Goal: Task Accomplishment & Management: Manage account settings

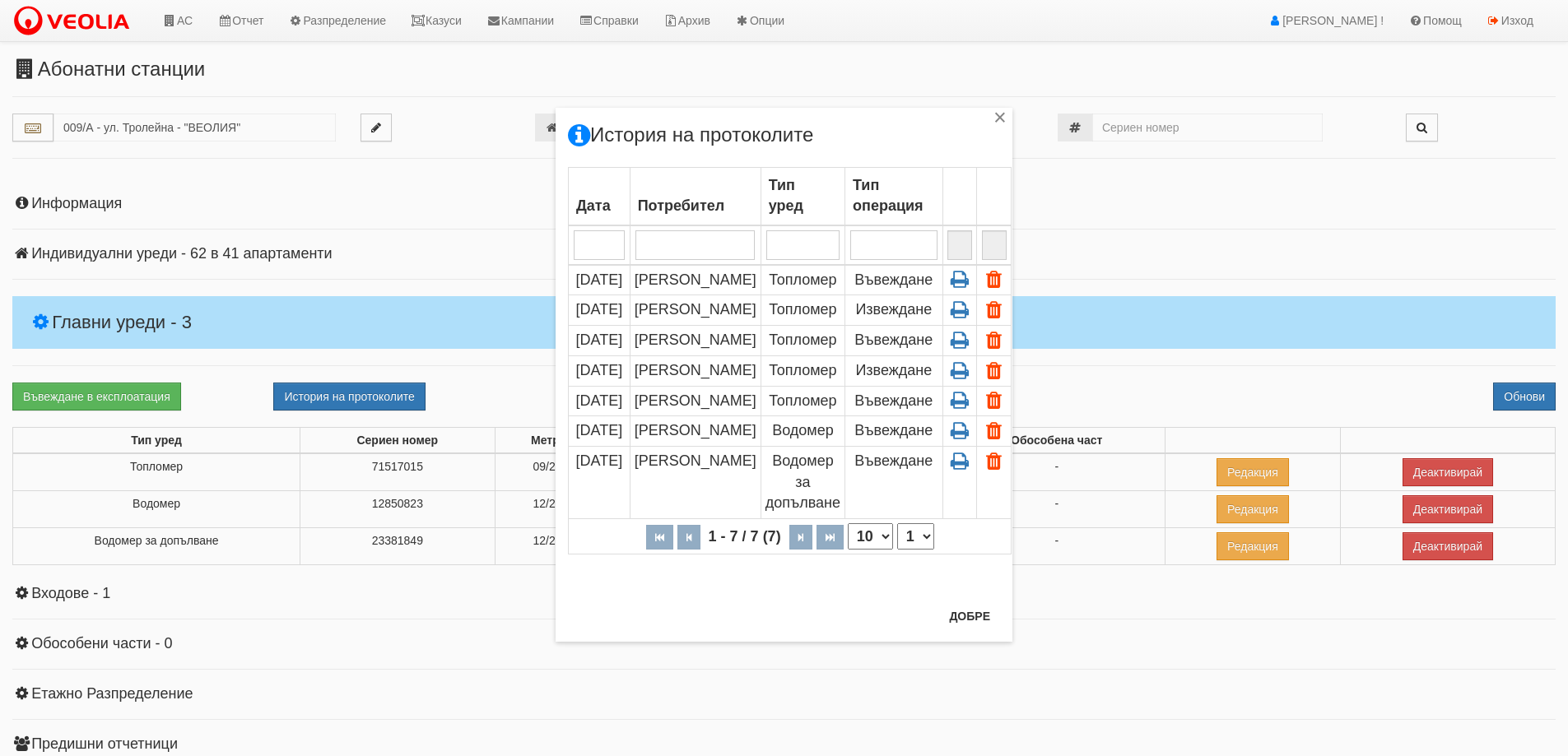
scroll to position [165, 0]
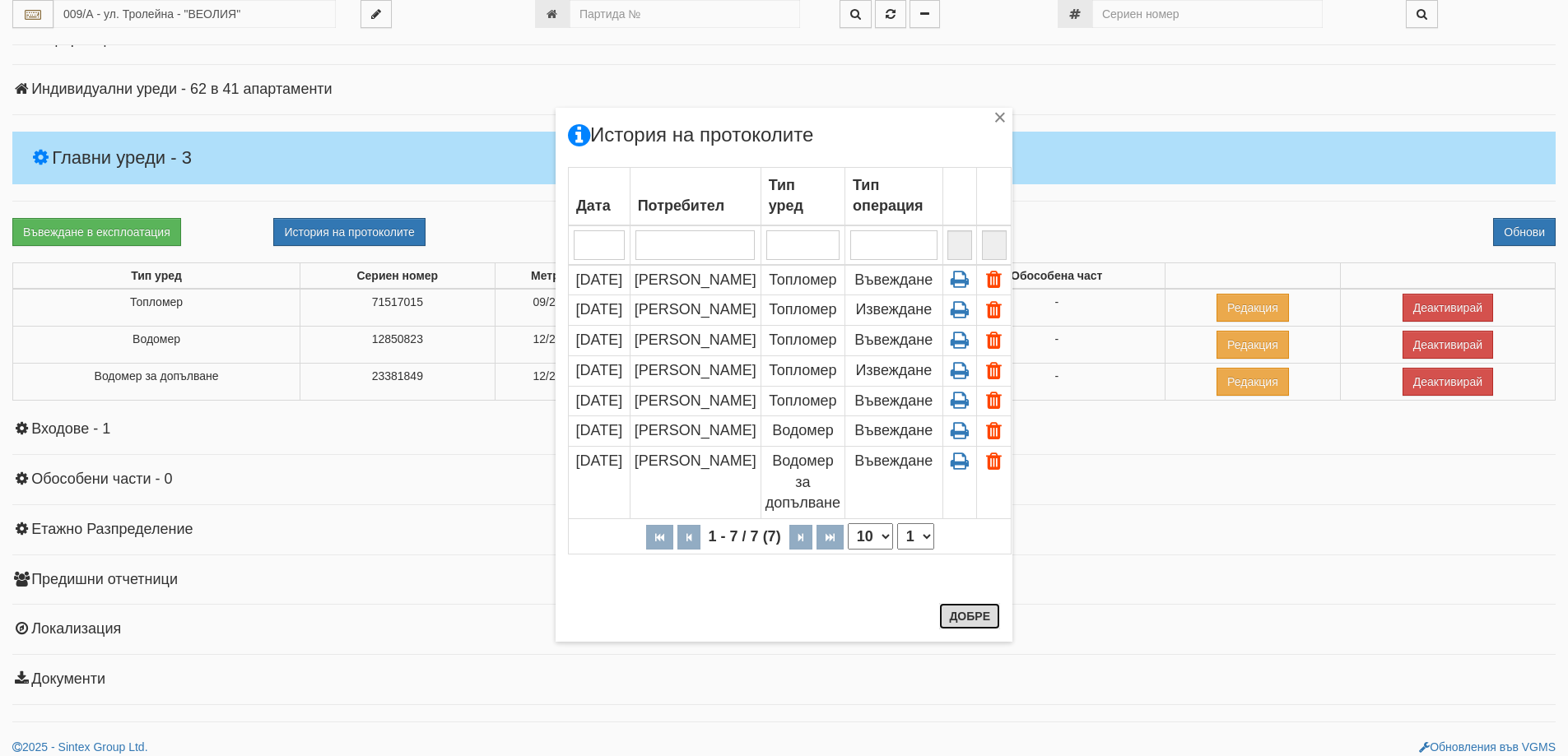
click at [983, 608] on button "Добре" at bounding box center [969, 616] width 61 height 26
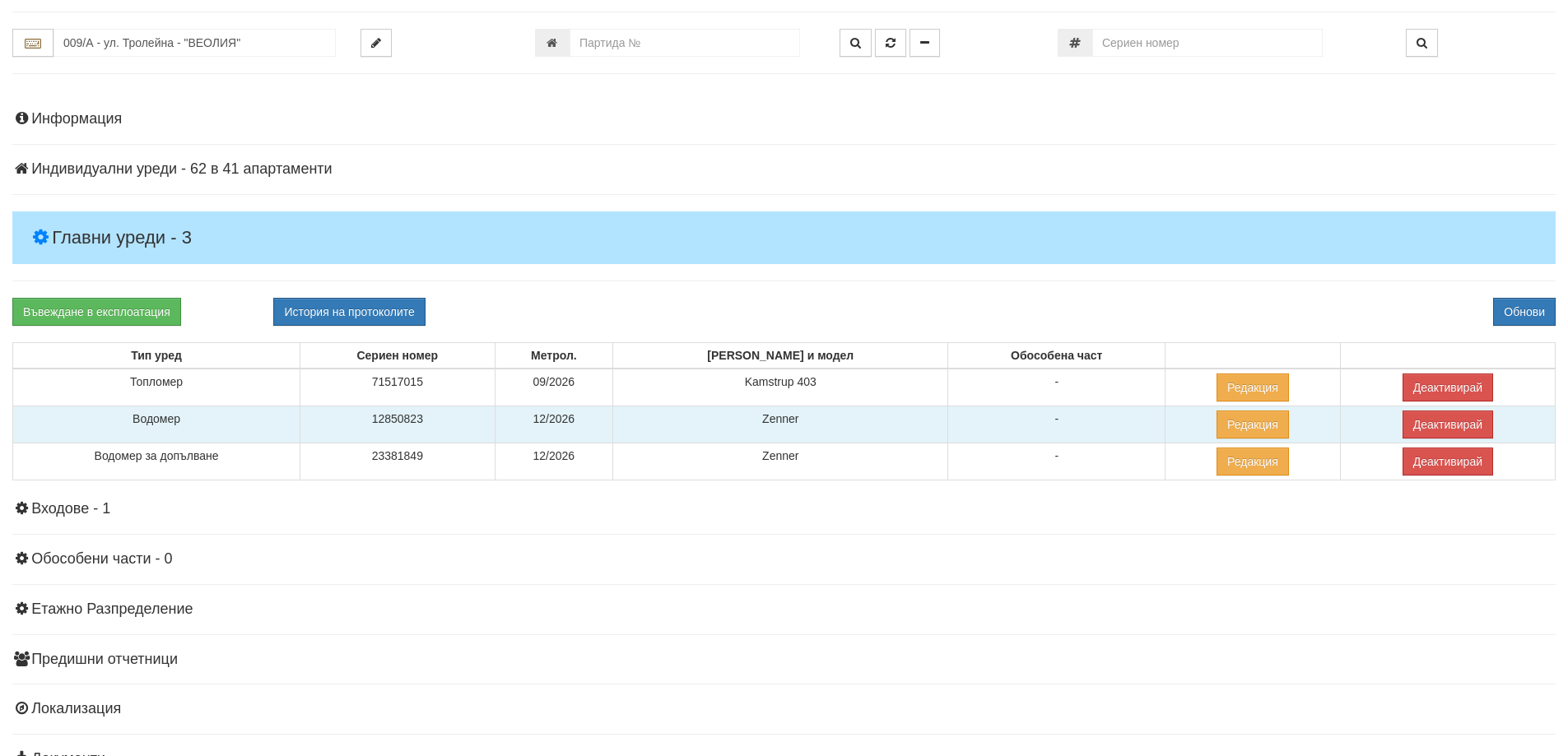
scroll to position [0, 0]
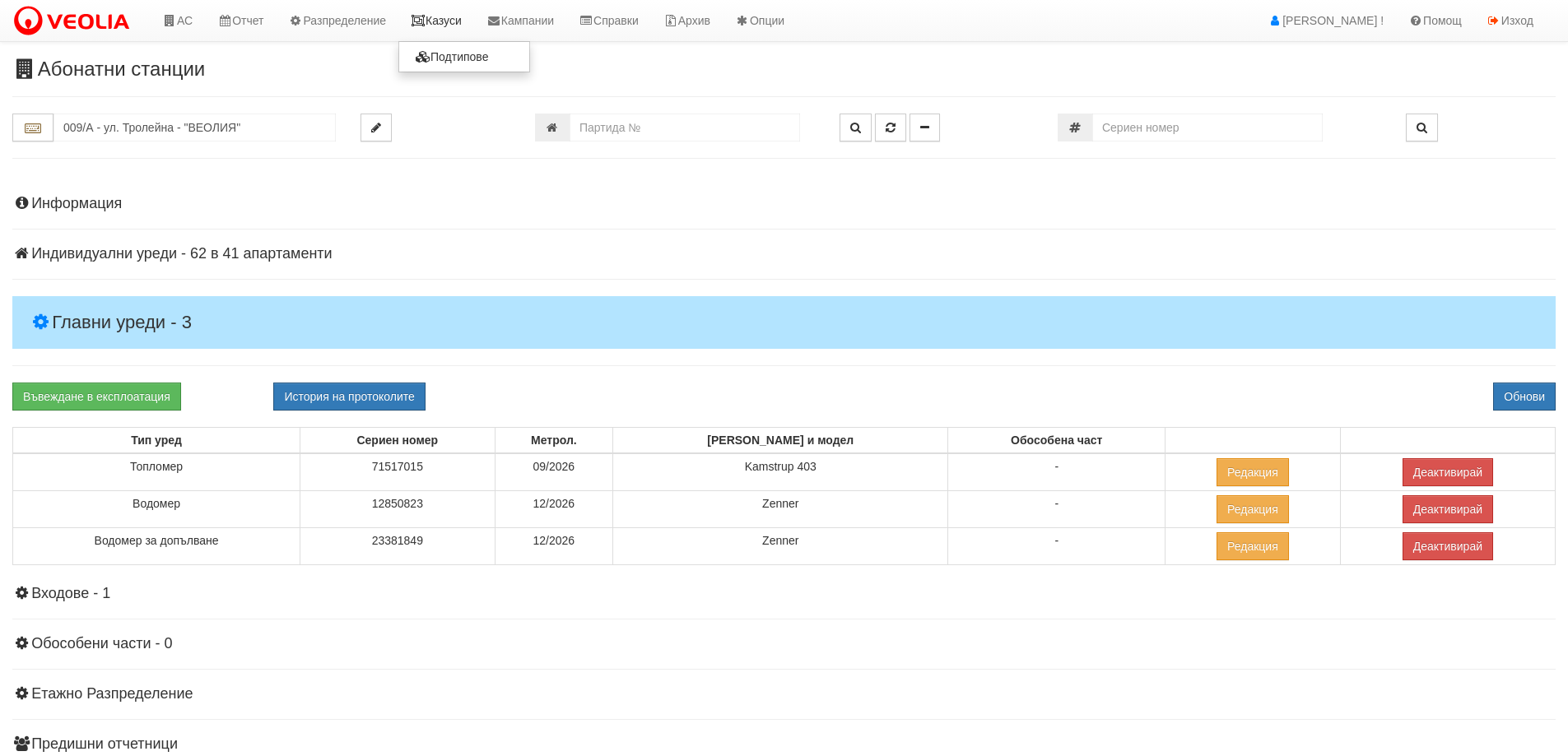
click at [443, 21] on link "Казуси" at bounding box center [436, 20] width 76 height 41
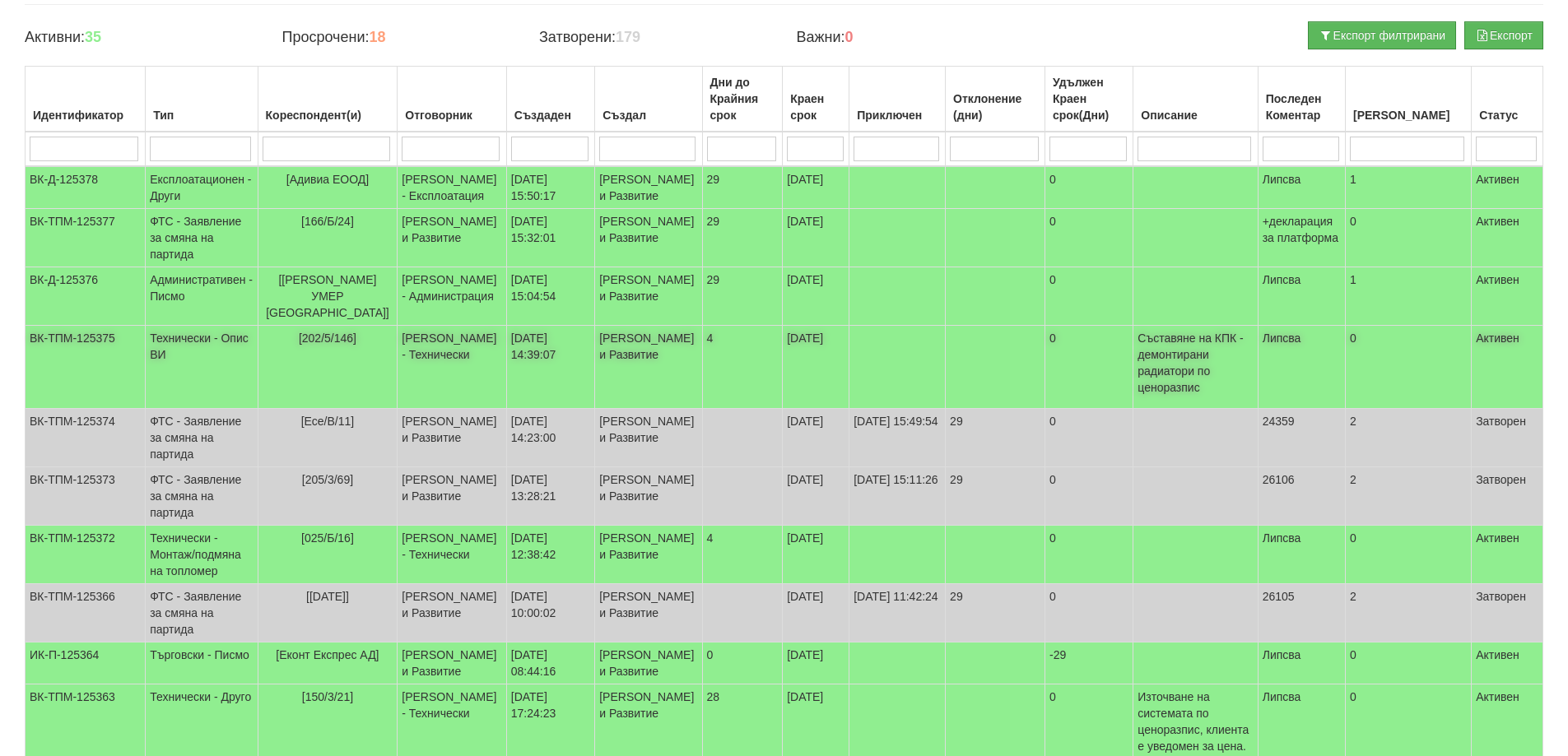
scroll to position [165, 0]
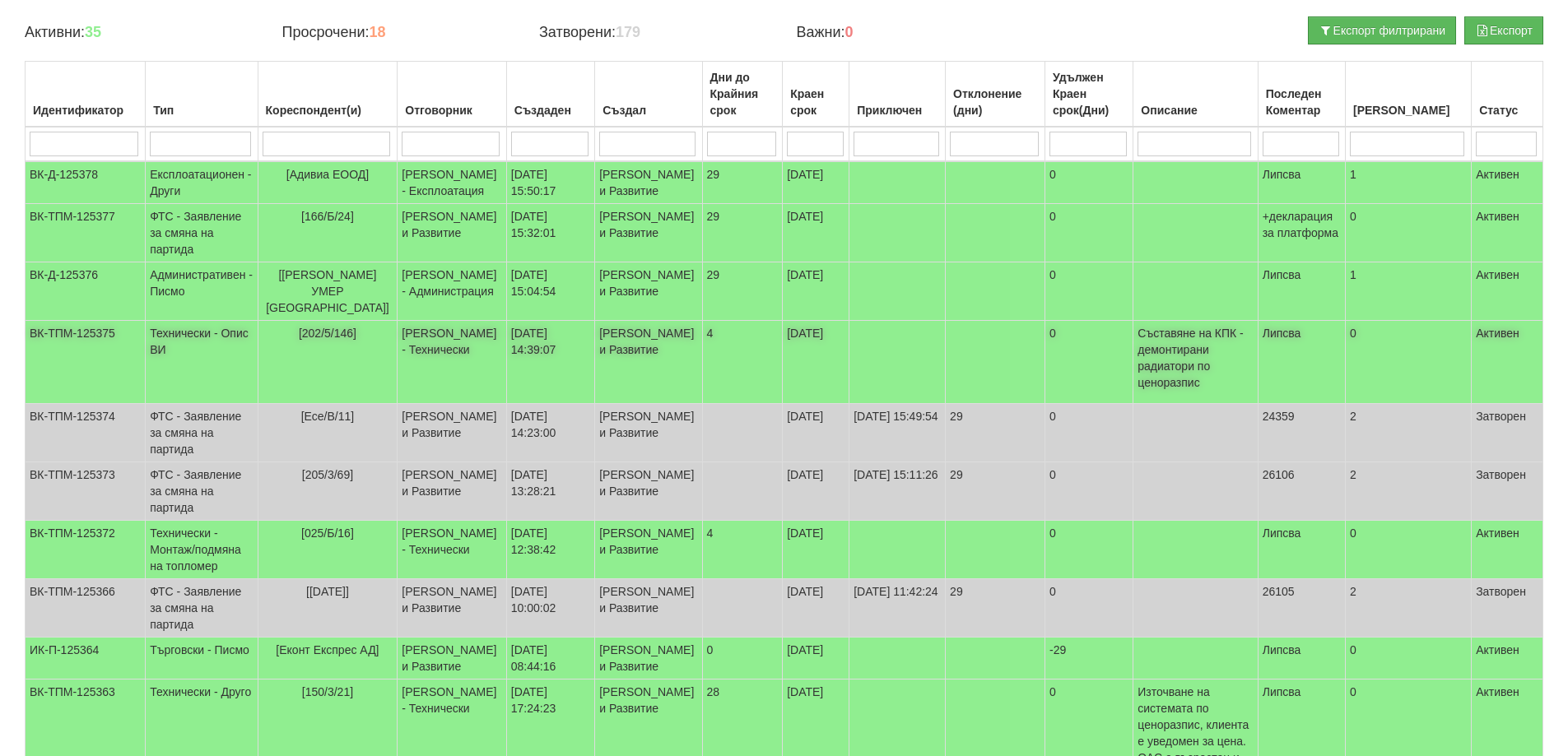
click at [339, 340] on span "[202/5/146]" at bounding box center [327, 333] width 58 height 13
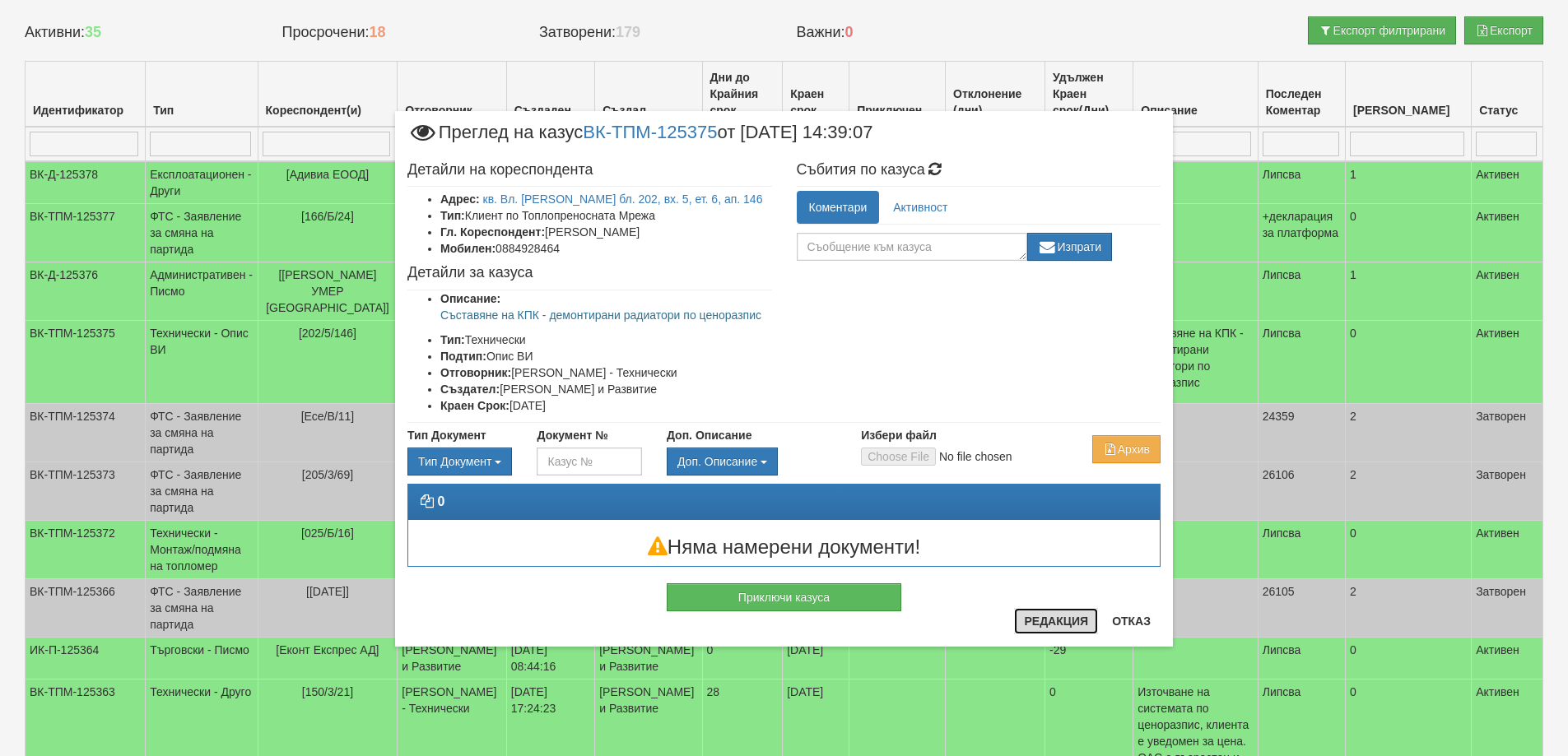
click at [1039, 618] on button "Редакция" at bounding box center [1055, 621] width 84 height 26
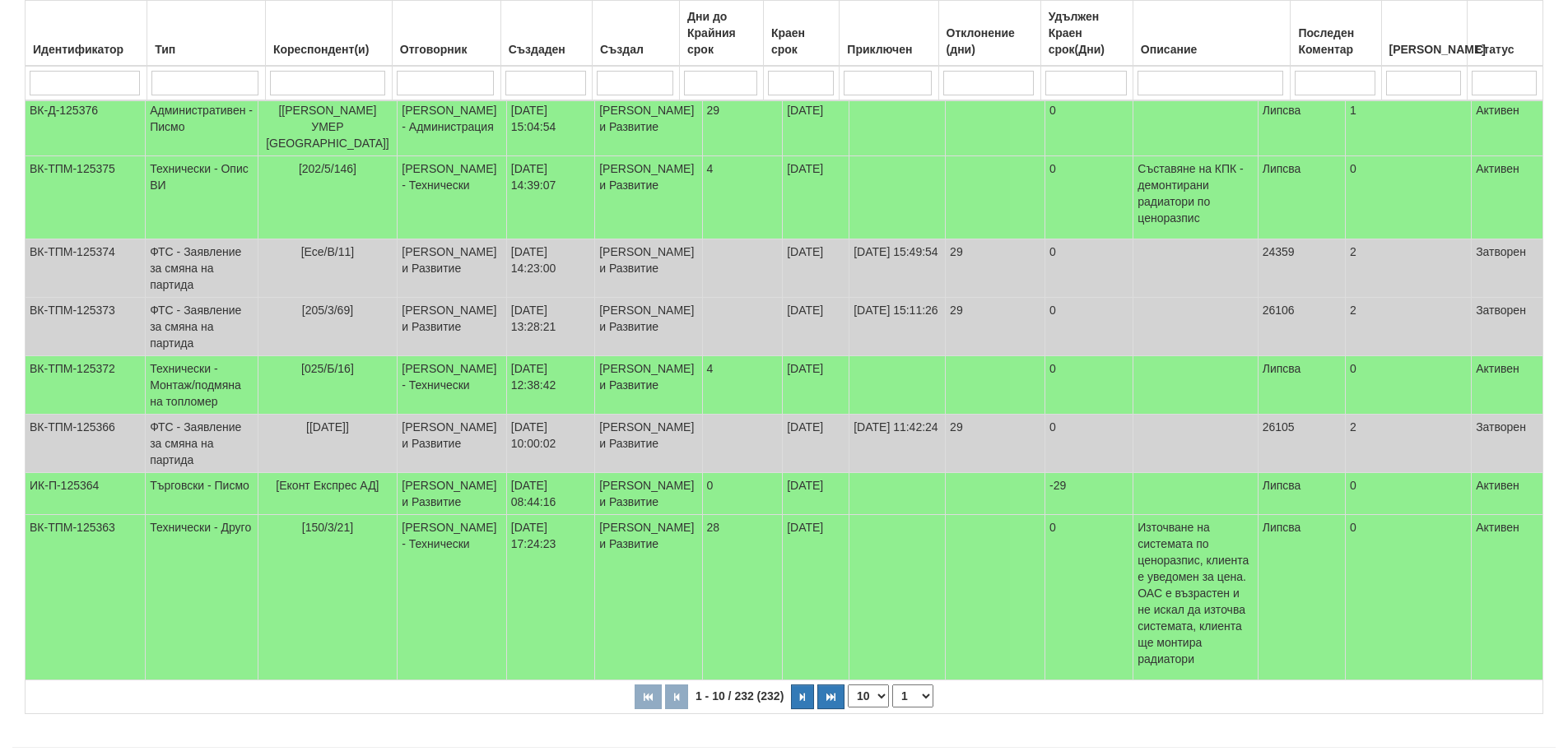
scroll to position [490, 0]
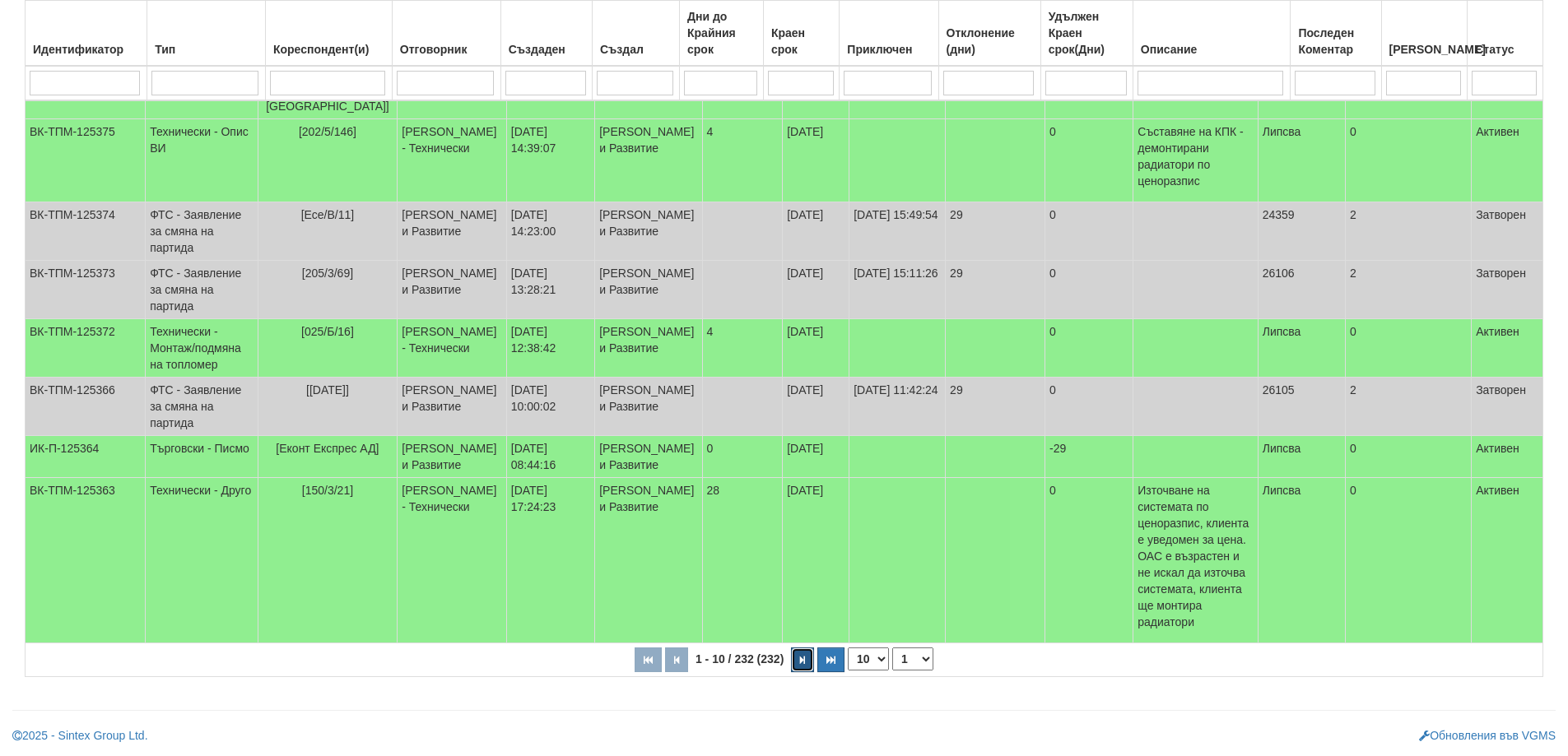
click at [797, 661] on button "button" at bounding box center [802, 659] width 23 height 25
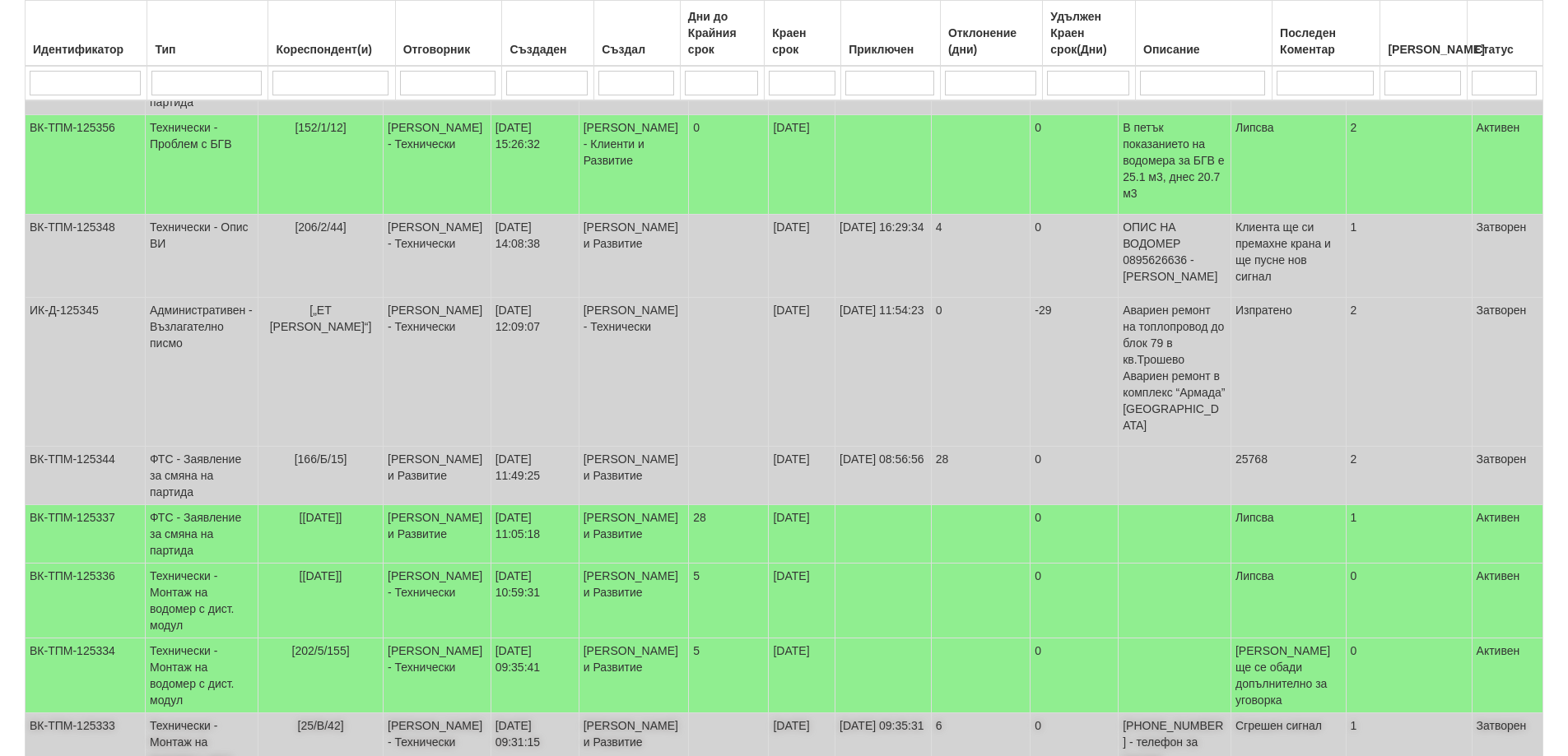
scroll to position [457, 0]
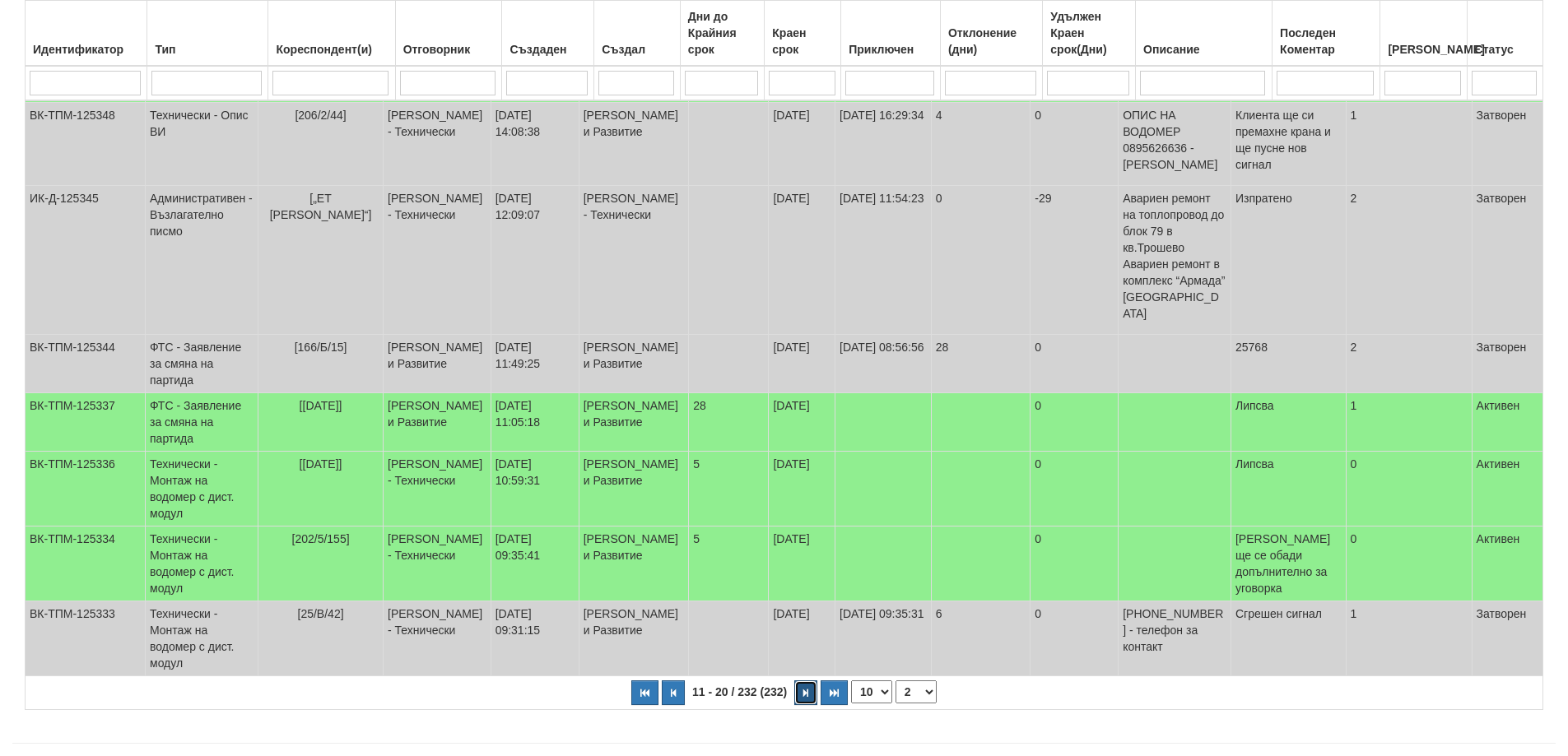
click at [806, 688] on icon "button" at bounding box center [805, 692] width 5 height 9
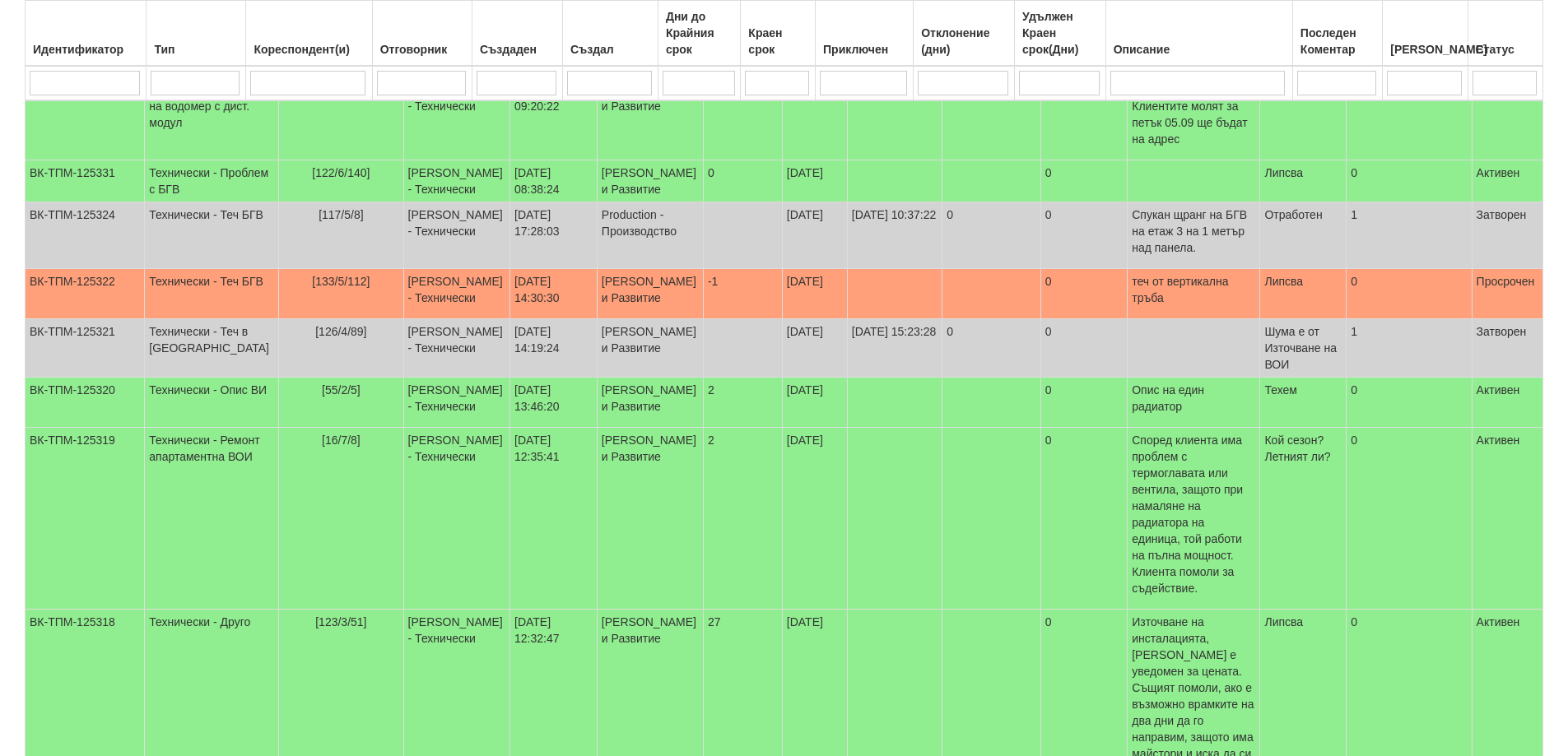
scroll to position [374, 0]
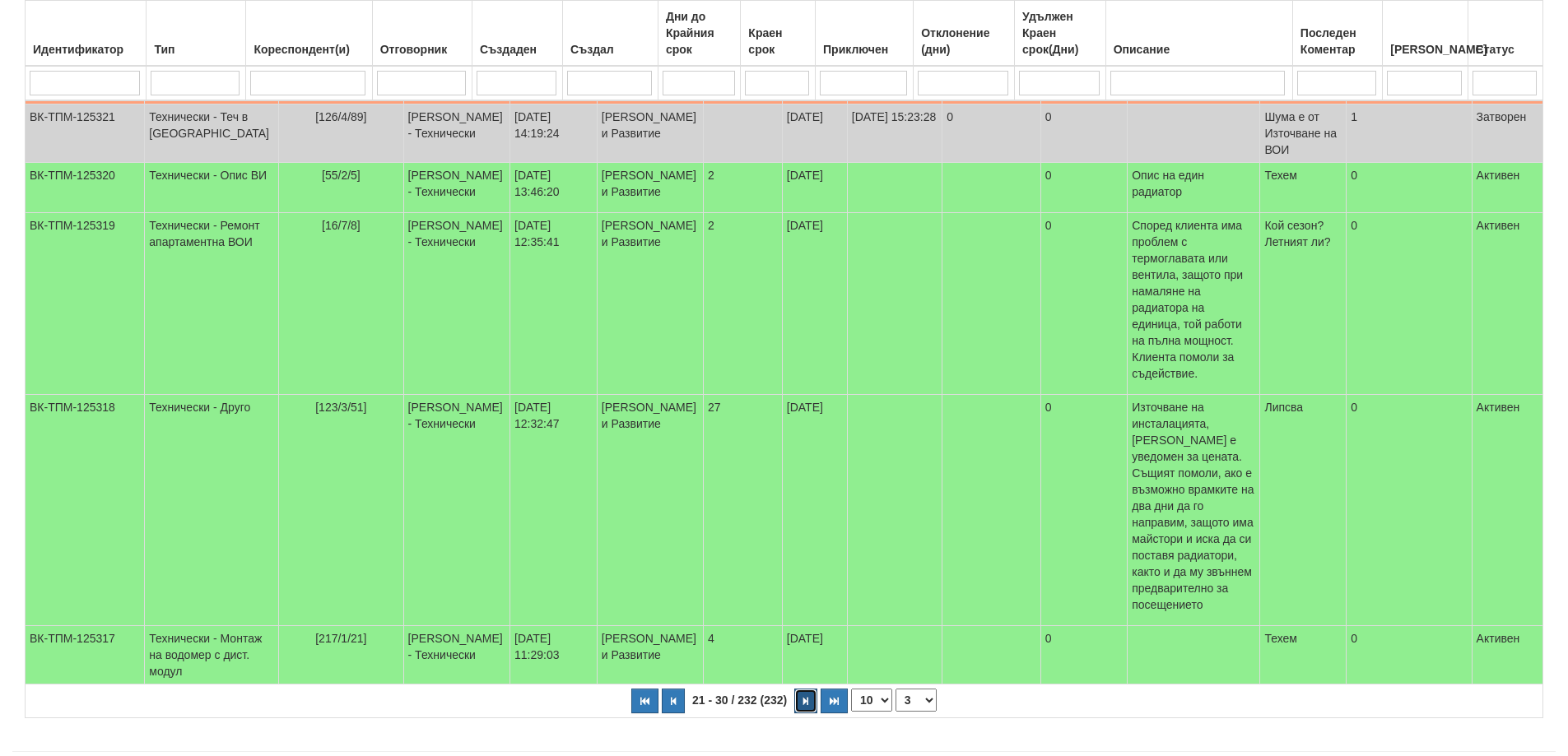
click at [806, 697] on icon "button" at bounding box center [805, 701] width 5 height 9
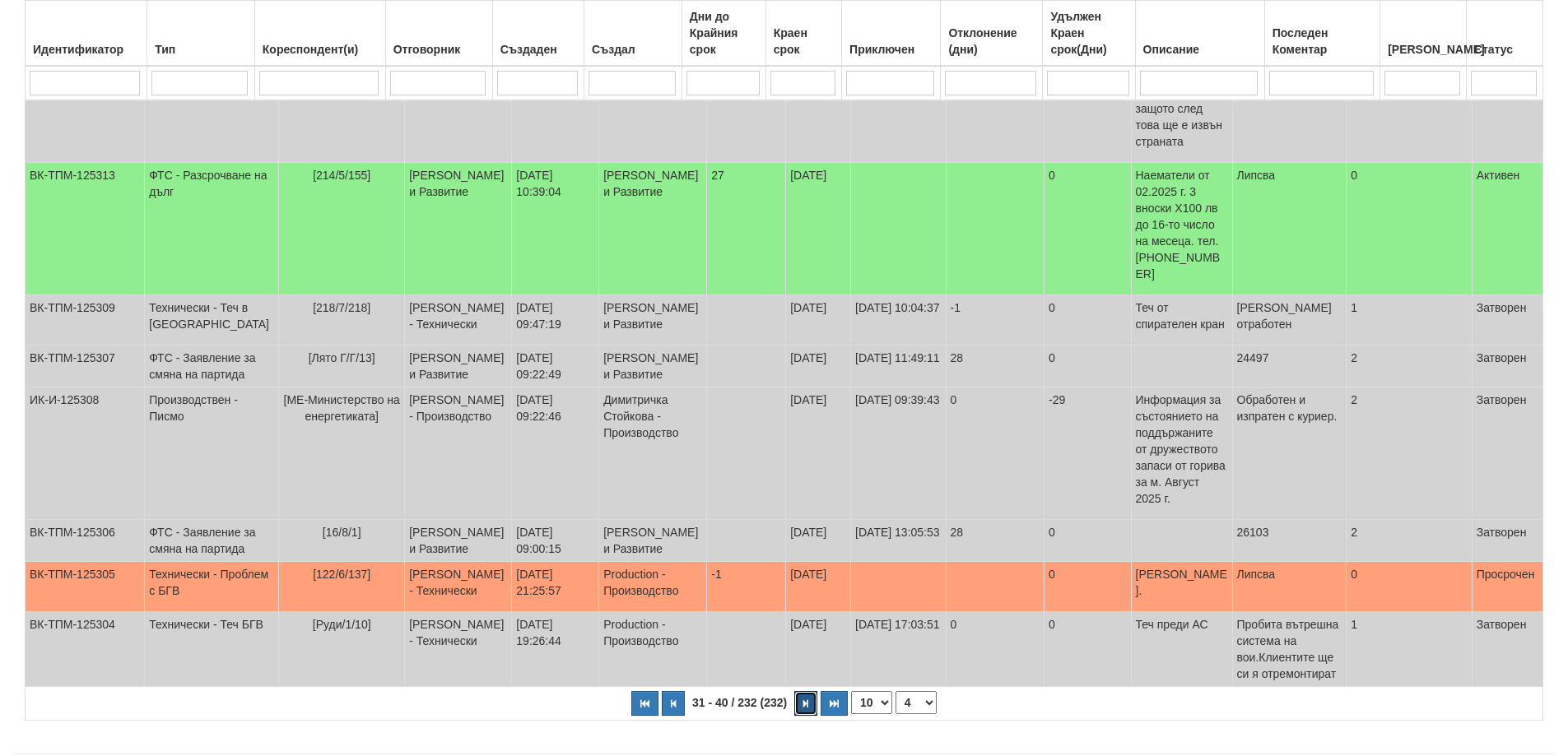
scroll to position [490, 0]
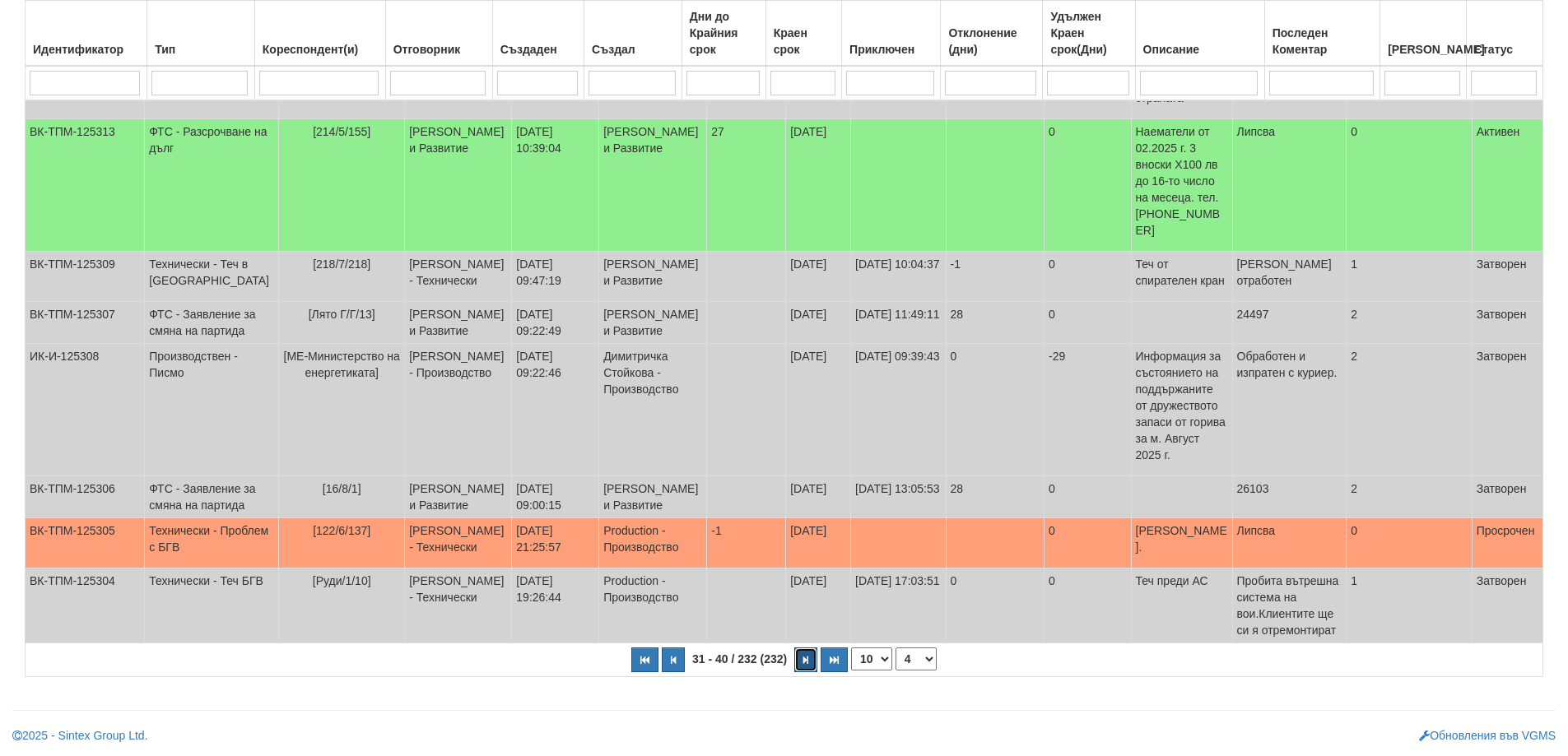
click at [806, 660] on icon "button" at bounding box center [805, 659] width 5 height 9
select select "5"
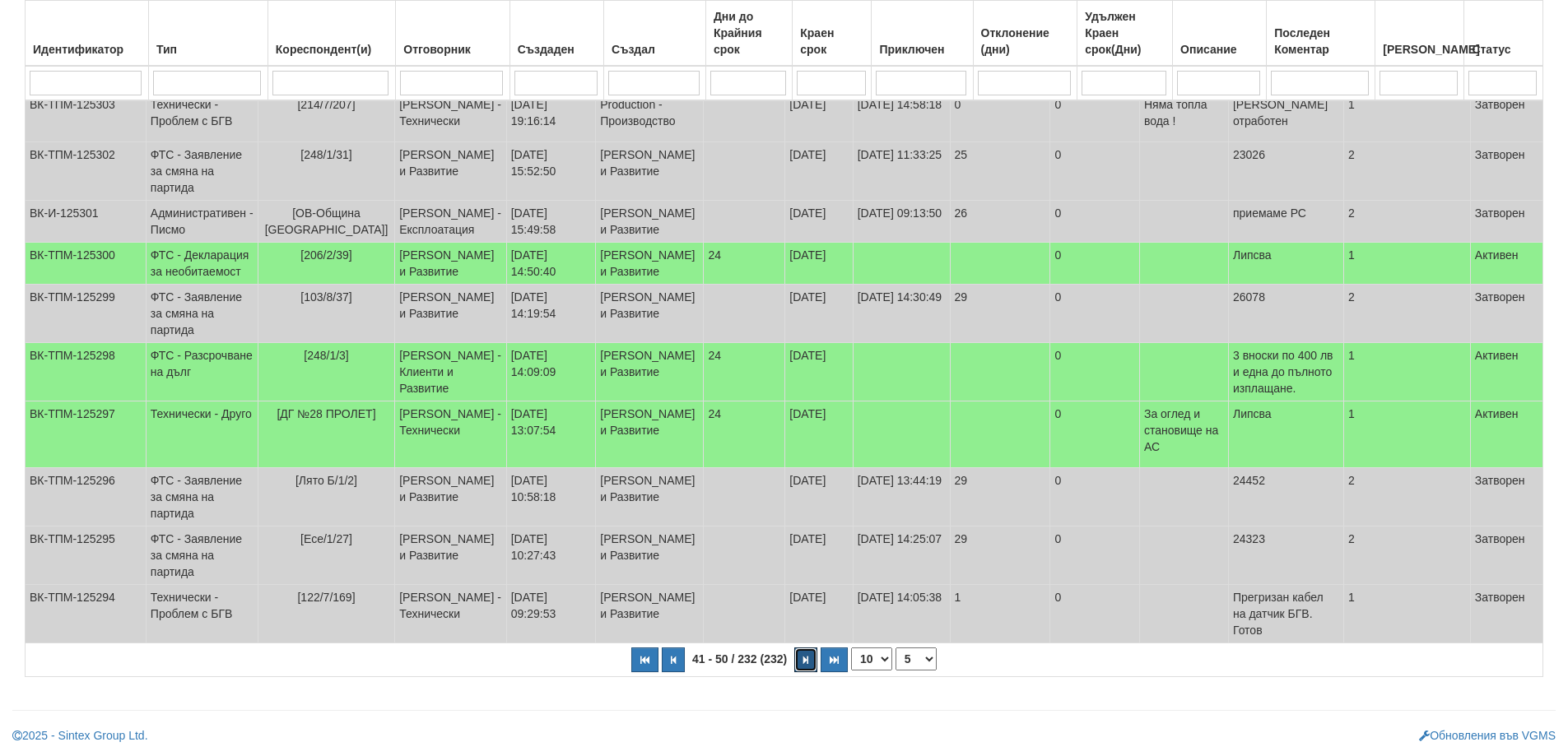
scroll to position [201, 0]
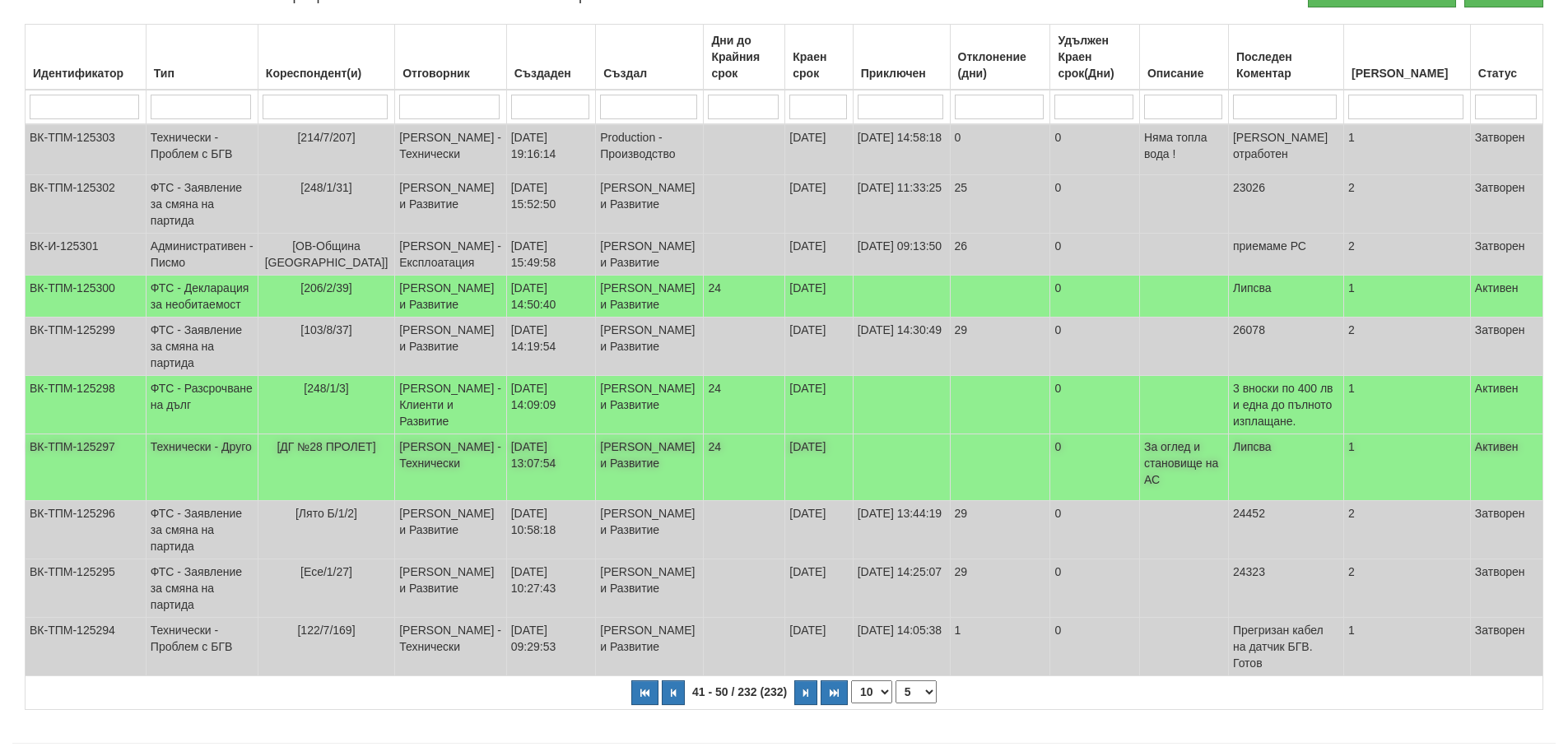
click at [435, 499] on td "[PERSON_NAME] - Технически" at bounding box center [451, 468] width 112 height 67
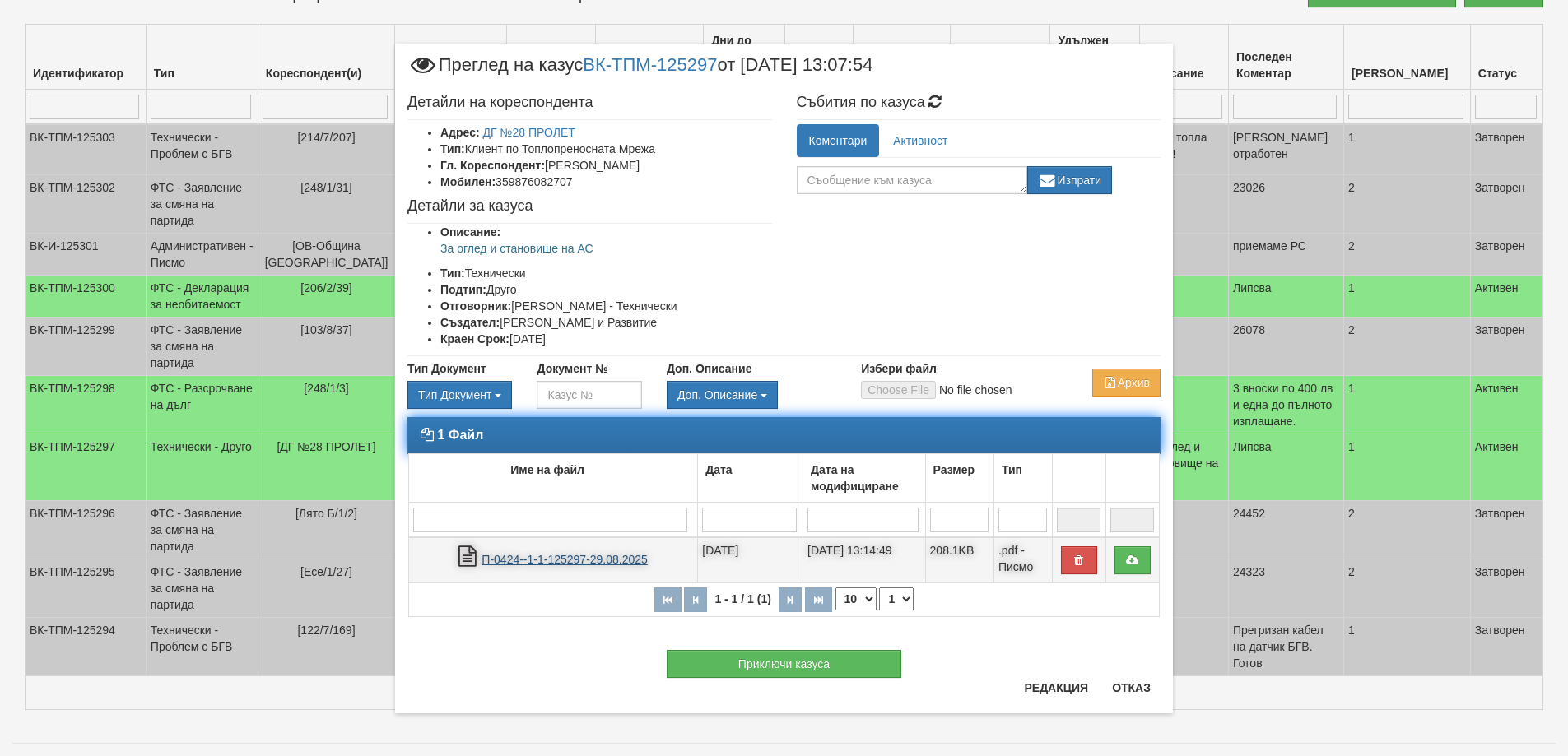
click at [538, 557] on link "П-0424--1-1-125297-29.08.2025" at bounding box center [565, 559] width 167 height 13
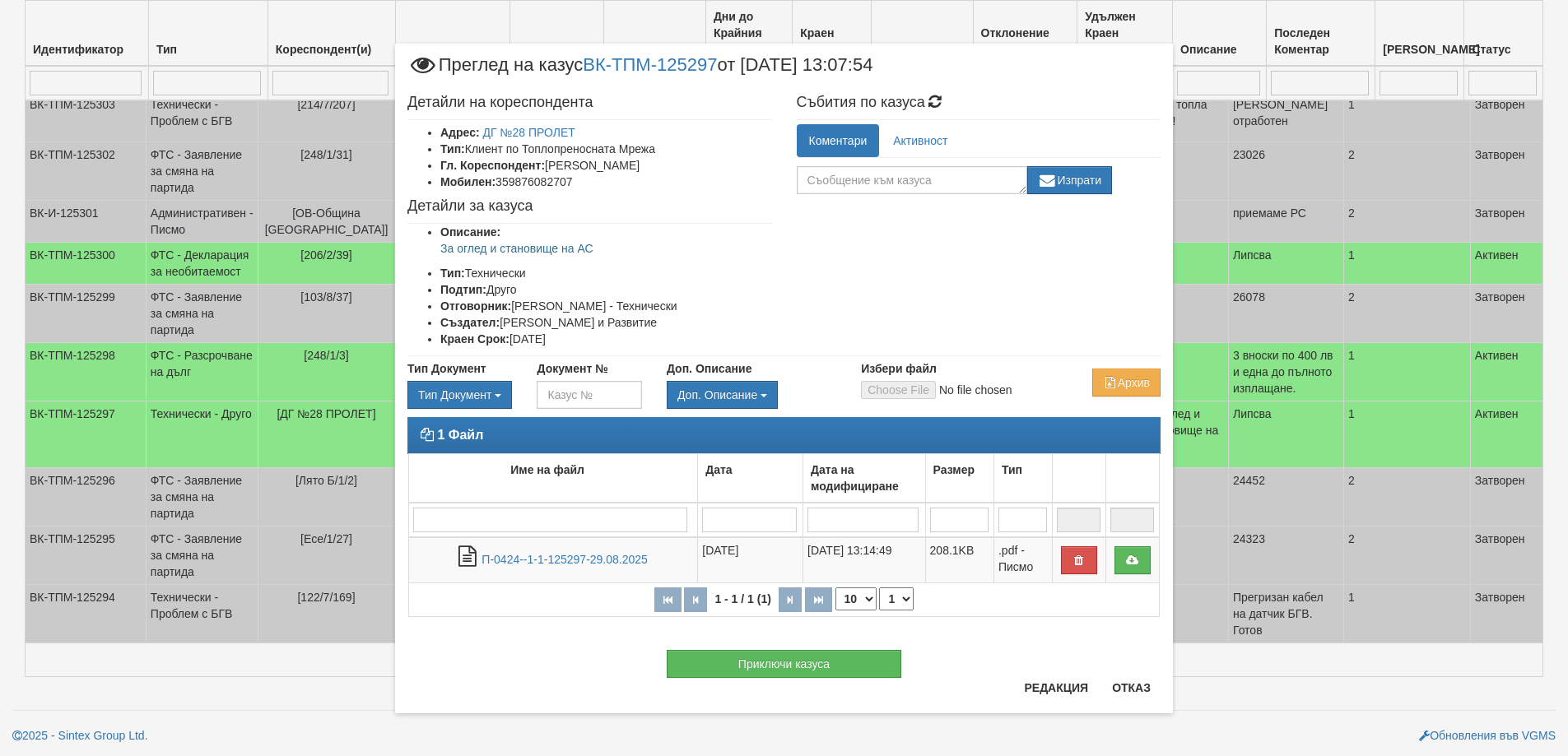
scroll to position [284, 0]
click at [1140, 688] on button "Отказ" at bounding box center [1131, 687] width 59 height 26
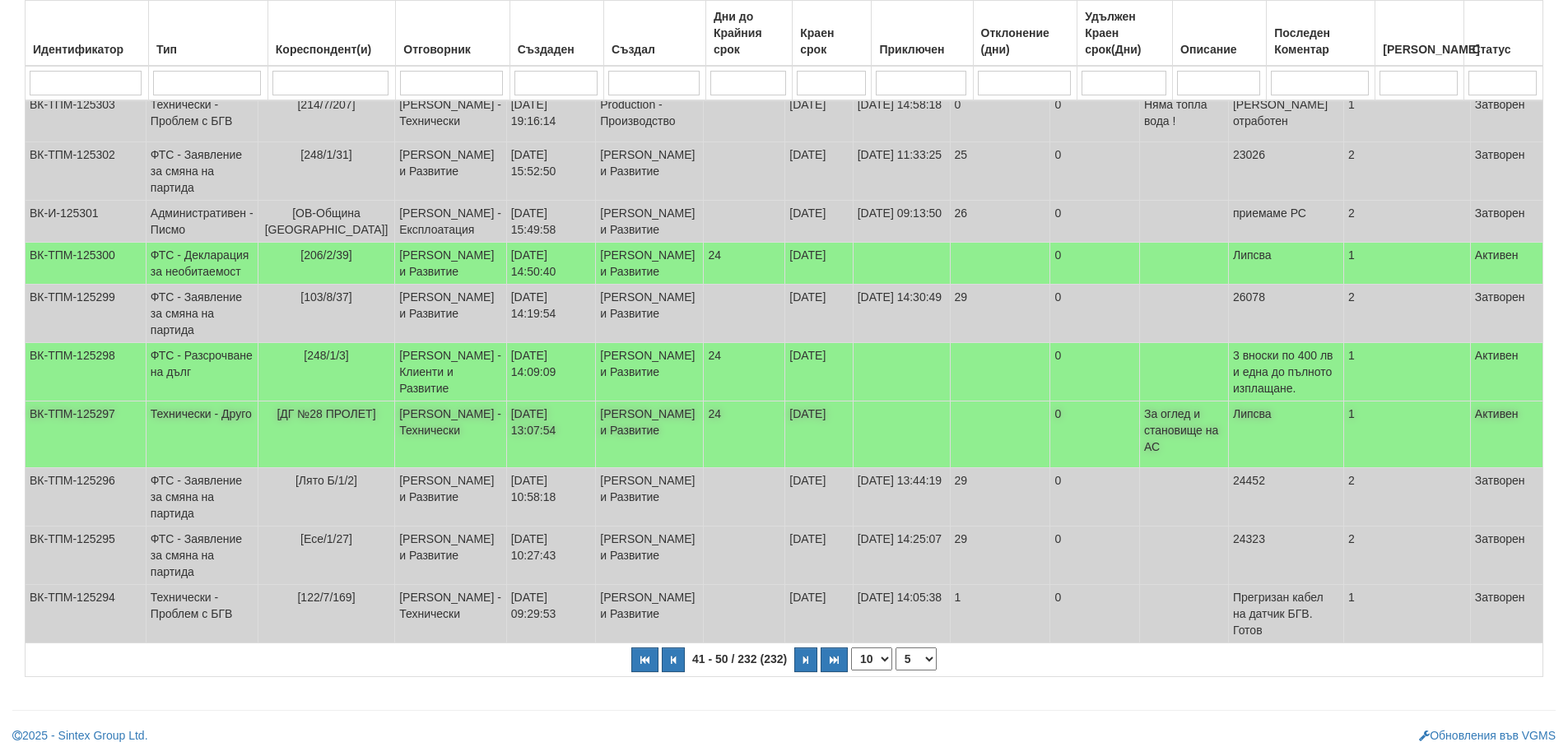
click at [350, 410] on span "[ДГ №28 ПРОЛЕТ]" at bounding box center [325, 413] width 99 height 13
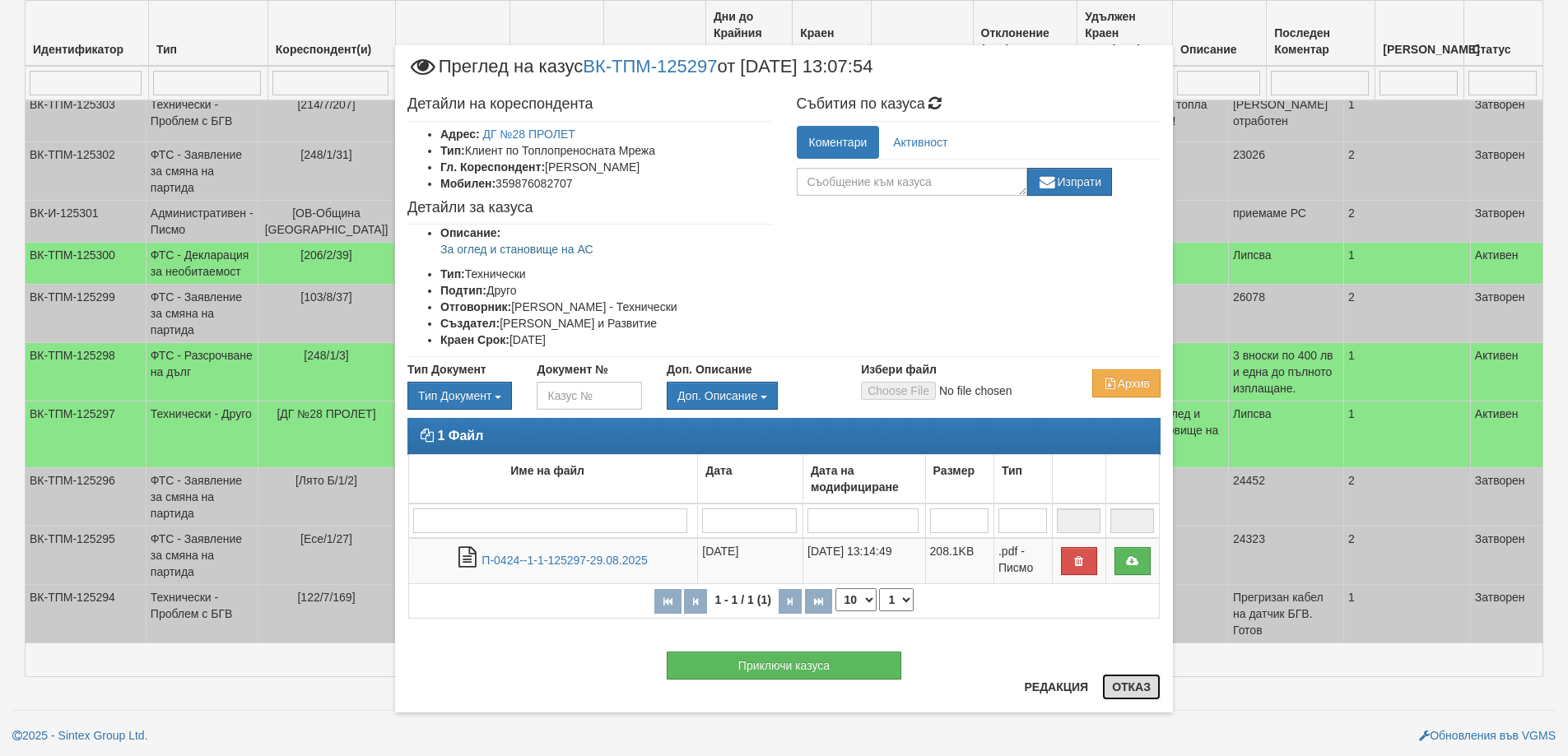
click at [1124, 686] on button "Отказ" at bounding box center [1131, 687] width 59 height 26
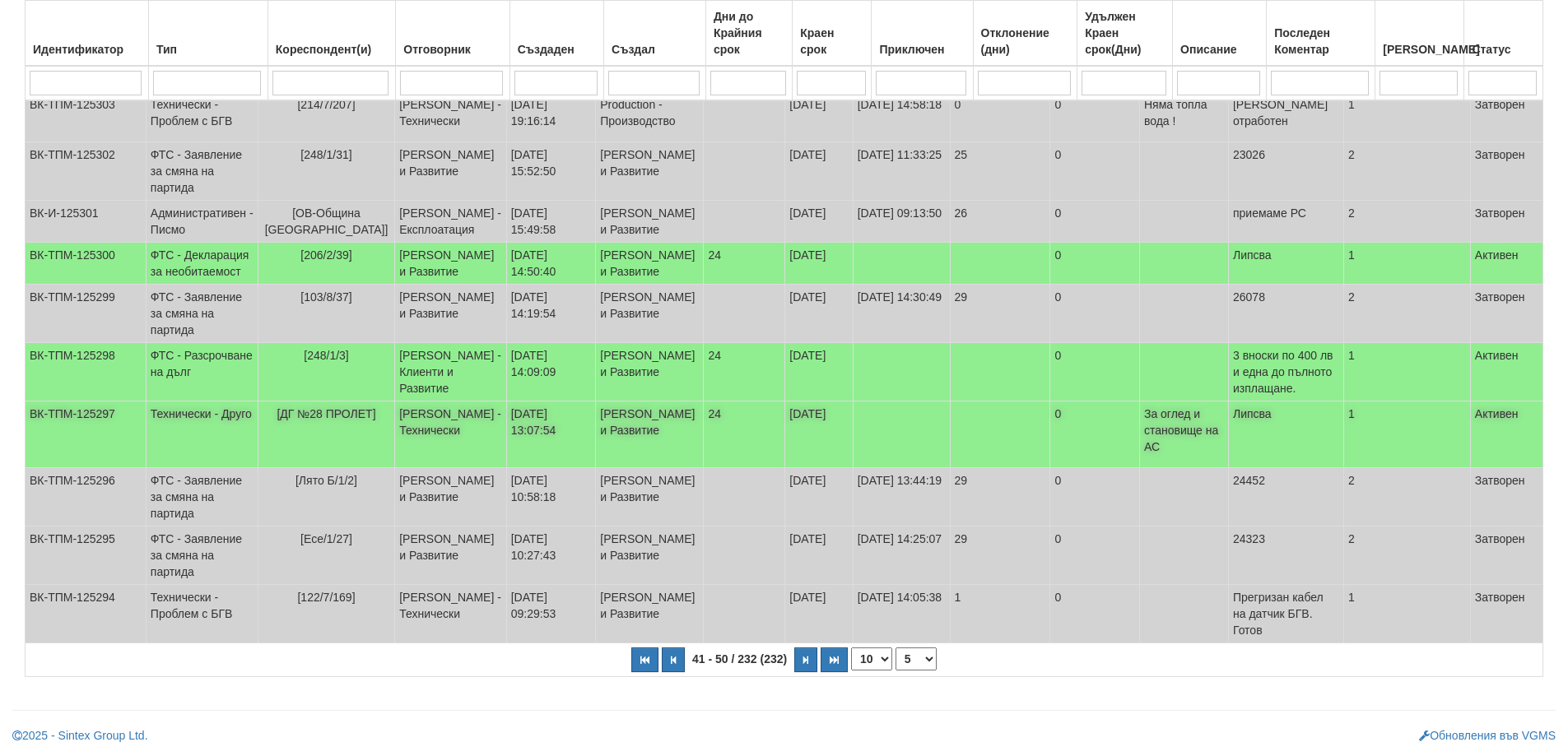
drag, startPoint x: 281, startPoint y: 408, endPoint x: 383, endPoint y: 413, distance: 102.1
click at [383, 413] on td "[ДГ №28 ПРОЛЕТ]" at bounding box center [325, 435] width 137 height 67
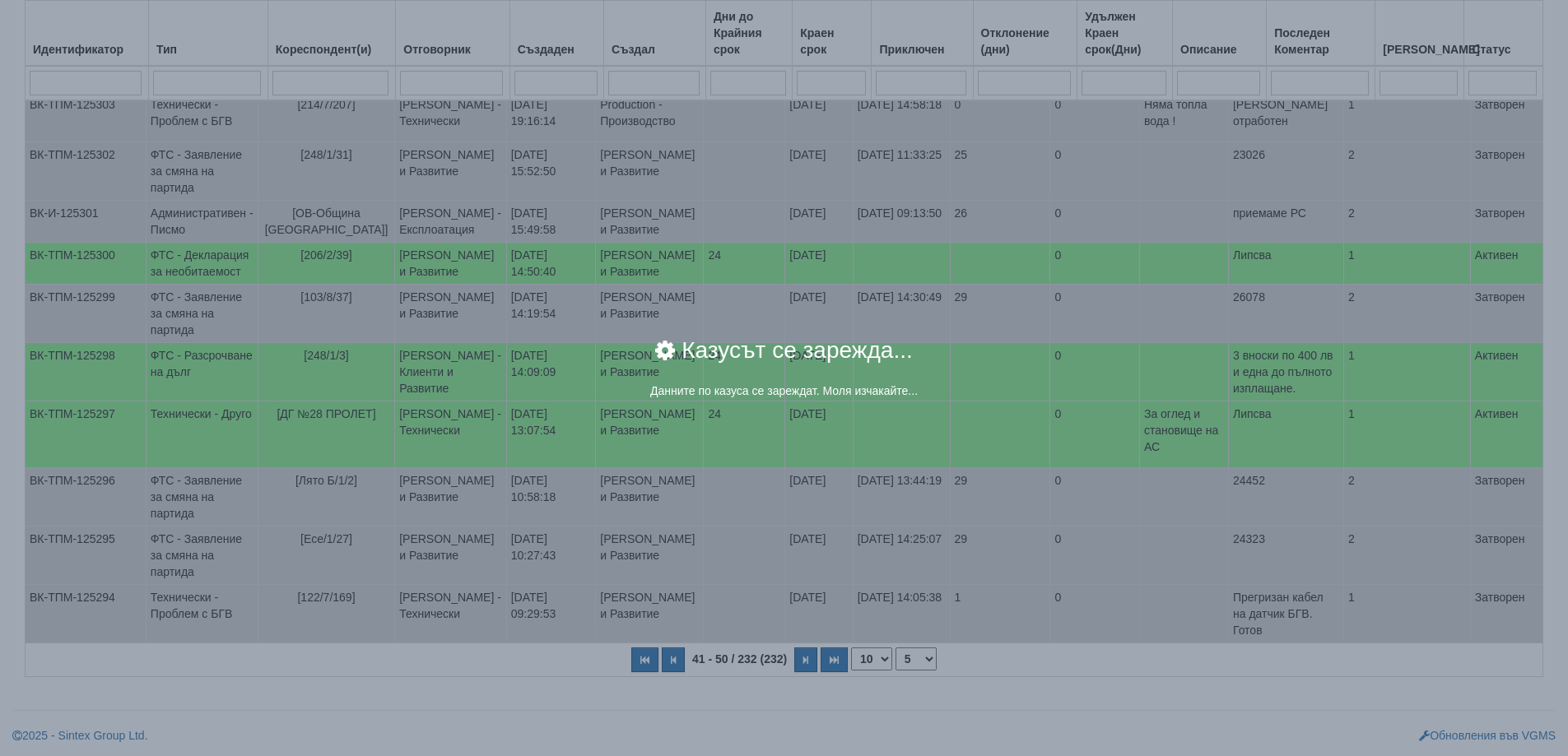
copy span "[ДГ №28 ПРОЛЕТ]"
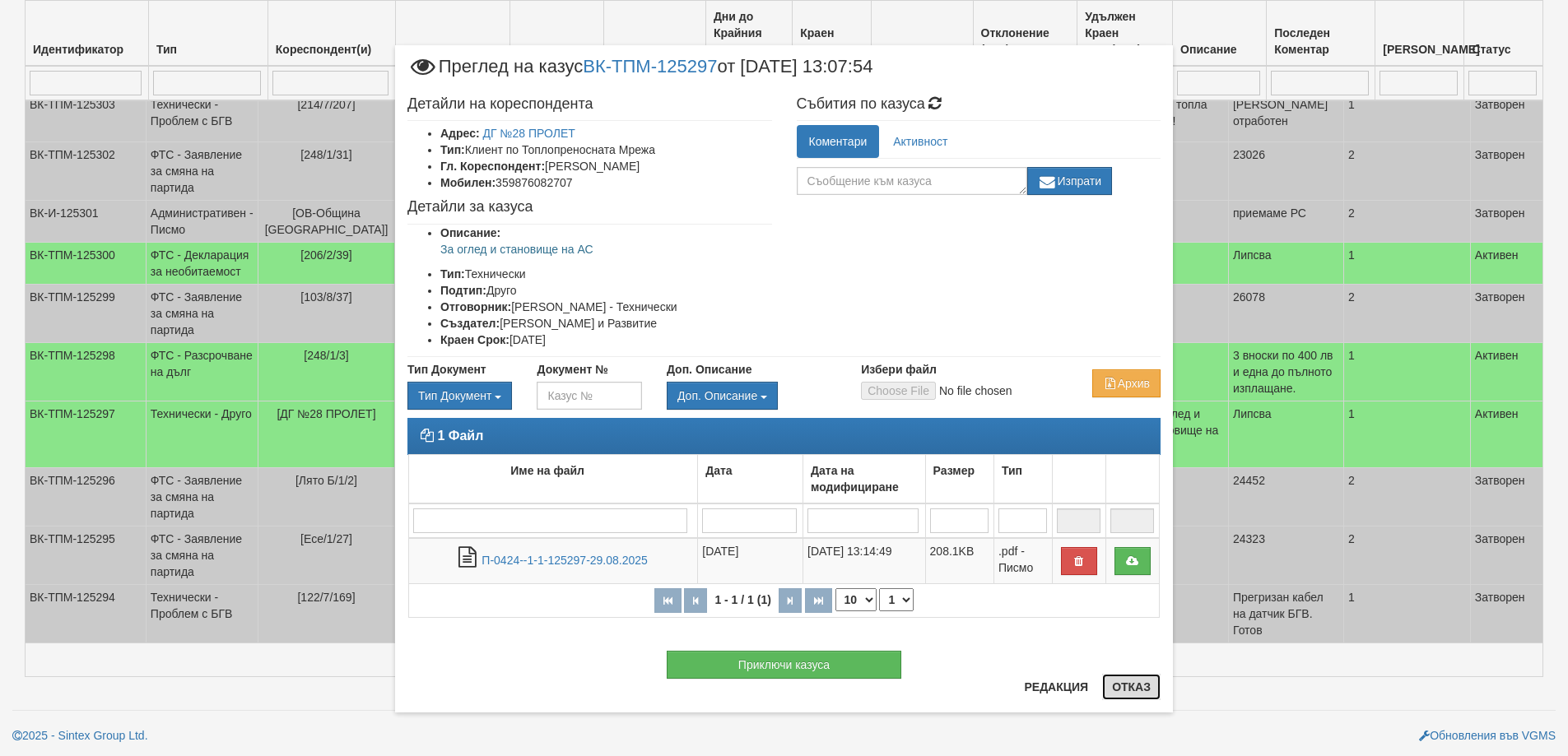
click at [1132, 691] on button "Отказ" at bounding box center [1131, 687] width 59 height 26
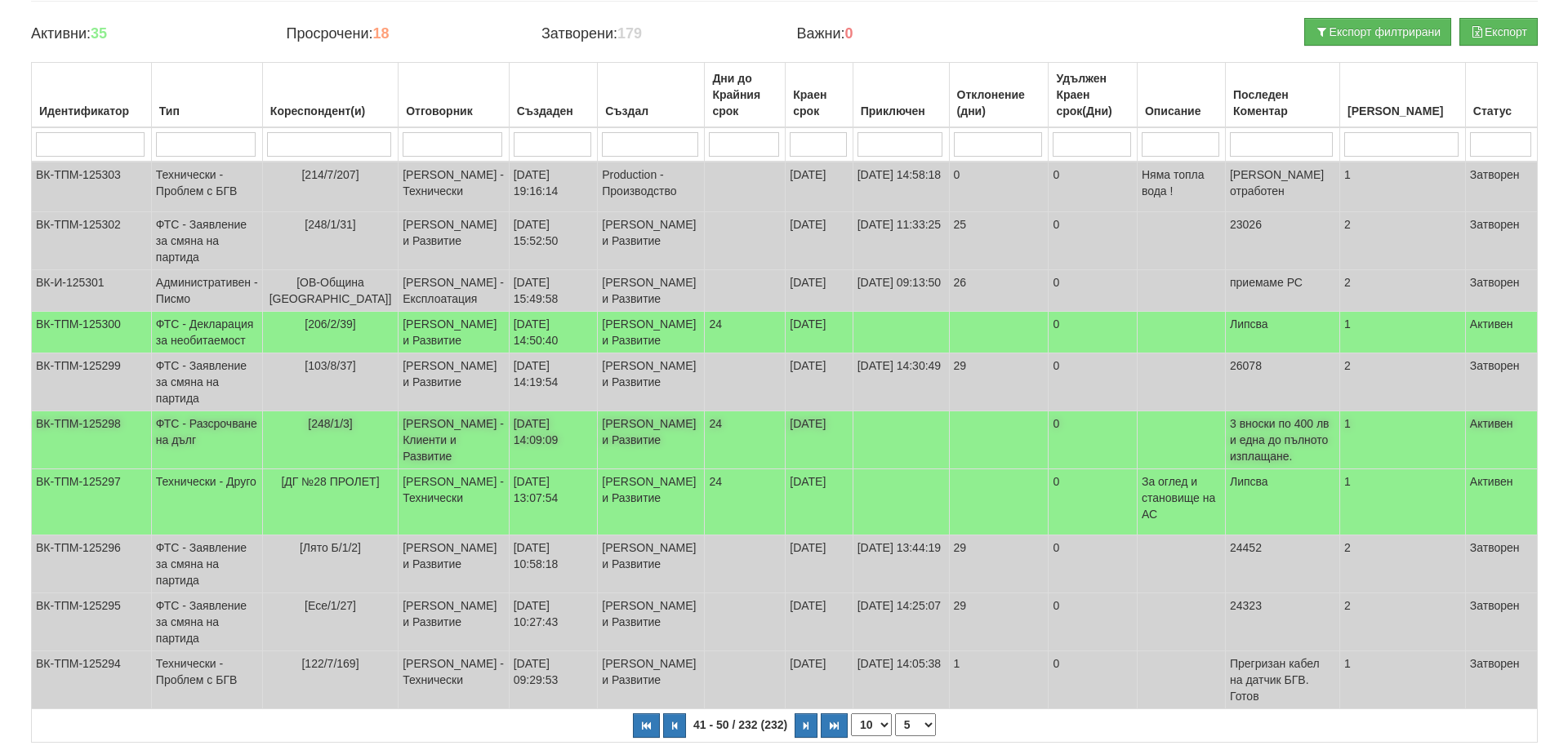
scroll to position [0, 0]
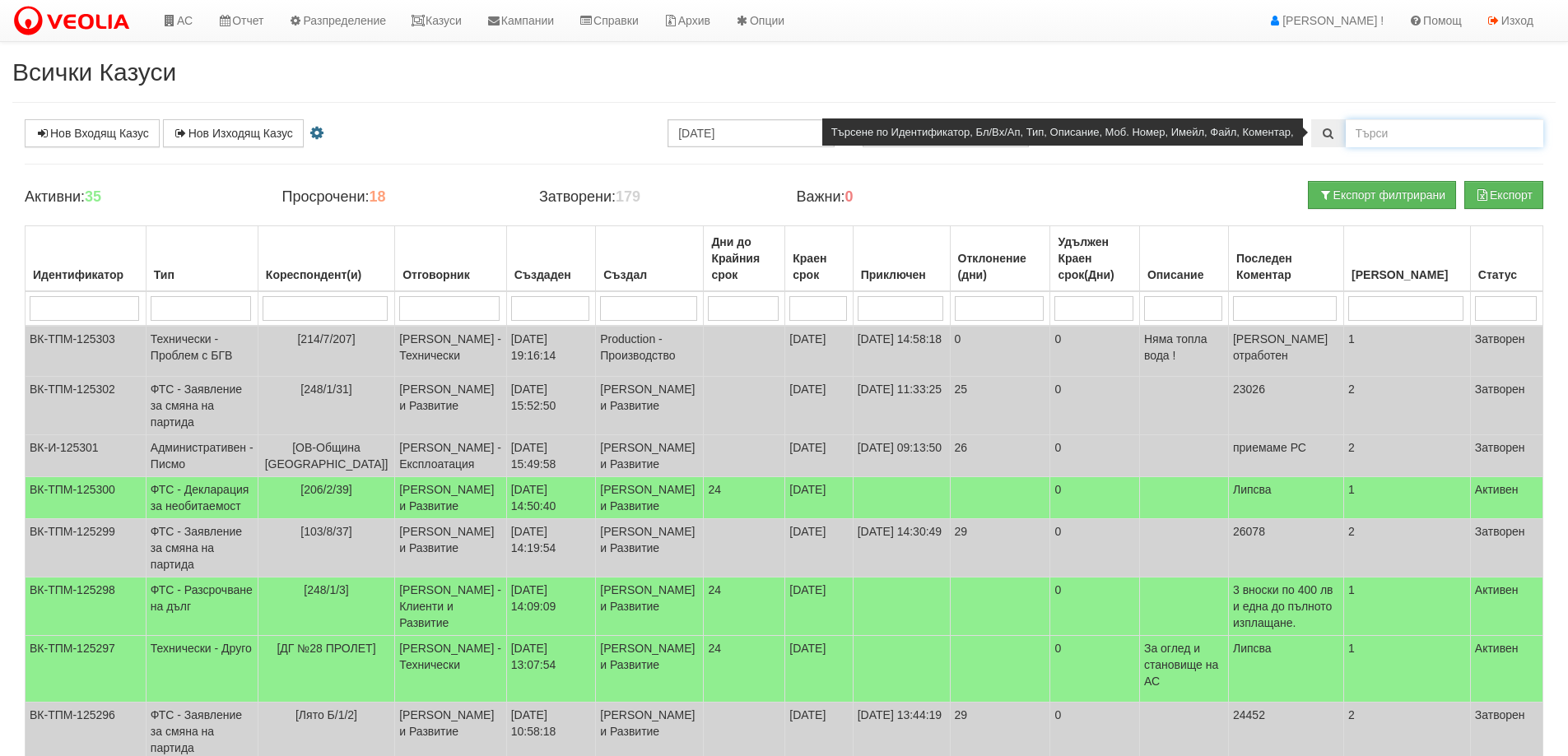
click at [1406, 132] on input "text" at bounding box center [1444, 134] width 197 height 28
paste input "[ДГ №28 ПРОЛЕТ]"
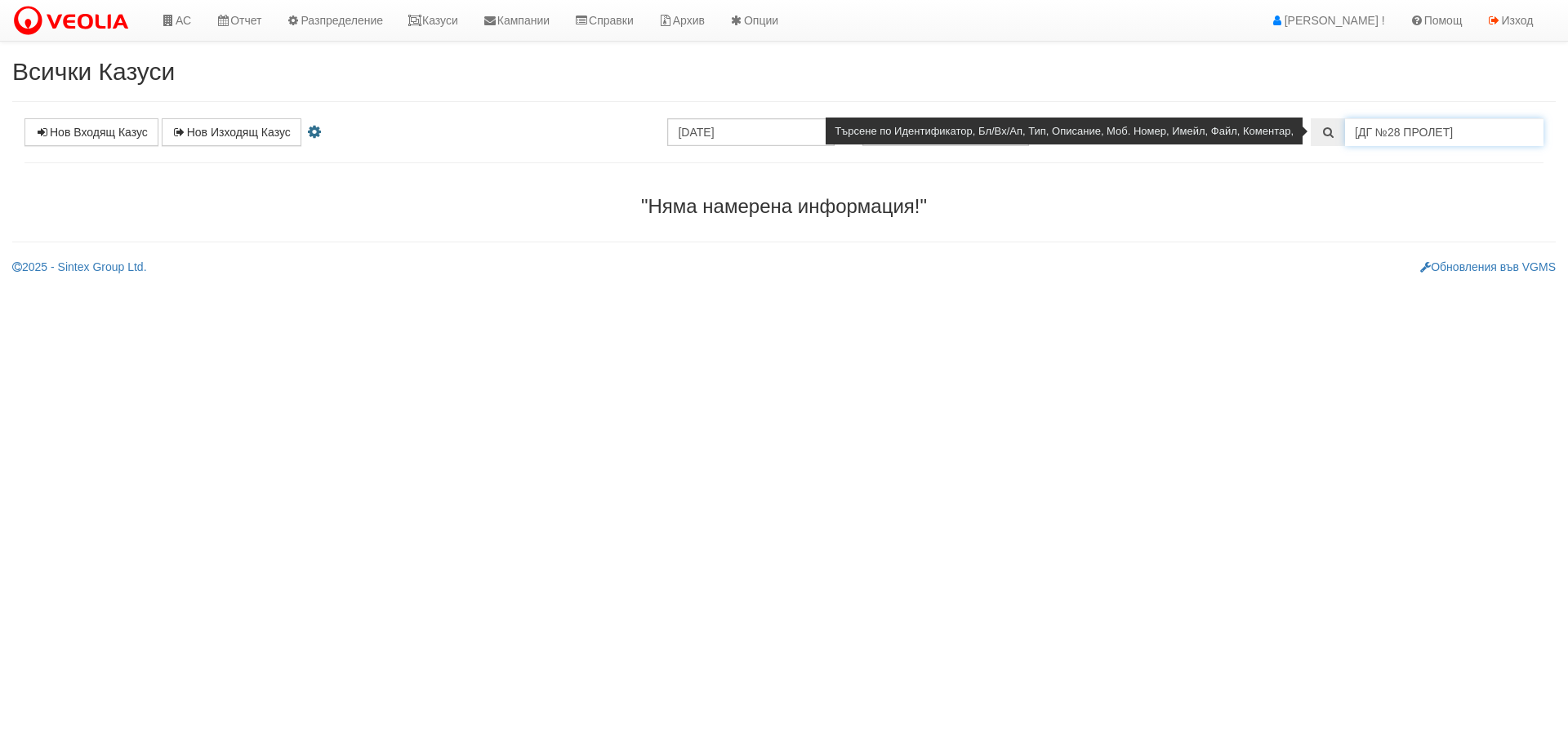
click at [1465, 140] on input "[ДГ №28 ПРОЛЕТ]" at bounding box center [1444, 133] width 198 height 28
type input "["
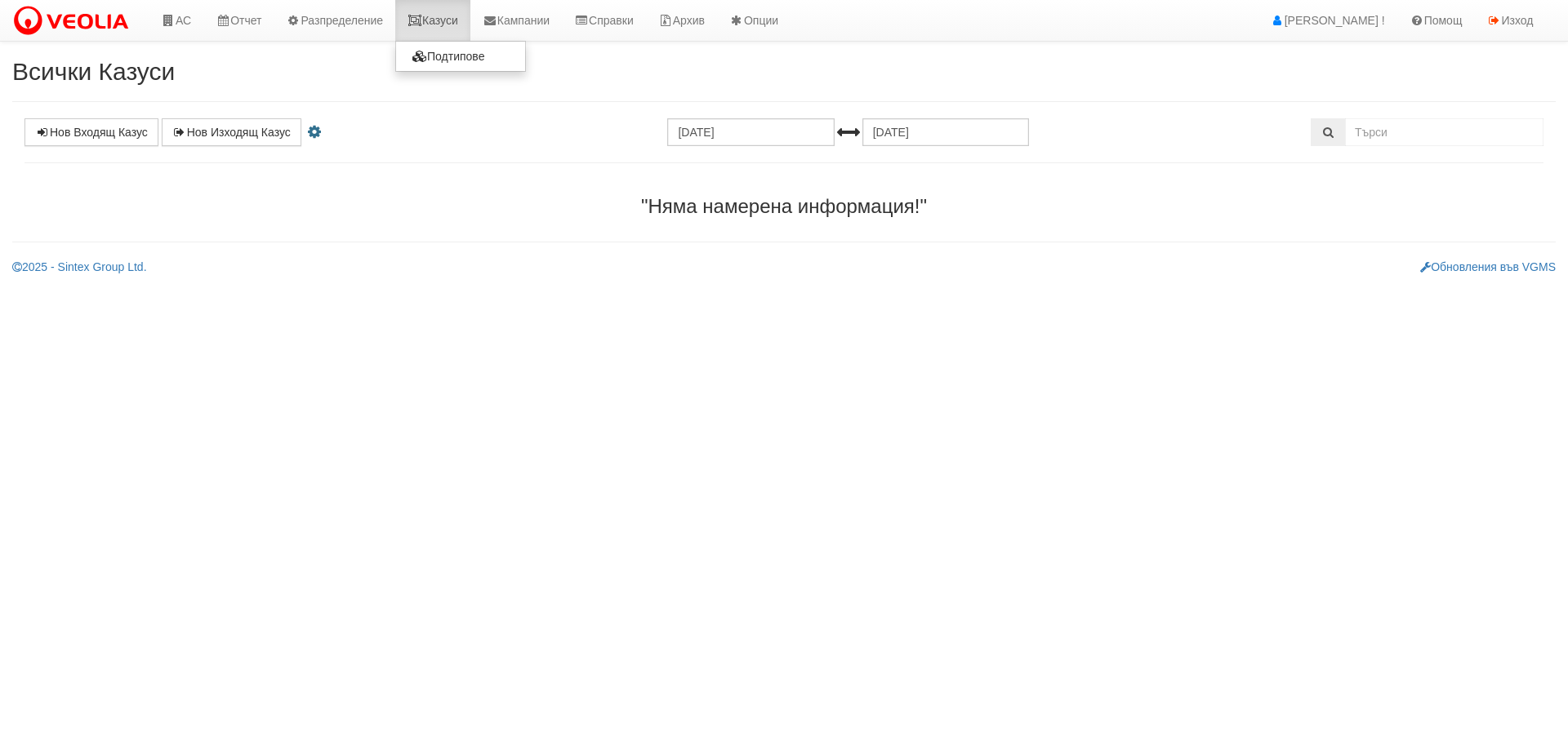
click at [435, 26] on link "Казуси" at bounding box center [433, 20] width 75 height 41
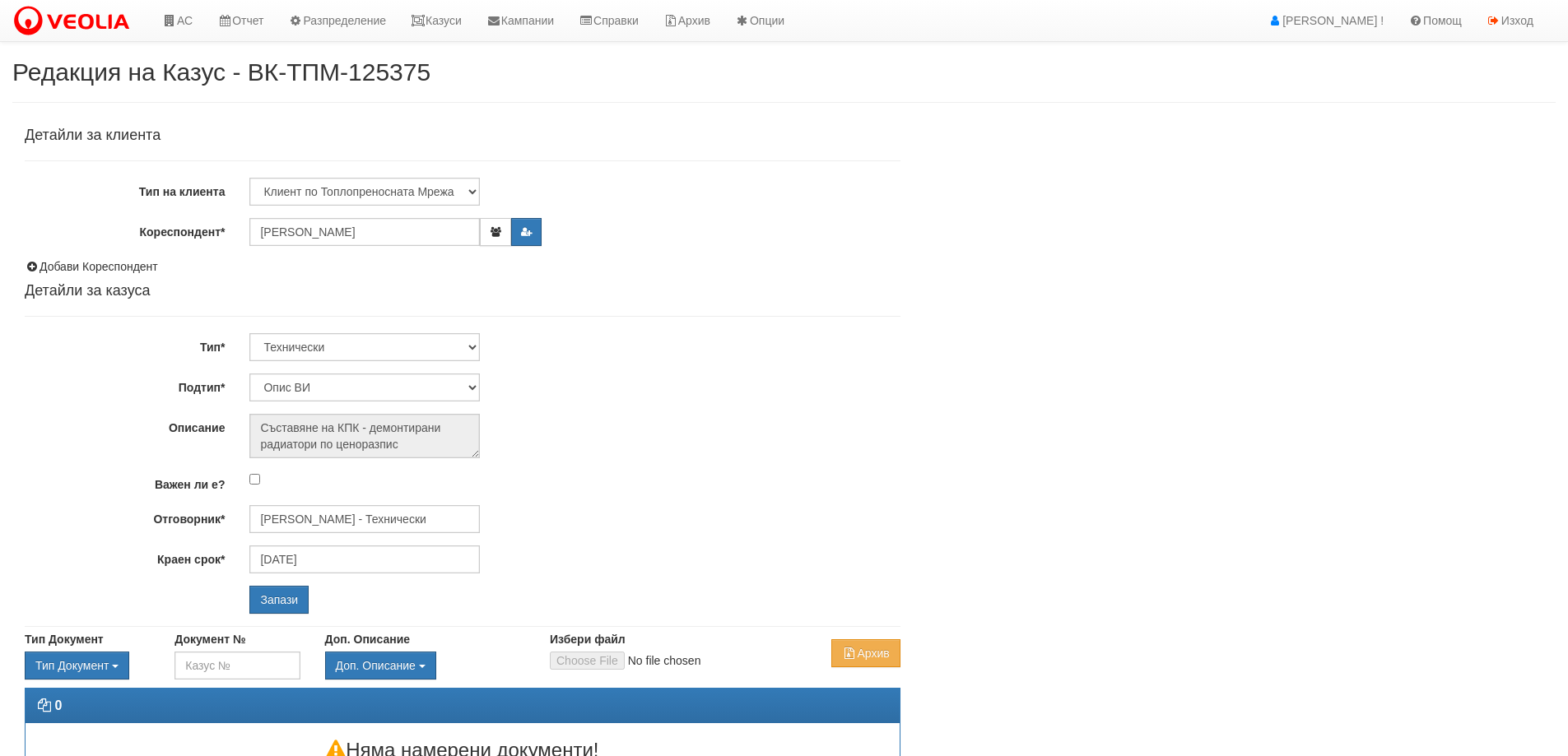
select select "Опис ВИ"
click at [404, 529] on input "Дончо Дончев - Технически" at bounding box center [364, 520] width 230 height 28
type input "B"
click at [340, 548] on div "Бойко Петков - Технически" at bounding box center [720, 545] width 938 height 21
type input "Бойко Петков - Технически"
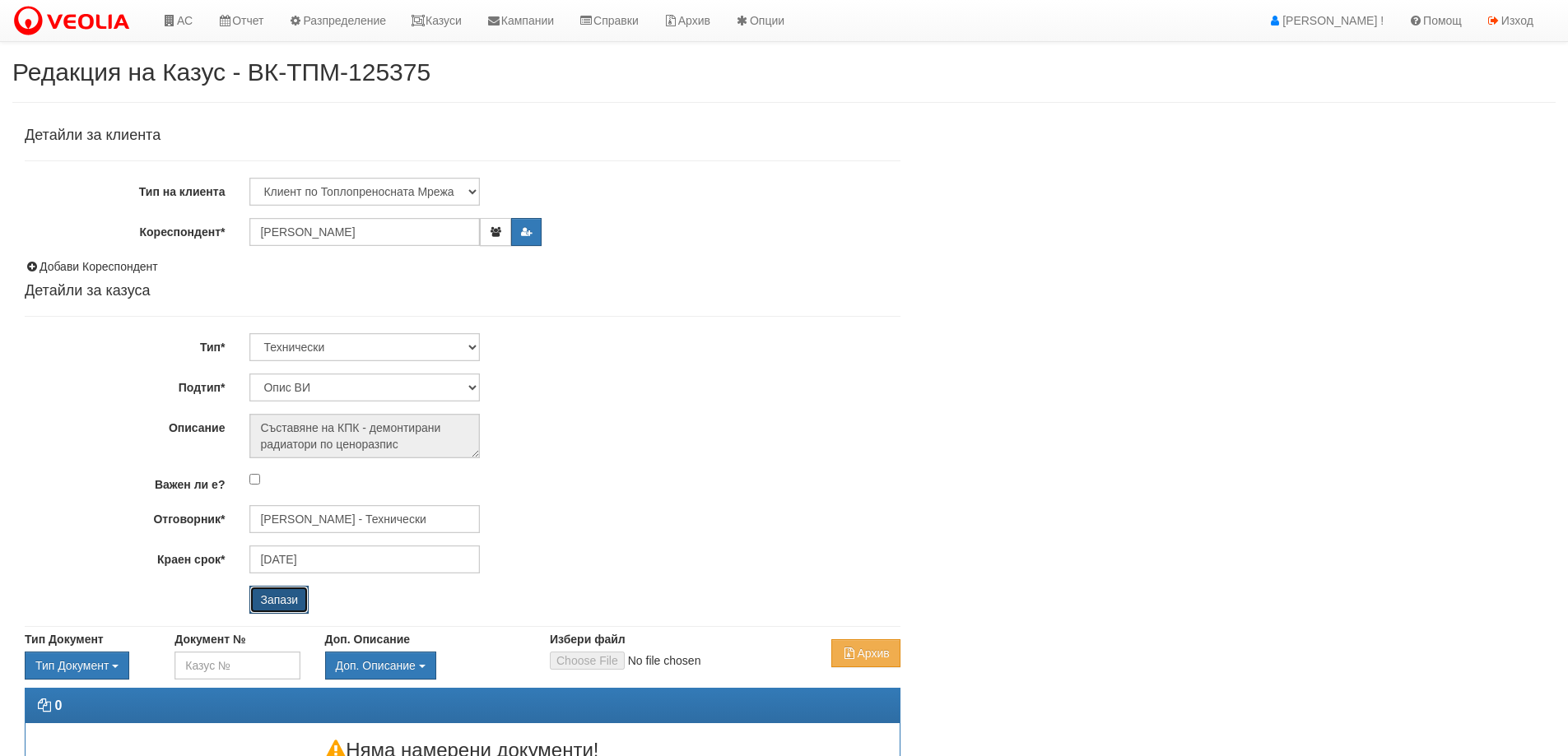
click at [295, 602] on input "Запази" at bounding box center [278, 599] width 59 height 28
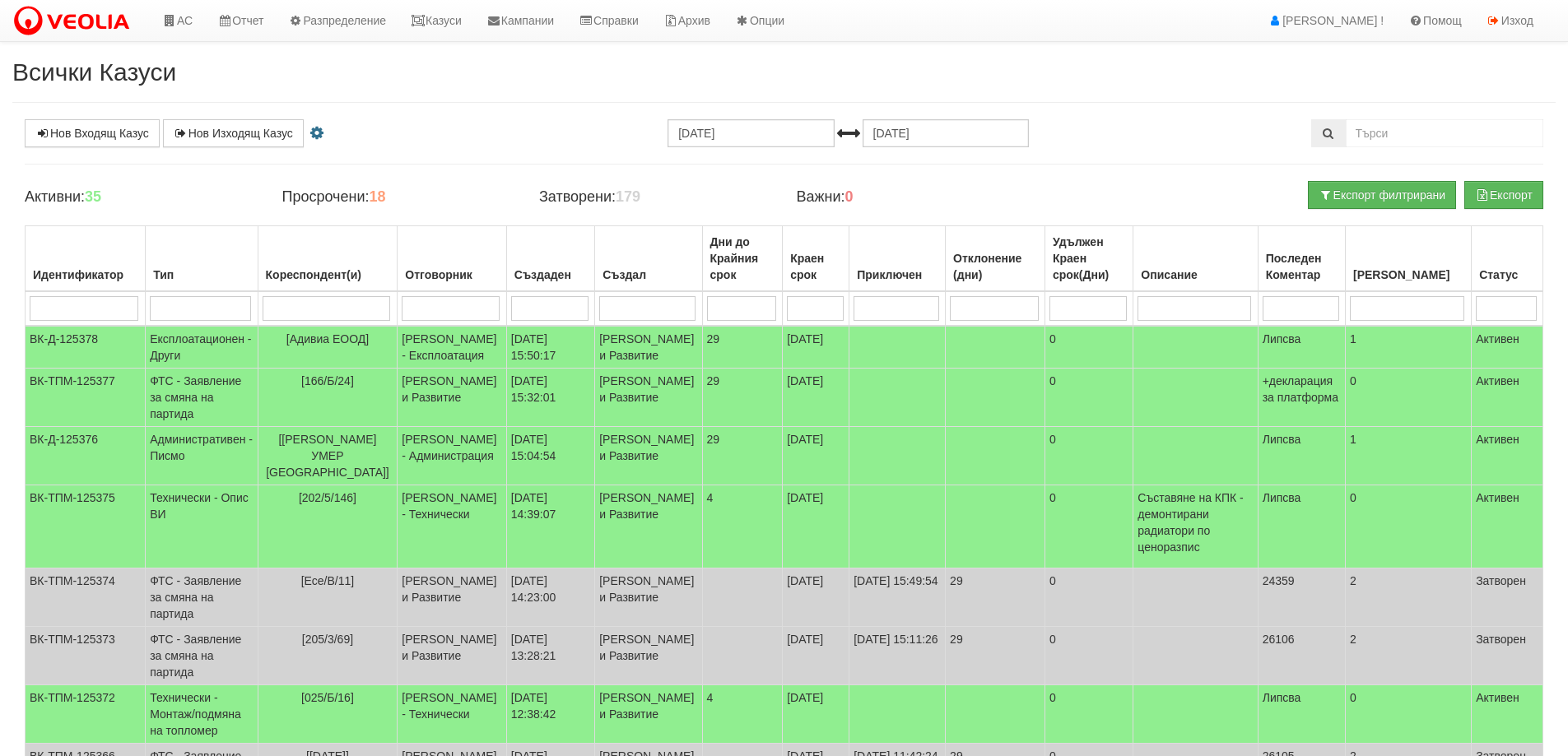
click at [354, 308] on input "search" at bounding box center [326, 308] width 129 height 25
type input "п"
type input "пр"
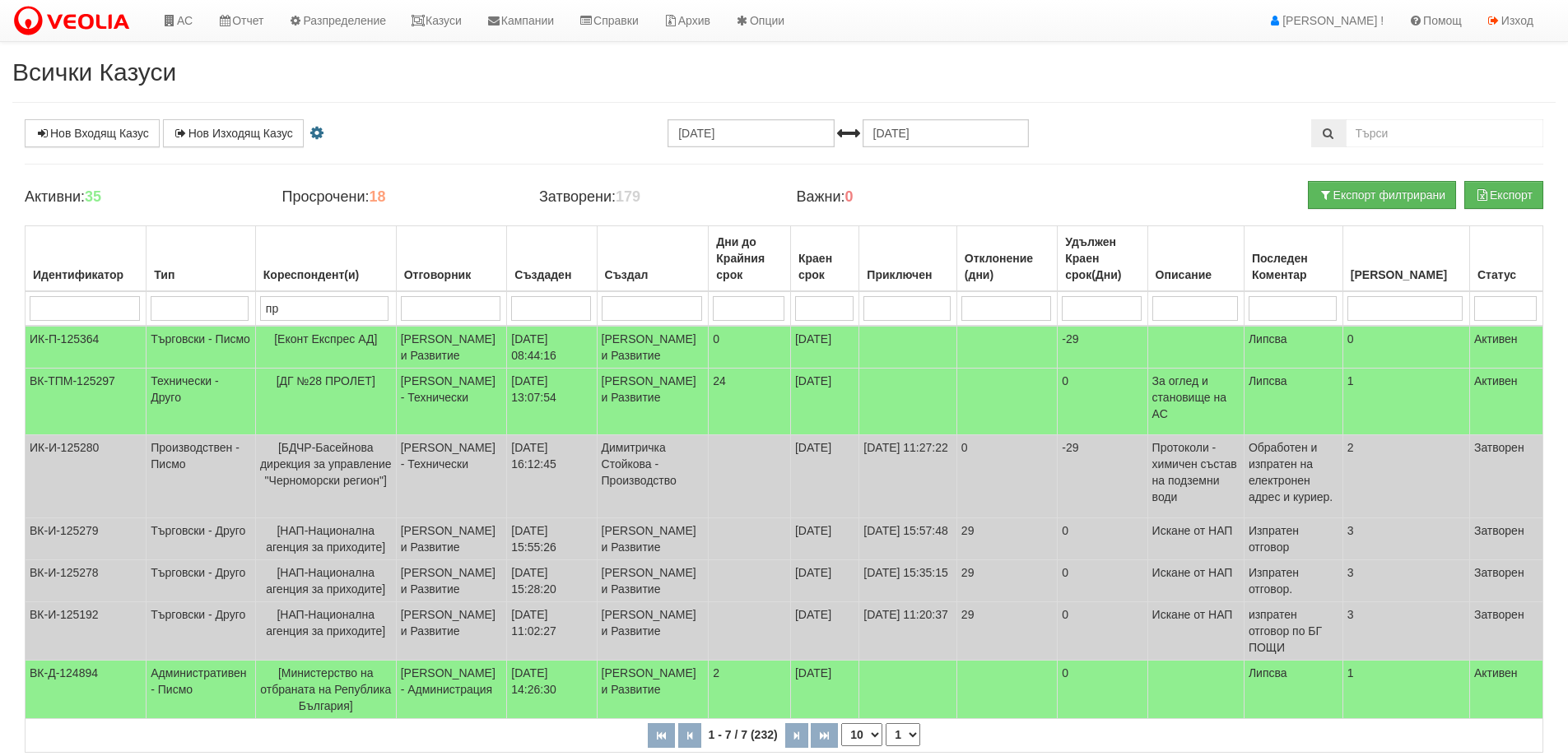
type input "пр"
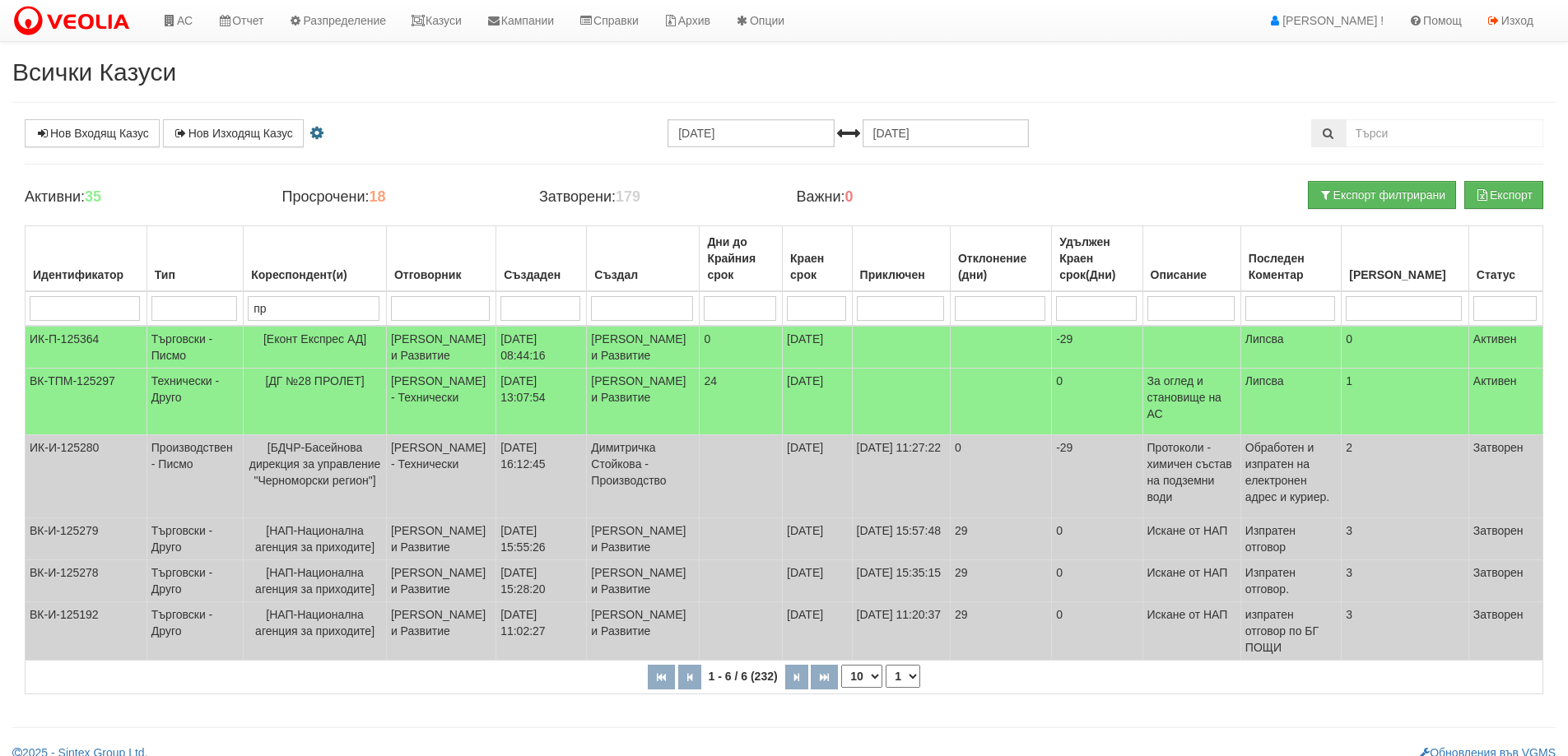
type input "пр"
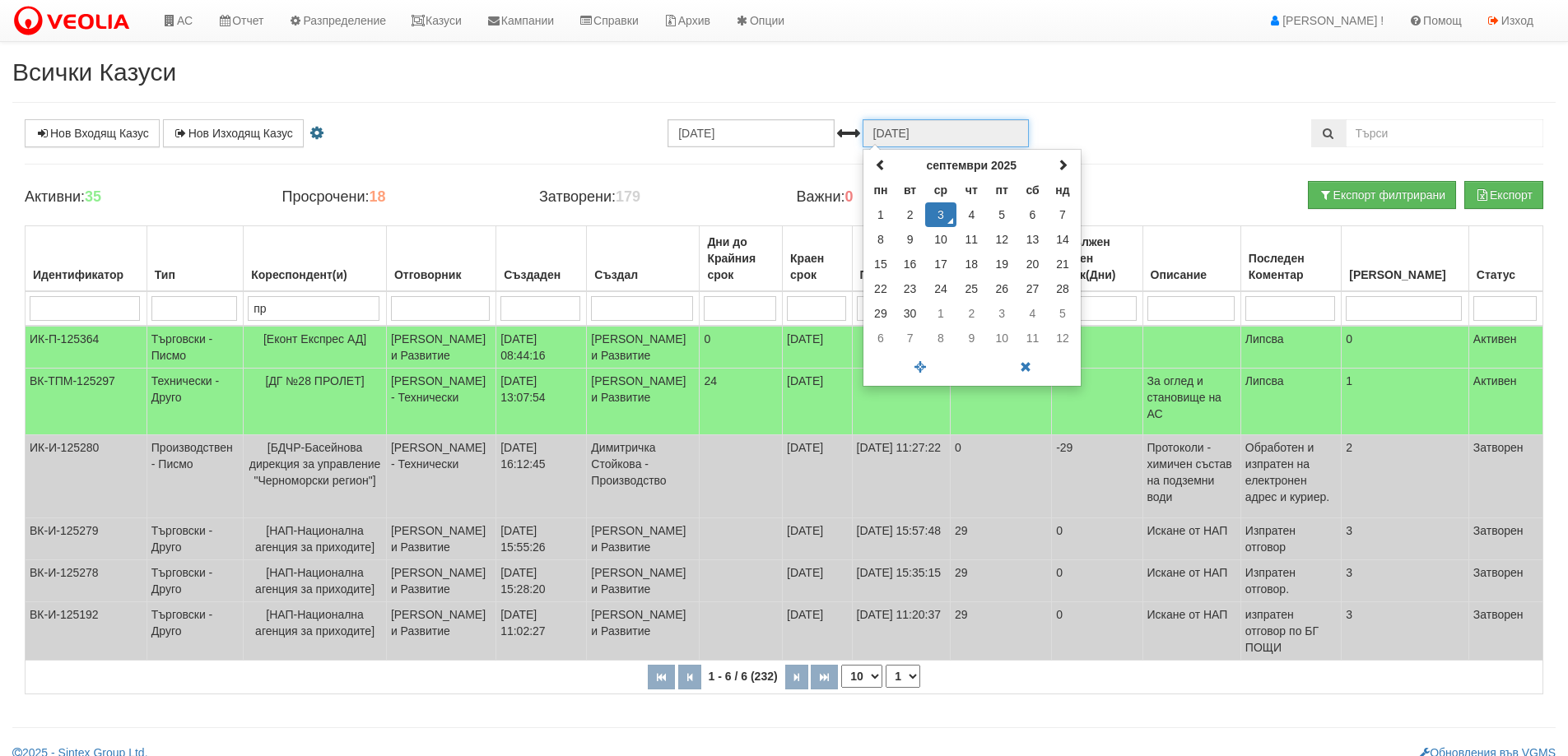
click at [911, 135] on input "[DATE]" at bounding box center [946, 134] width 167 height 28
click at [886, 164] on span at bounding box center [881, 165] width 12 height 12
click at [977, 245] on td "5" at bounding box center [972, 239] width 31 height 25
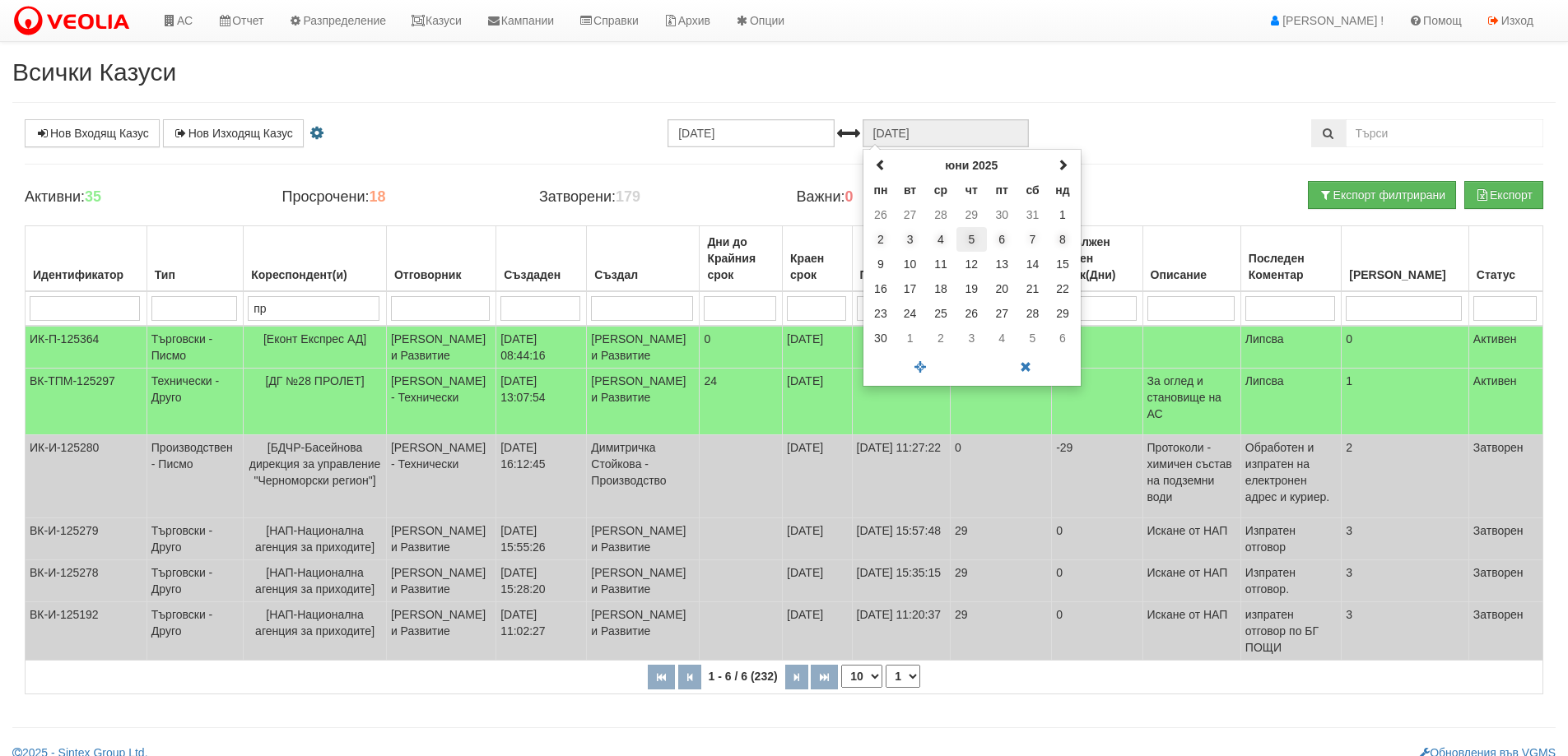
type input "05.06.2025"
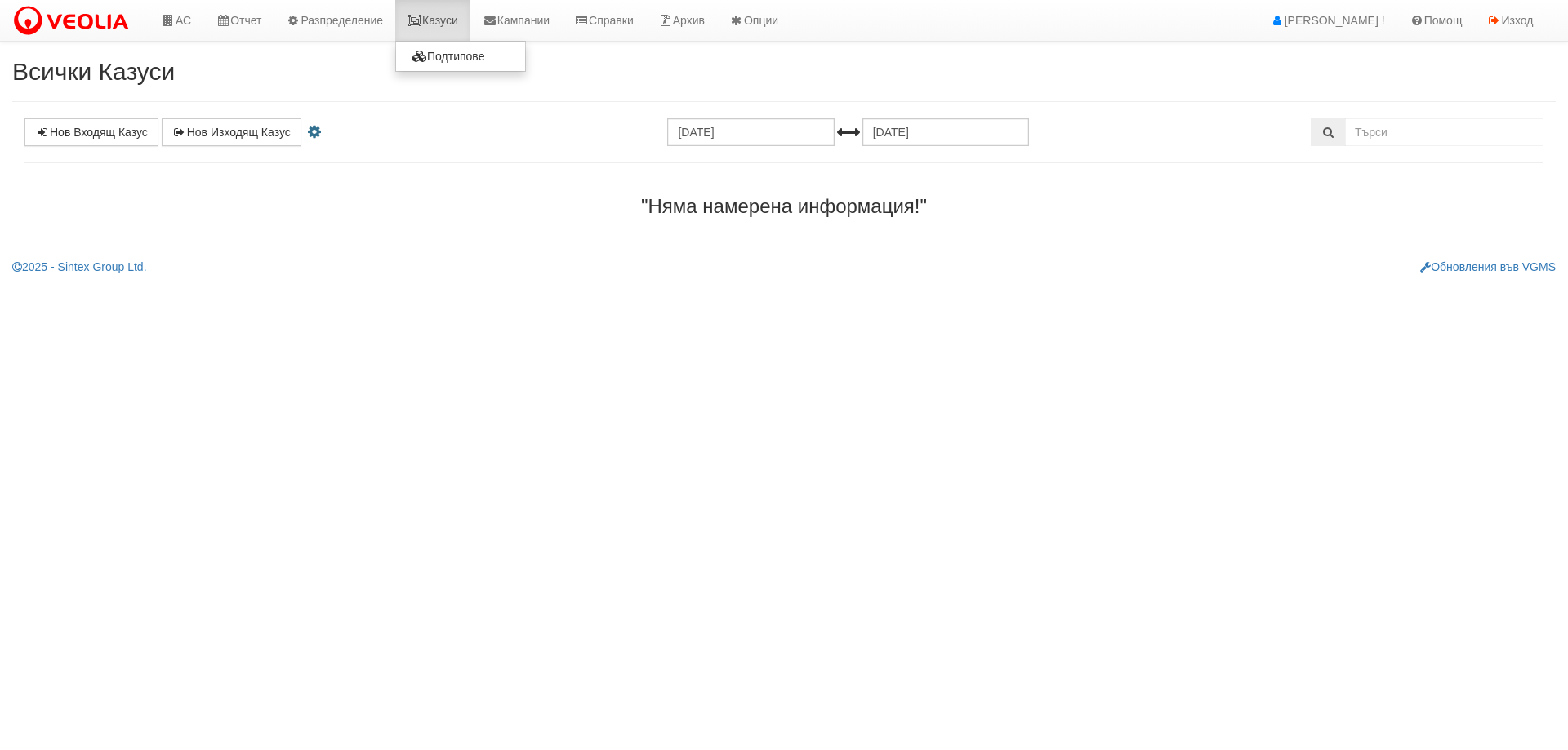
click at [433, 16] on link "Казуси" at bounding box center [433, 20] width 75 height 41
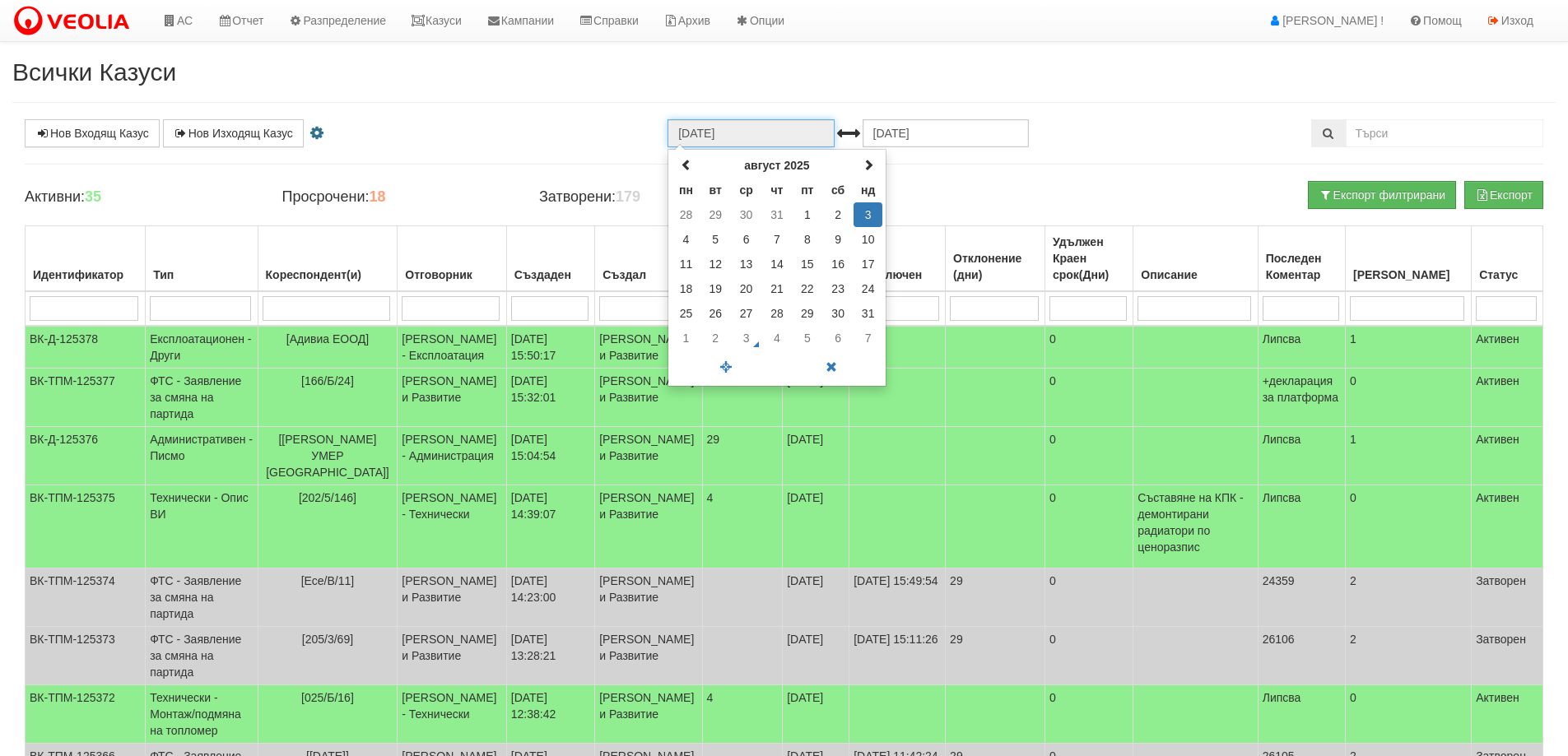
click at [773, 138] on input "[DATE]" at bounding box center [750, 134] width 167 height 28
click at [677, 167] on th at bounding box center [685, 165] width 29 height 25
click at [775, 212] on td "1" at bounding box center [777, 214] width 31 height 25
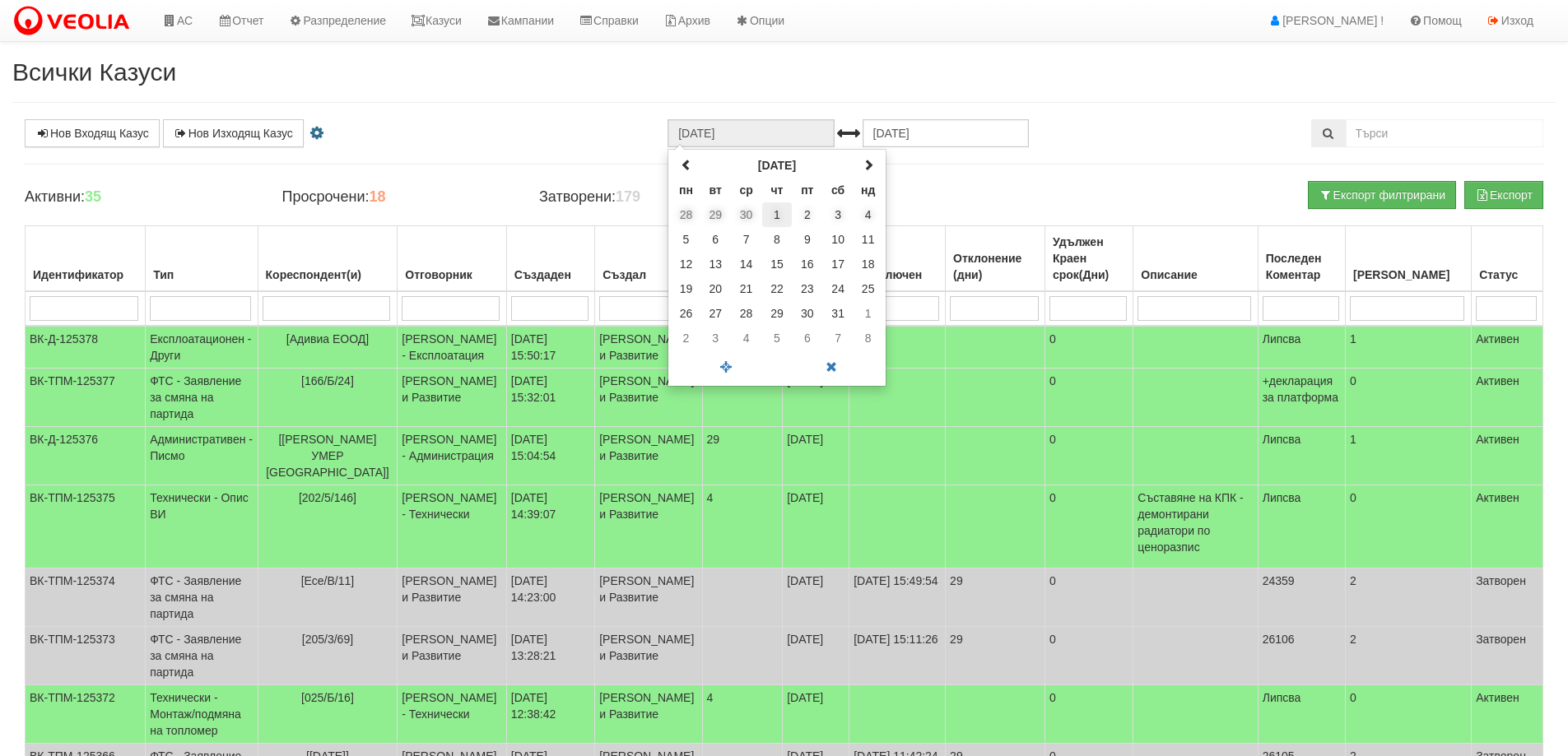
type input "01.05.2025"
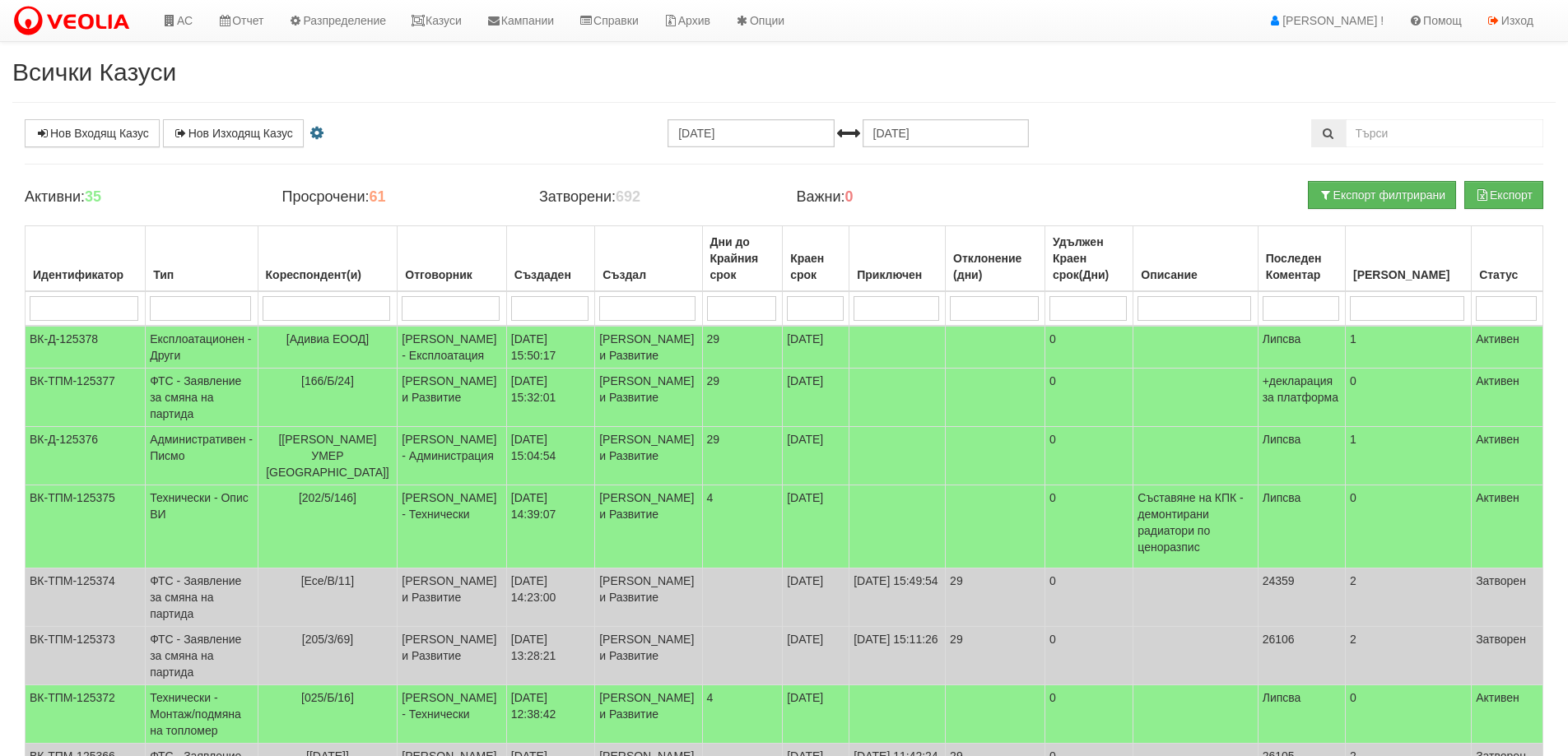
click at [339, 305] on input "search" at bounding box center [326, 308] width 129 height 25
type input "п"
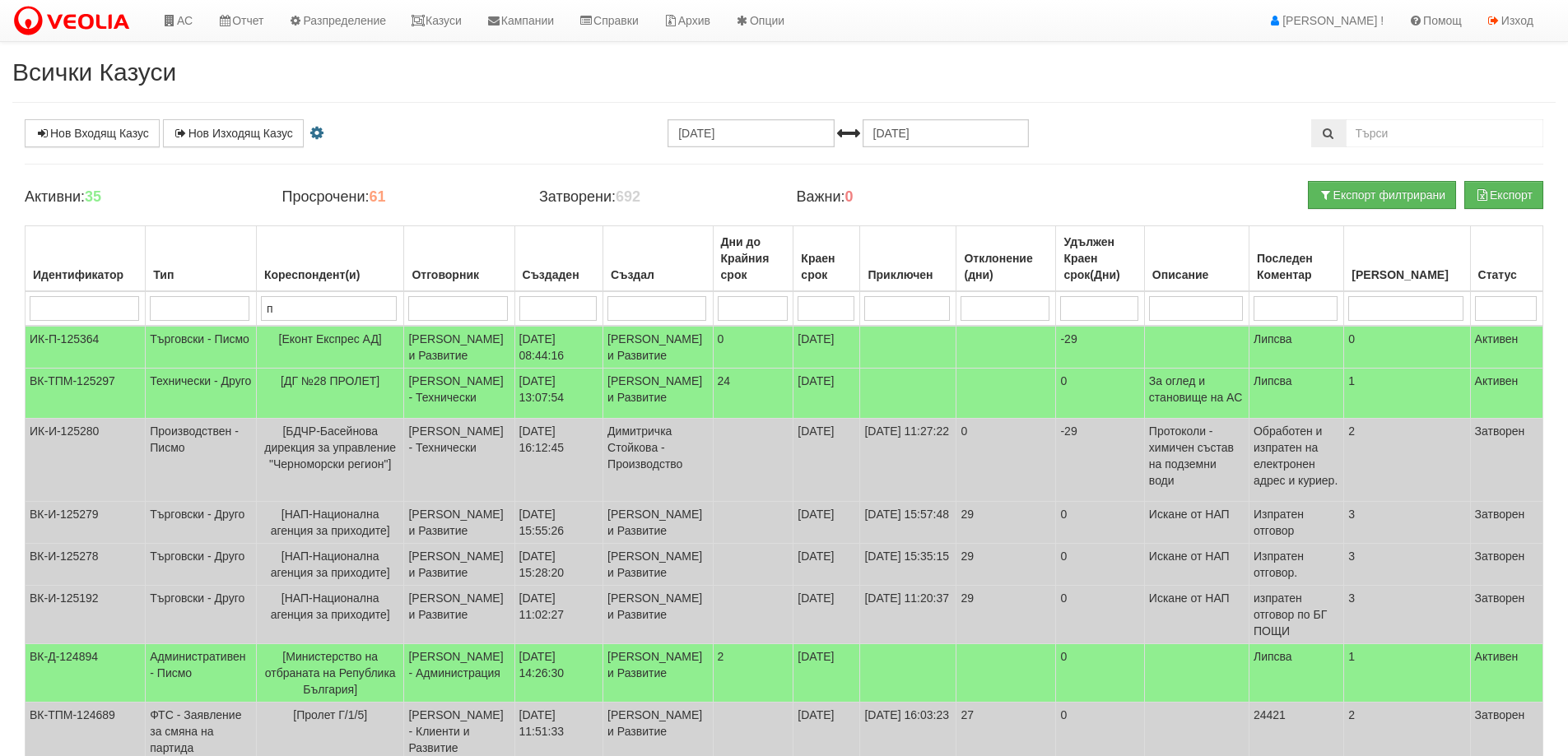
type input "пр"
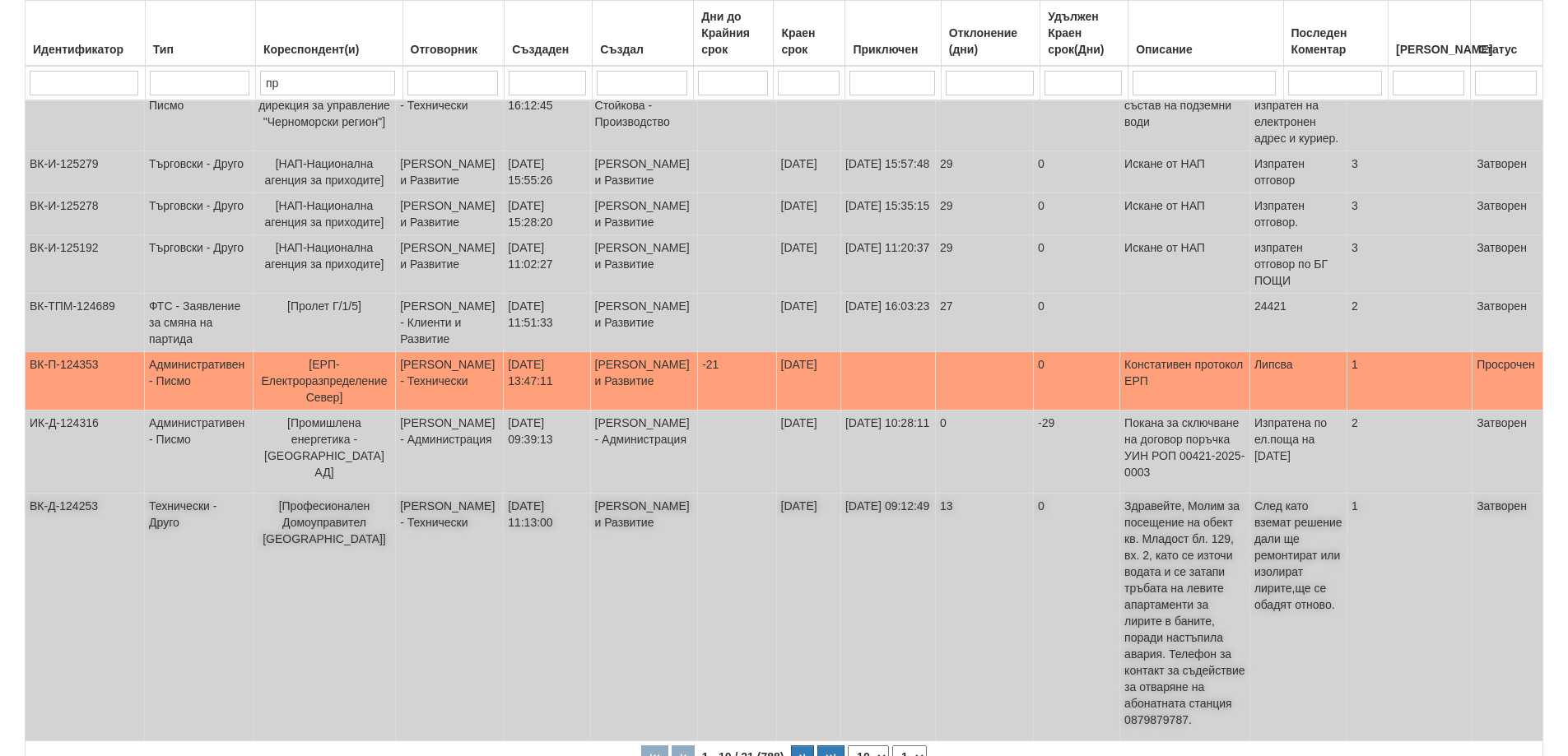
scroll to position [494, 0]
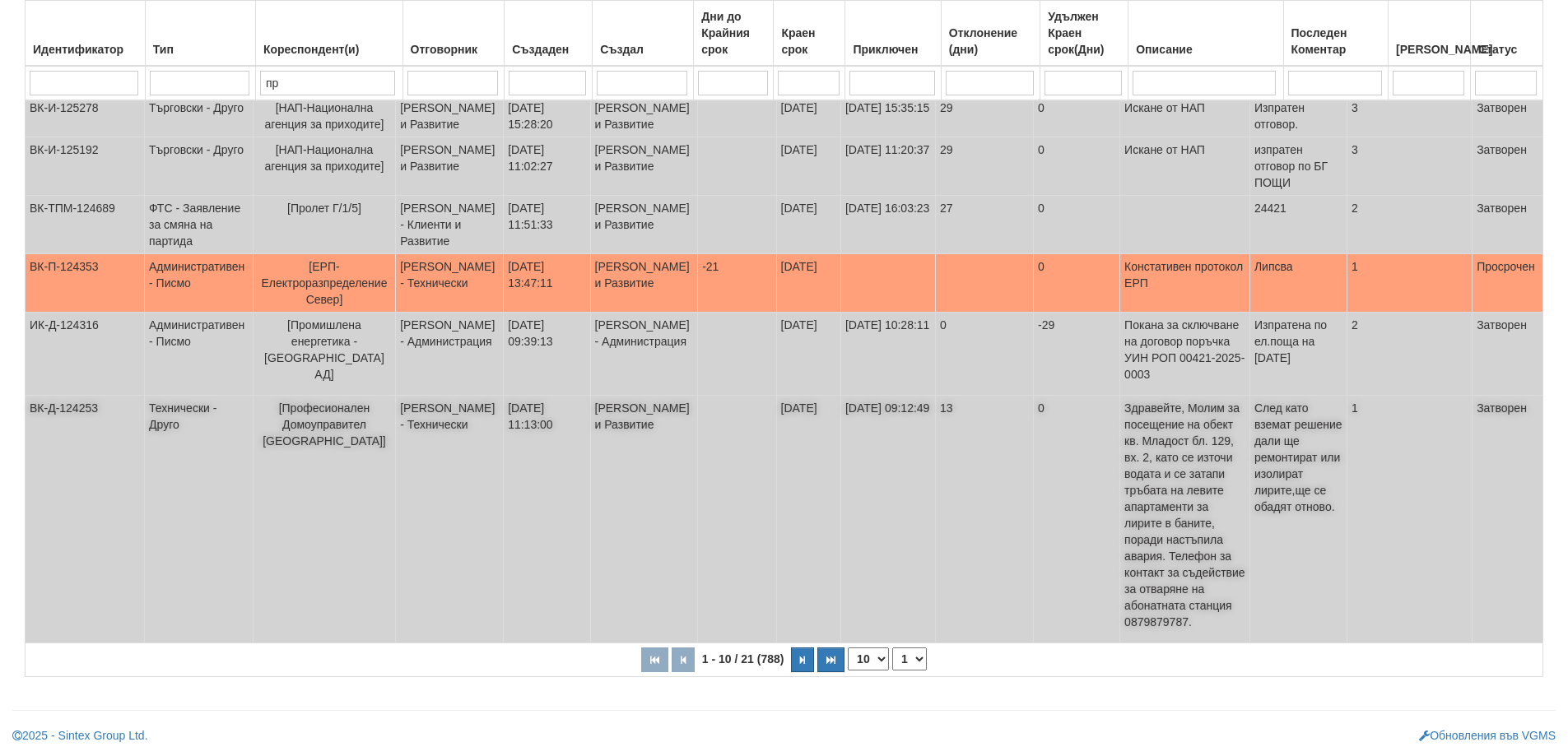
type input "пр"
click at [804, 643] on td "[DATE]" at bounding box center [808, 520] width 64 height 247
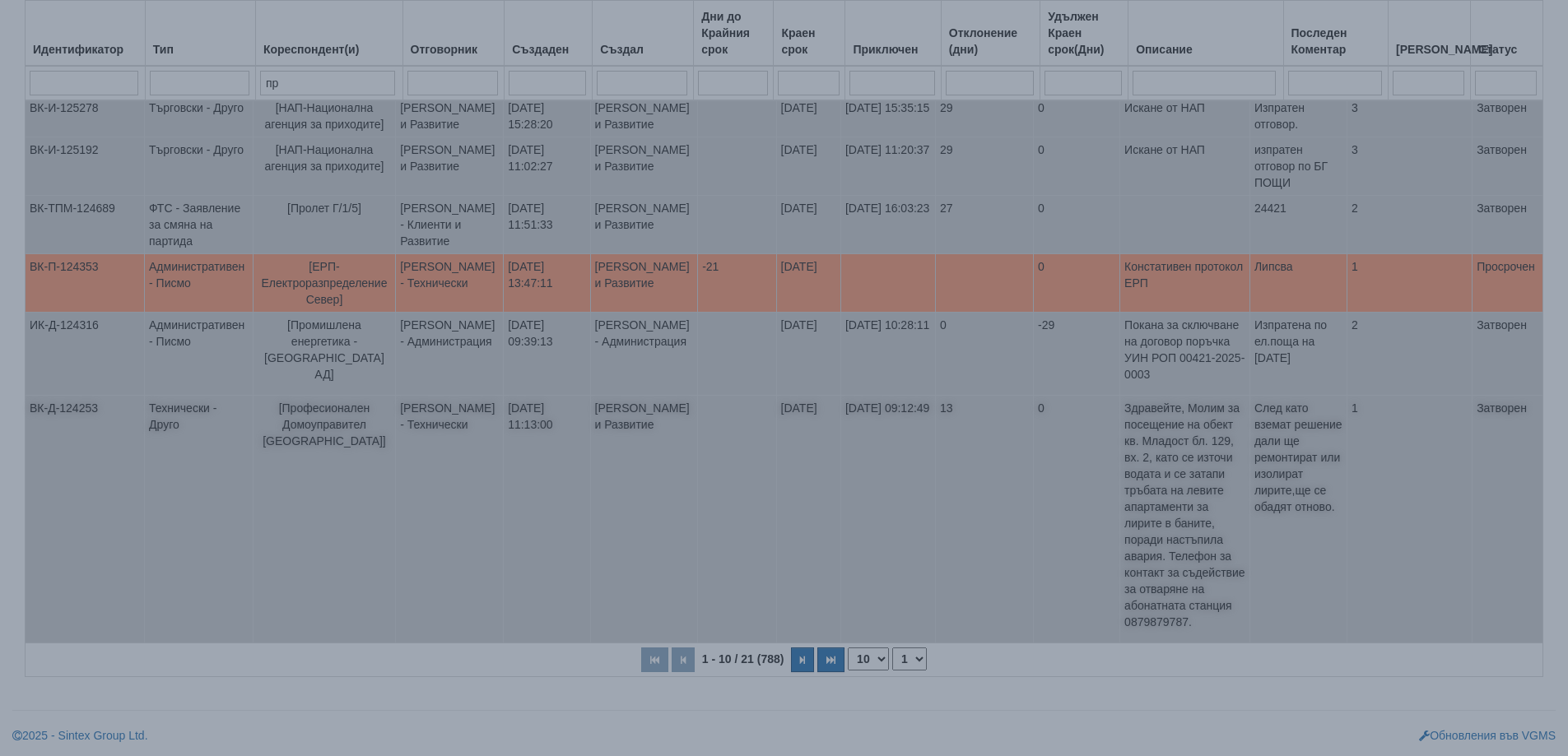
scroll to position [515, 0]
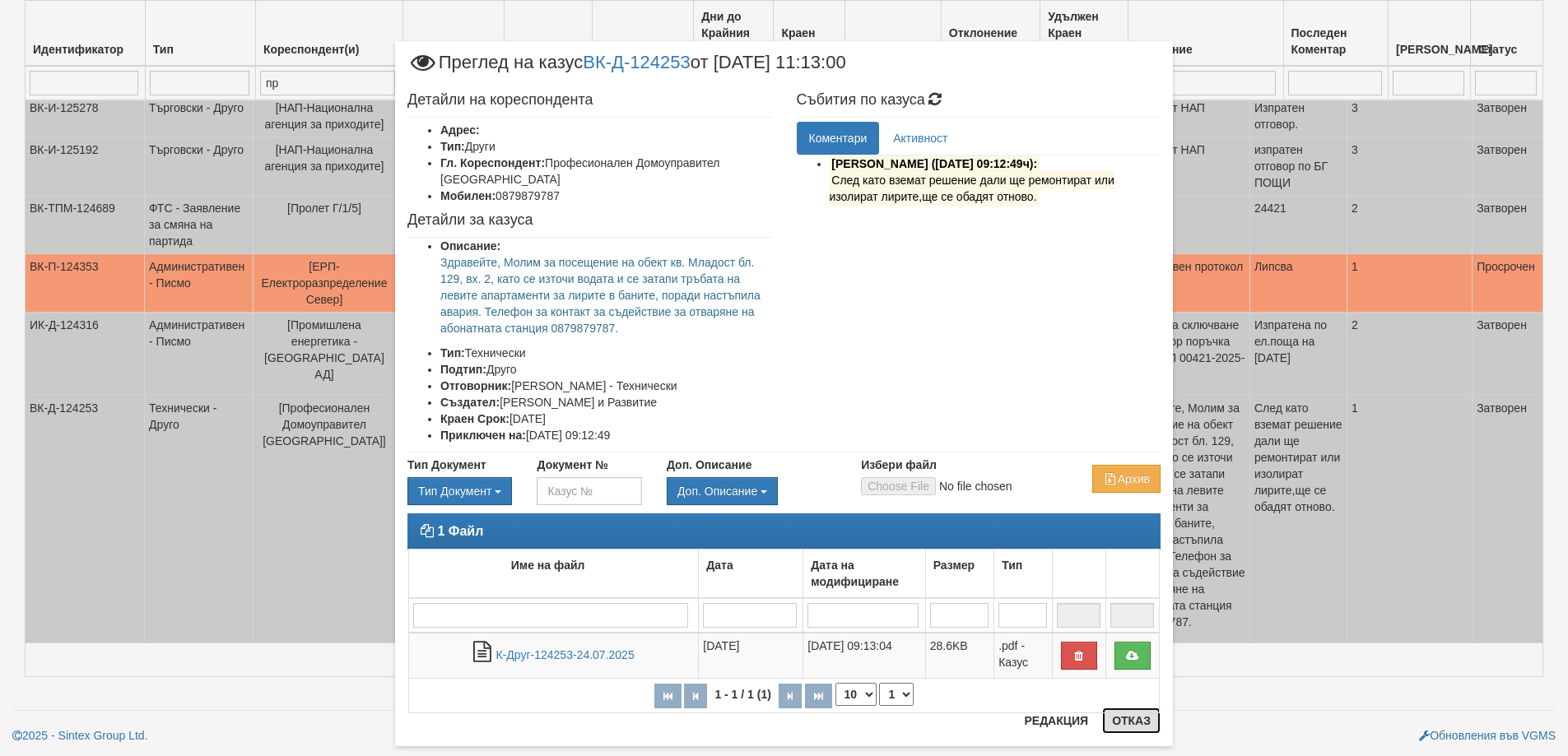
drag, startPoint x: 1124, startPoint y: 731, endPoint x: 1089, endPoint y: 720, distance: 36.7
click at [1121, 731] on button "Отказ" at bounding box center [1131, 720] width 59 height 26
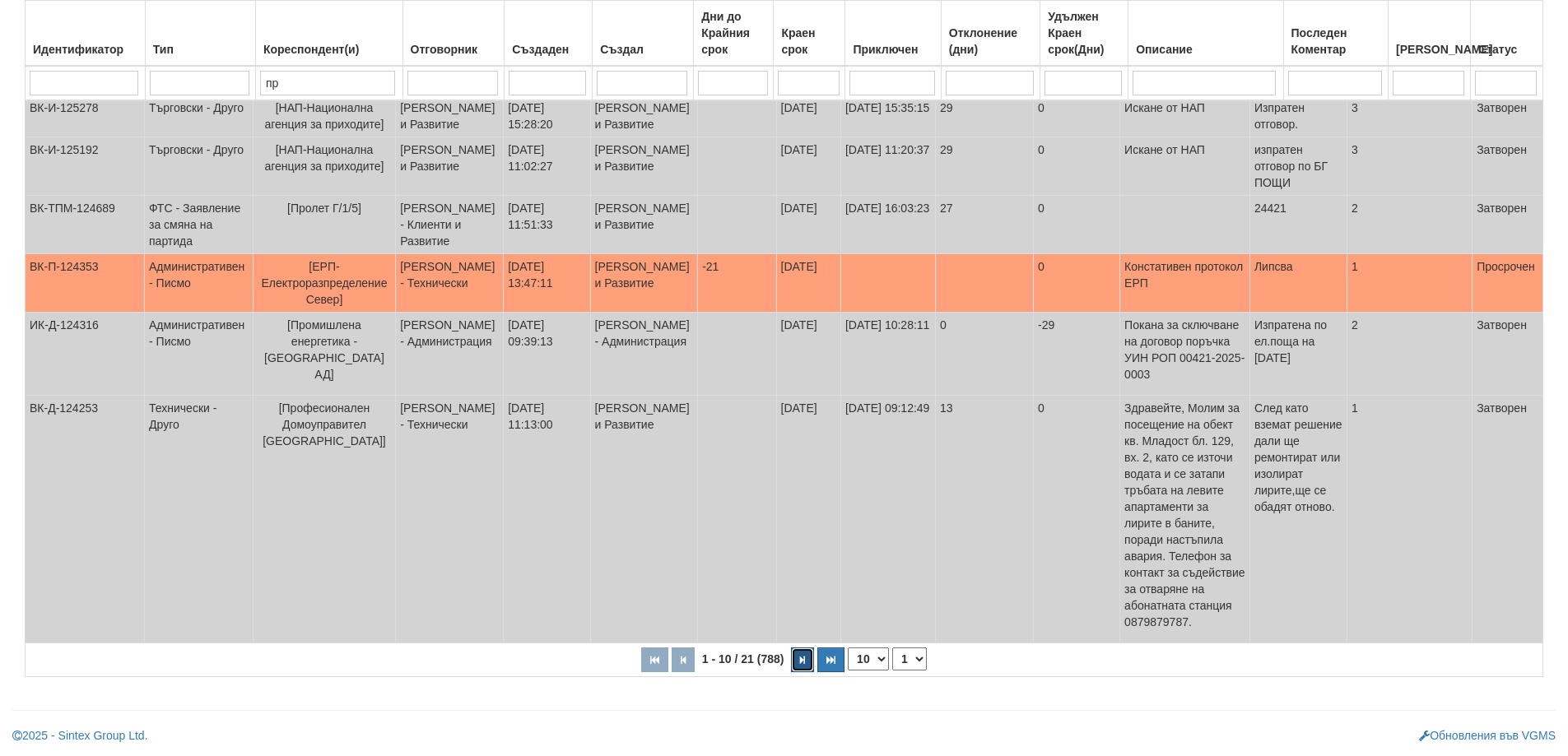
click at [797, 670] on button "button" at bounding box center [802, 659] width 23 height 25
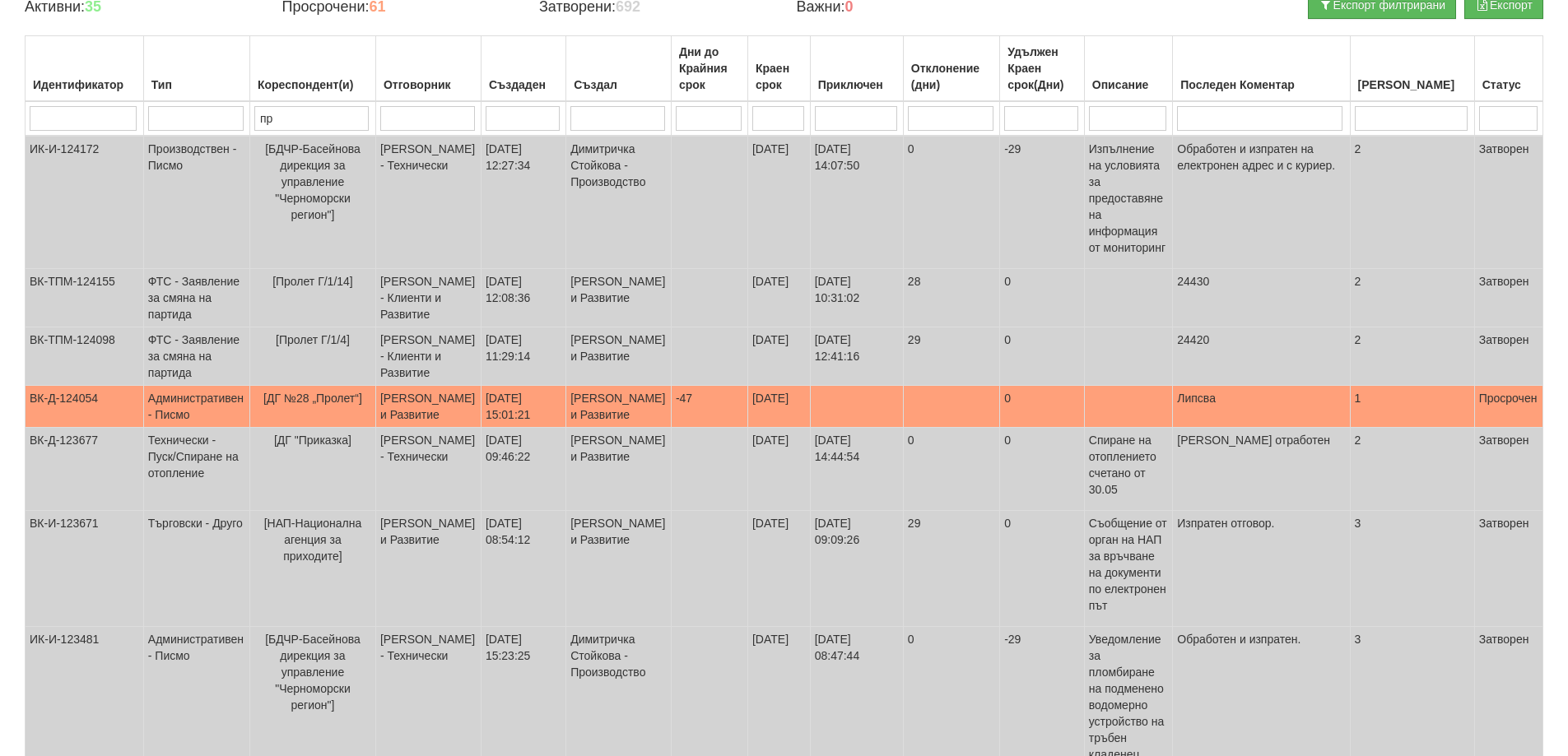
scroll to position [186, 0]
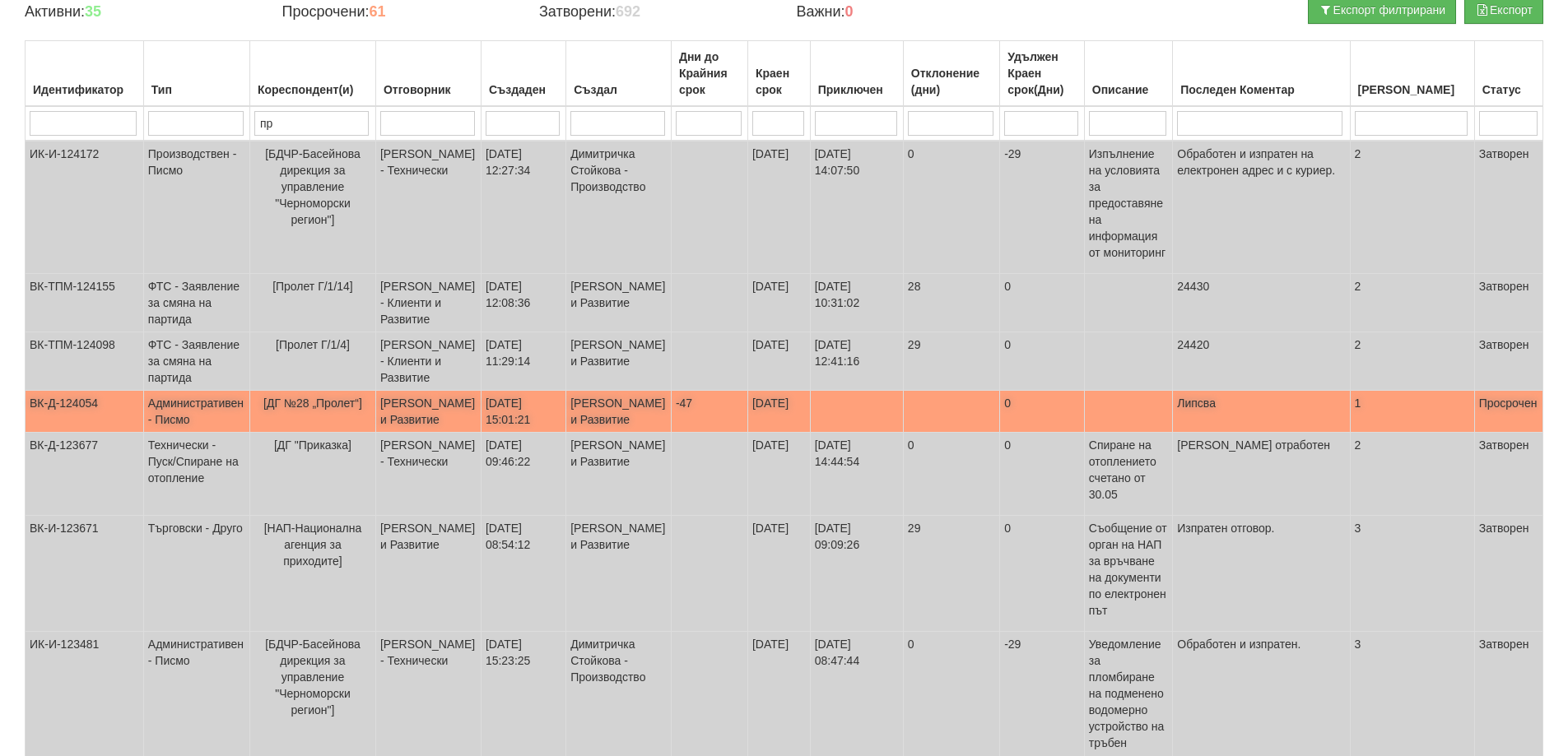
click at [329, 410] on span "[ДГ №28 „Пролет“]" at bounding box center [312, 403] width 99 height 13
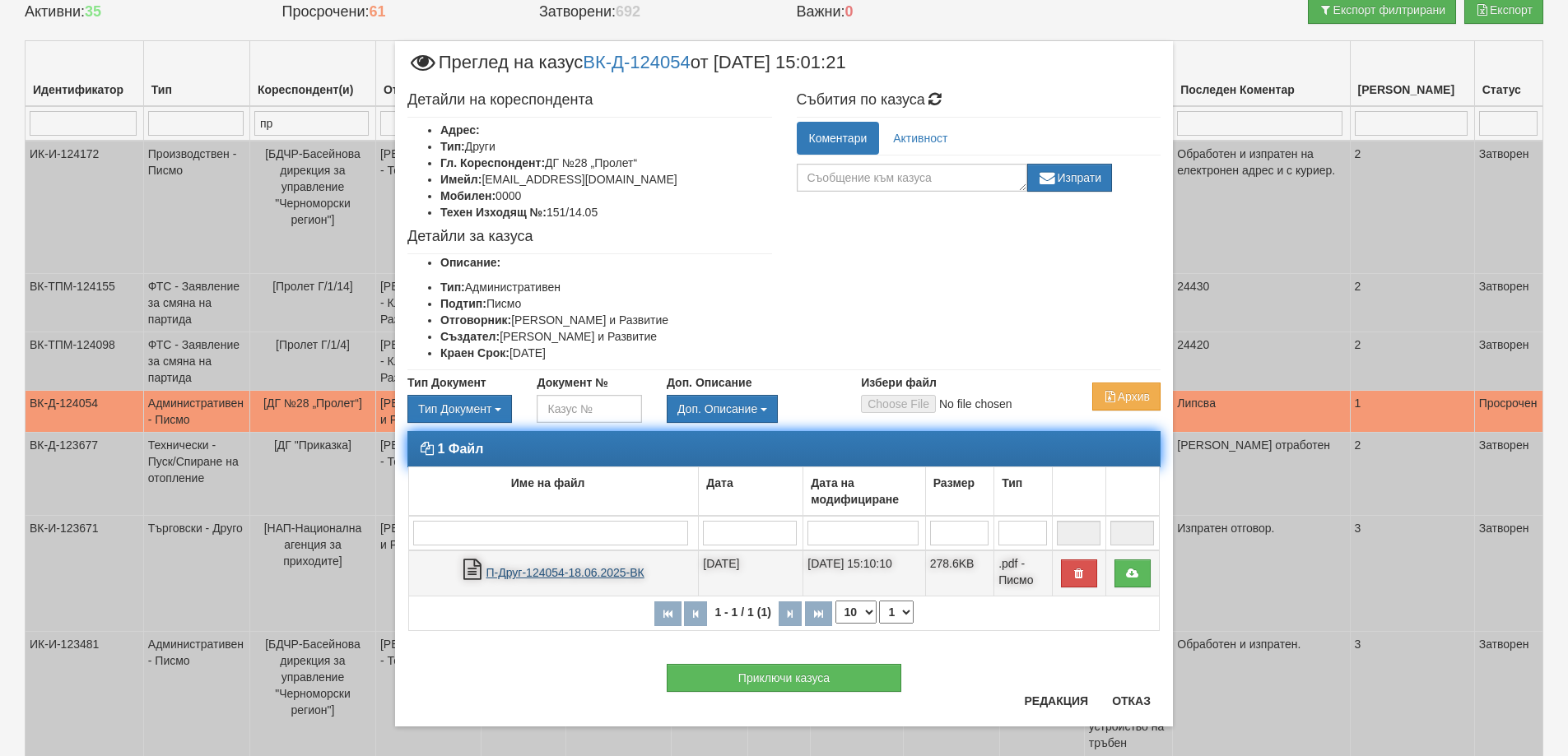
click at [545, 569] on link "П-Друг-124054-18.06.2025-ВК" at bounding box center [566, 572] width 158 height 13
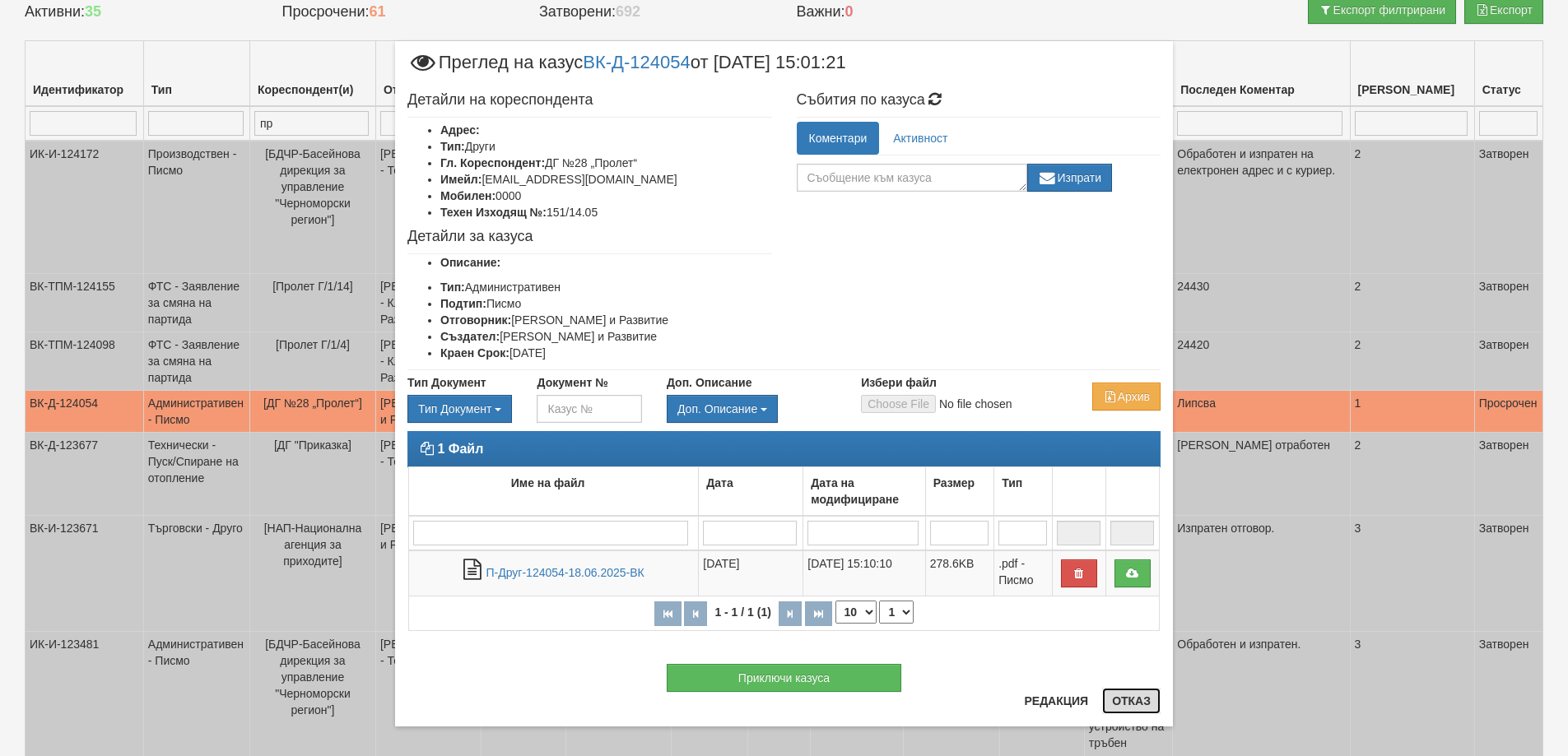
click at [1125, 704] on button "Отказ" at bounding box center [1131, 701] width 59 height 26
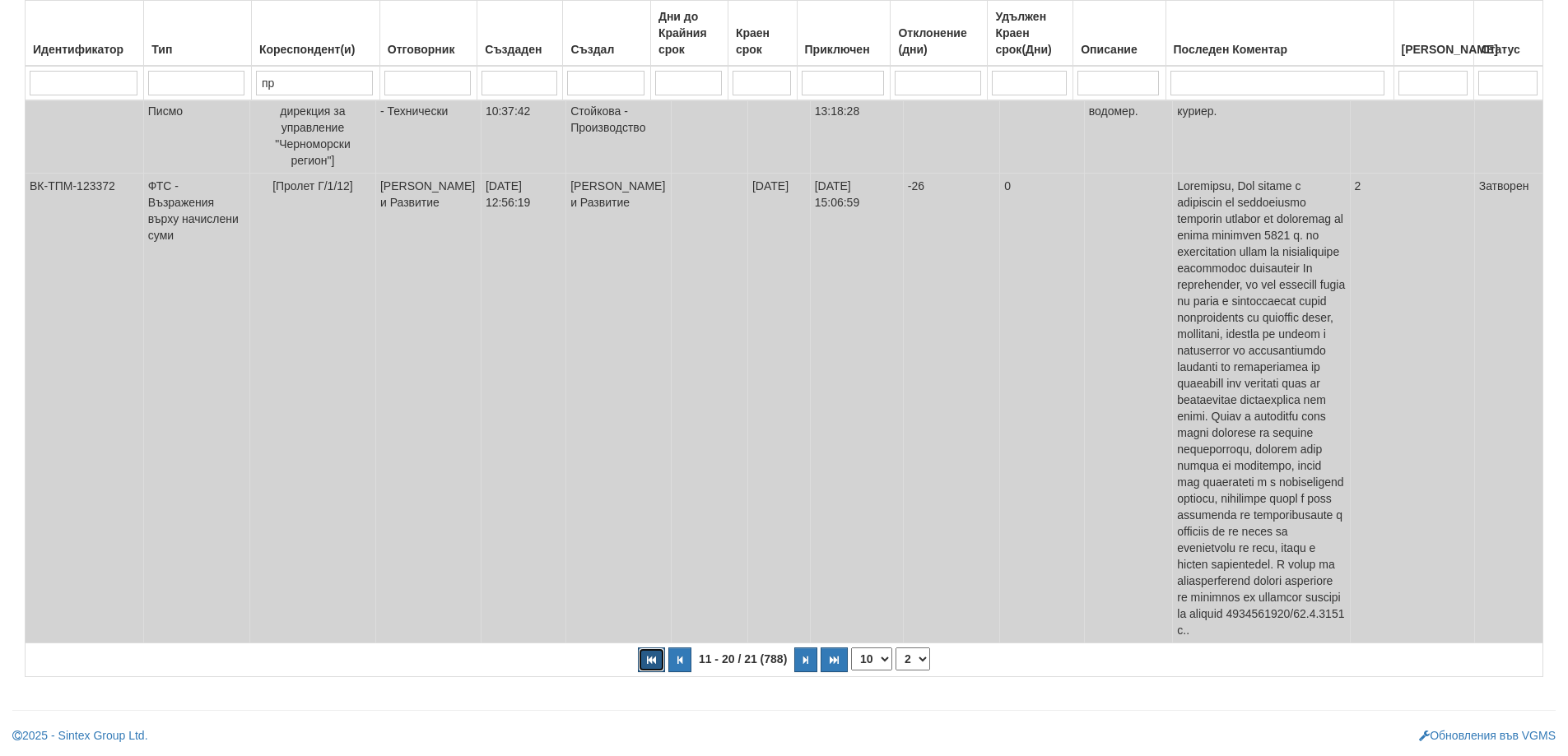
click at [641, 653] on button "button" at bounding box center [650, 659] width 27 height 25
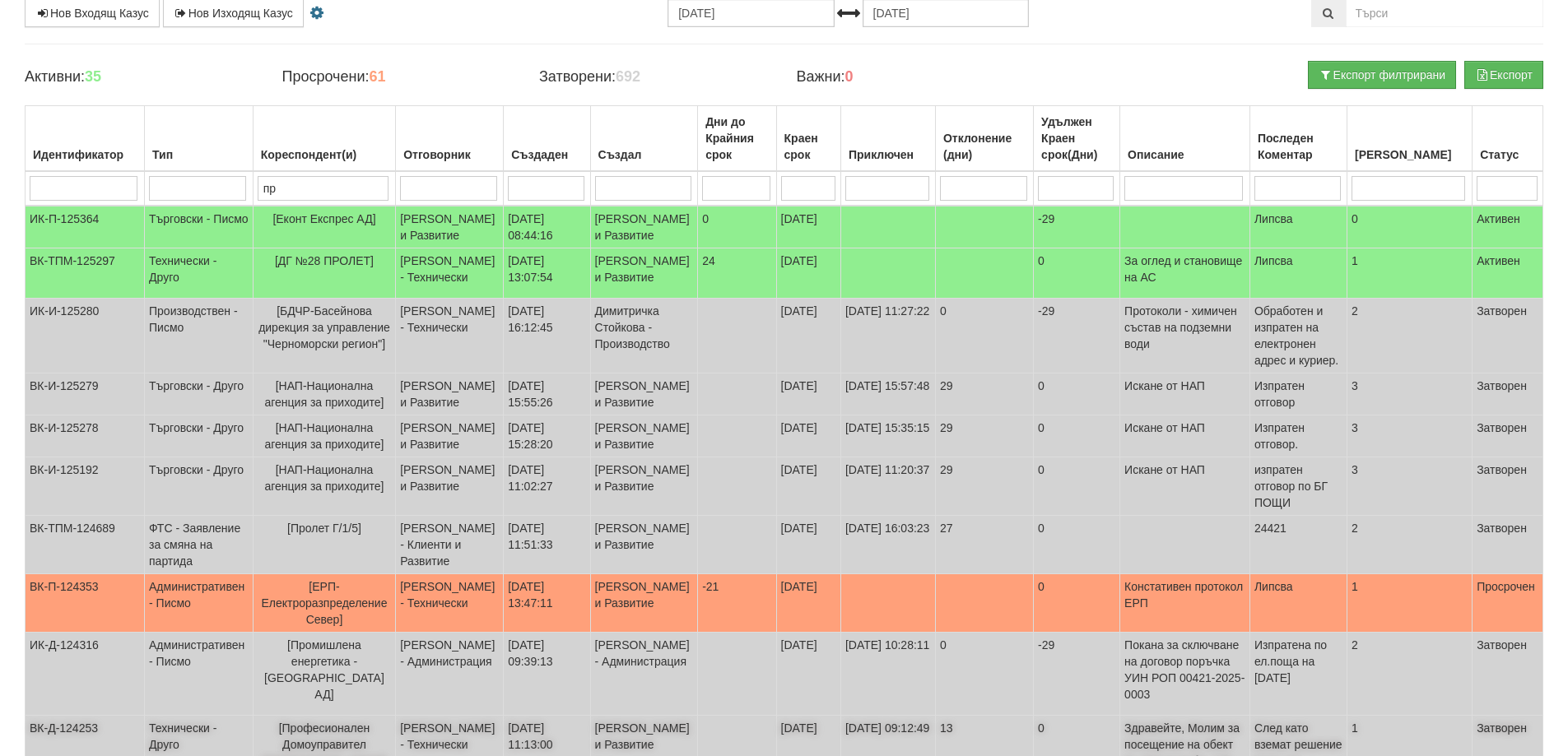
scroll to position [103, 0]
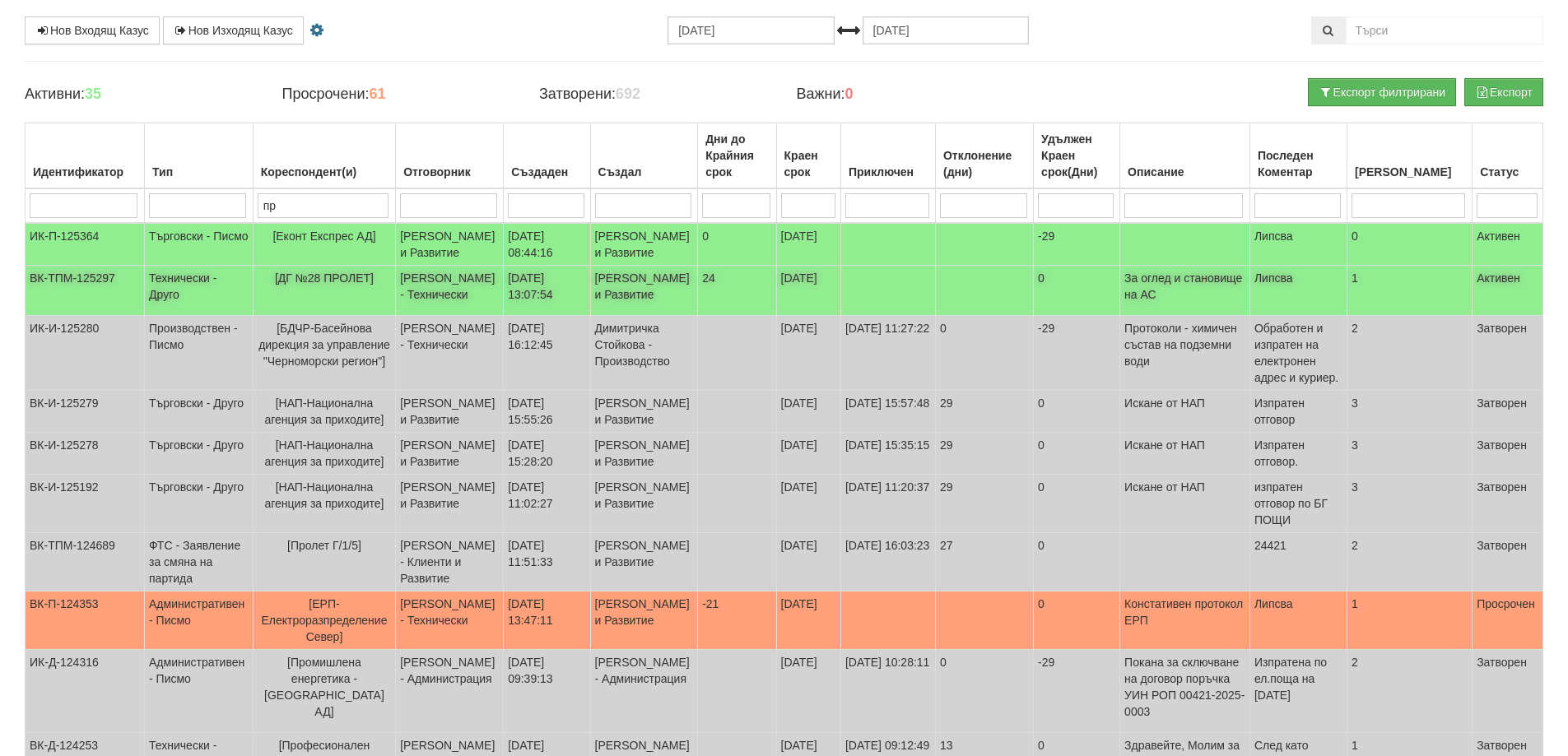
click at [345, 284] on span "[ДГ №28 ПРОЛЕТ]" at bounding box center [324, 277] width 99 height 13
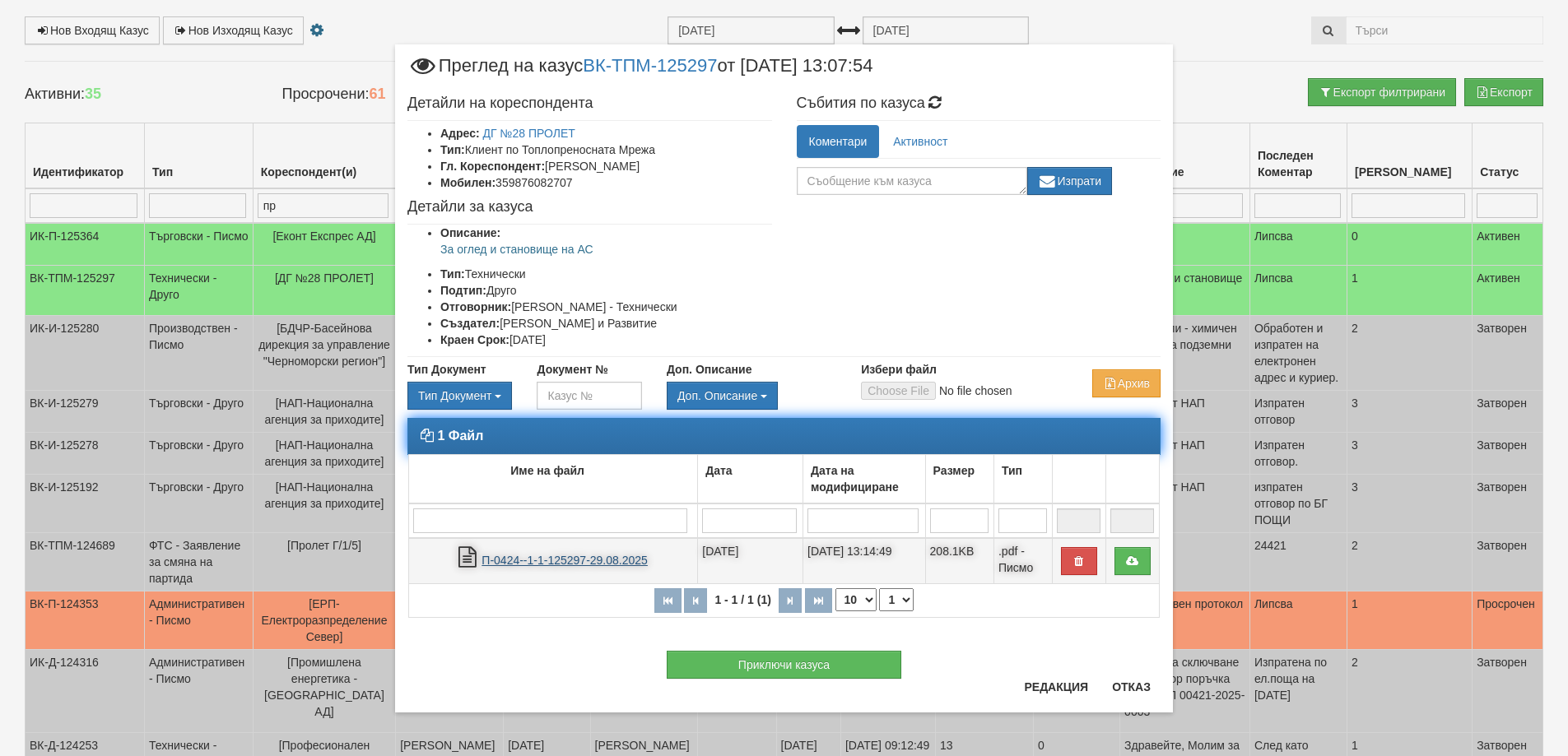
click at [540, 558] on link "П-0424--1-1-125297-29.08.2025" at bounding box center [565, 560] width 167 height 13
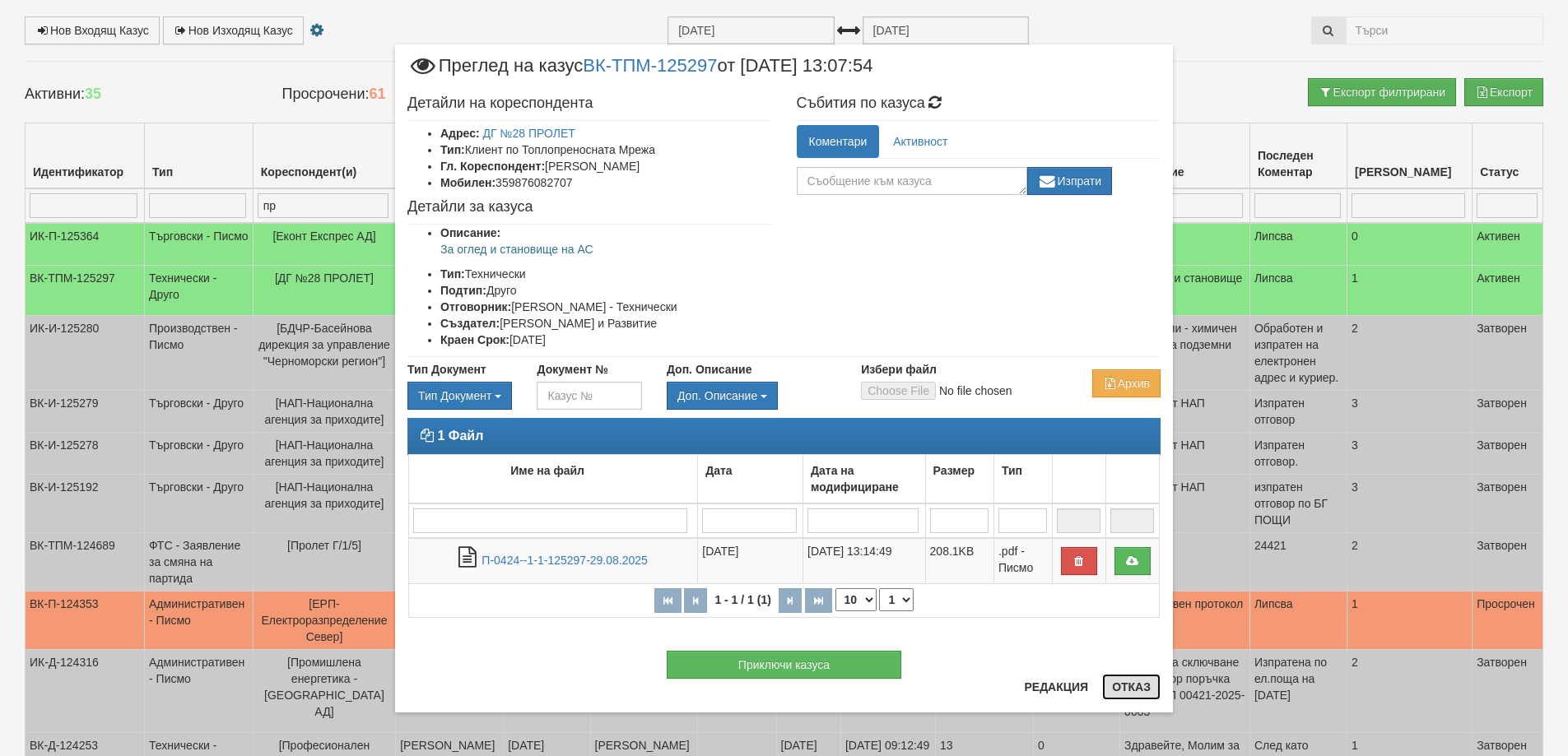
drag, startPoint x: 1132, startPoint y: 687, endPoint x: 1039, endPoint y: 635, distance: 106.6
click at [1132, 684] on button "Отказ" at bounding box center [1131, 687] width 59 height 26
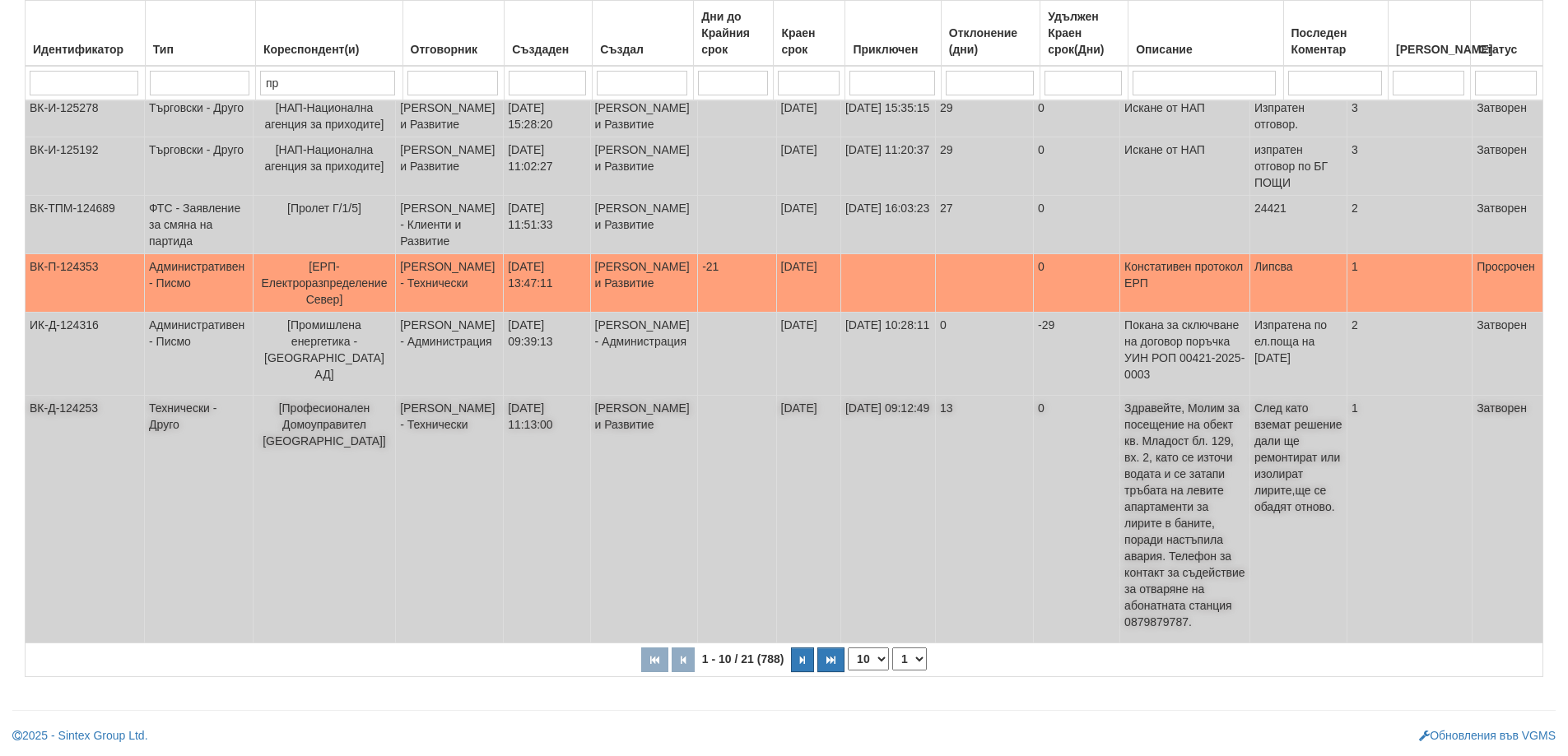
scroll to position [515, 0]
click at [809, 655] on button "button" at bounding box center [802, 659] width 23 height 25
select select "2"
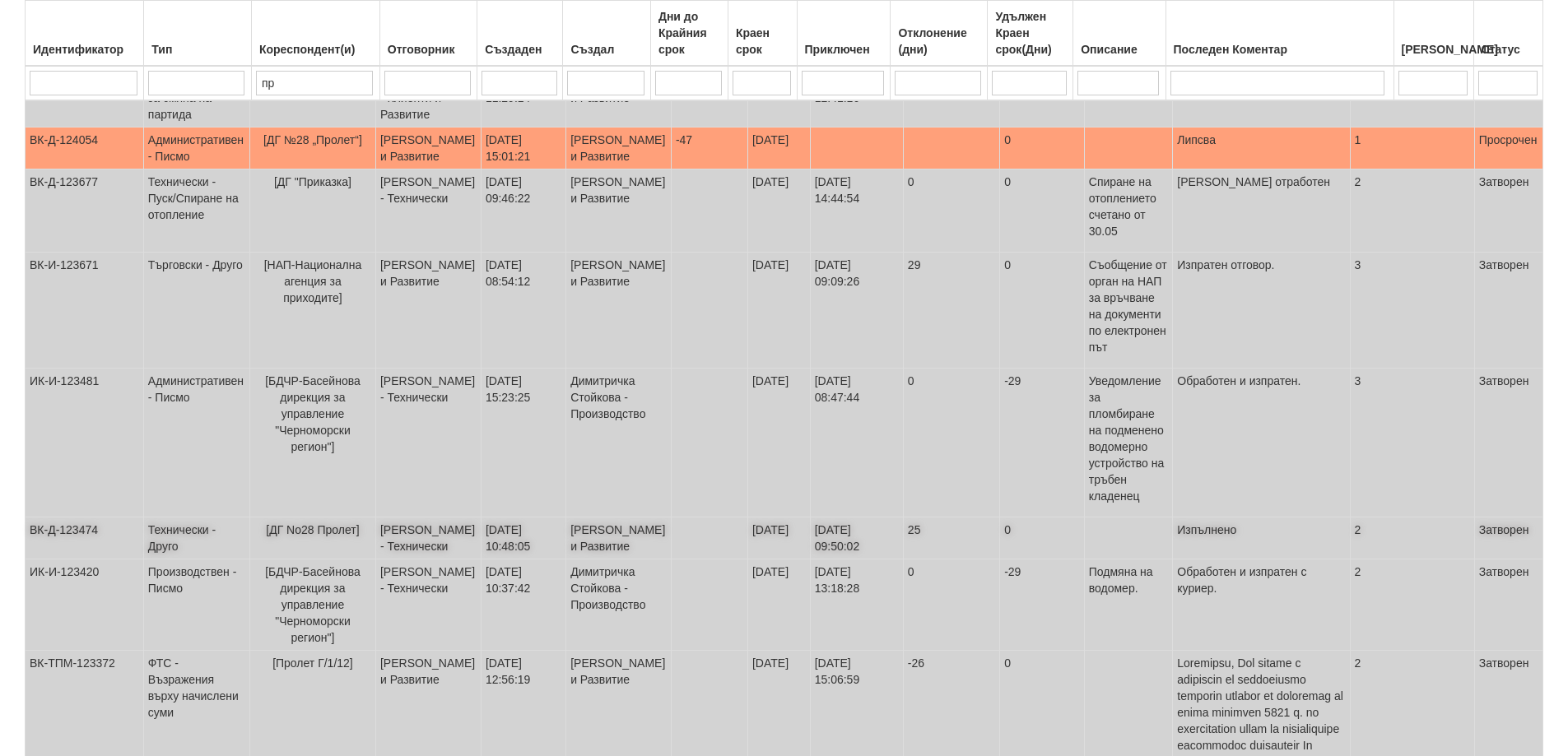
scroll to position [350, 0]
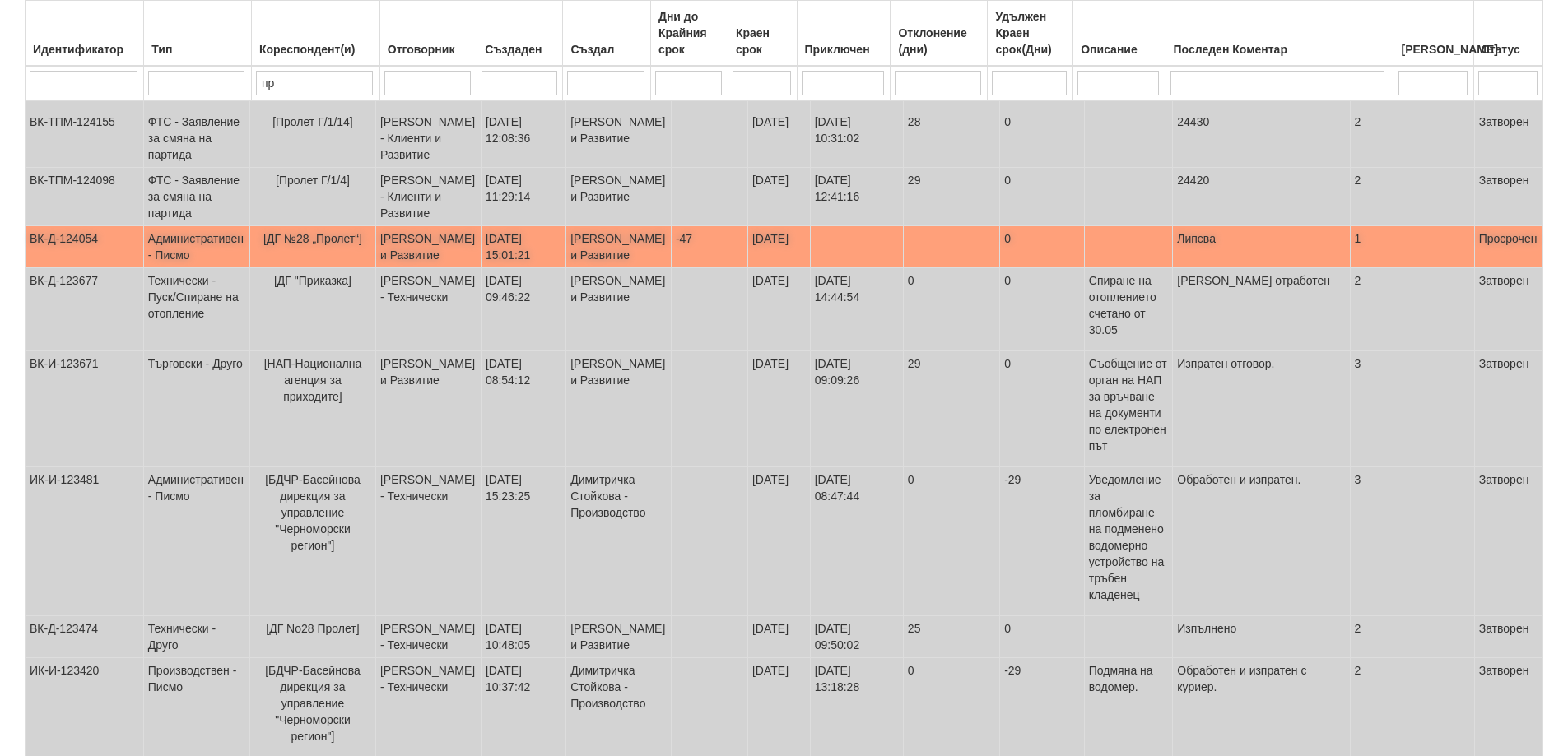
click at [341, 245] on span "[ДГ №28 „Пролет“]" at bounding box center [312, 238] width 99 height 13
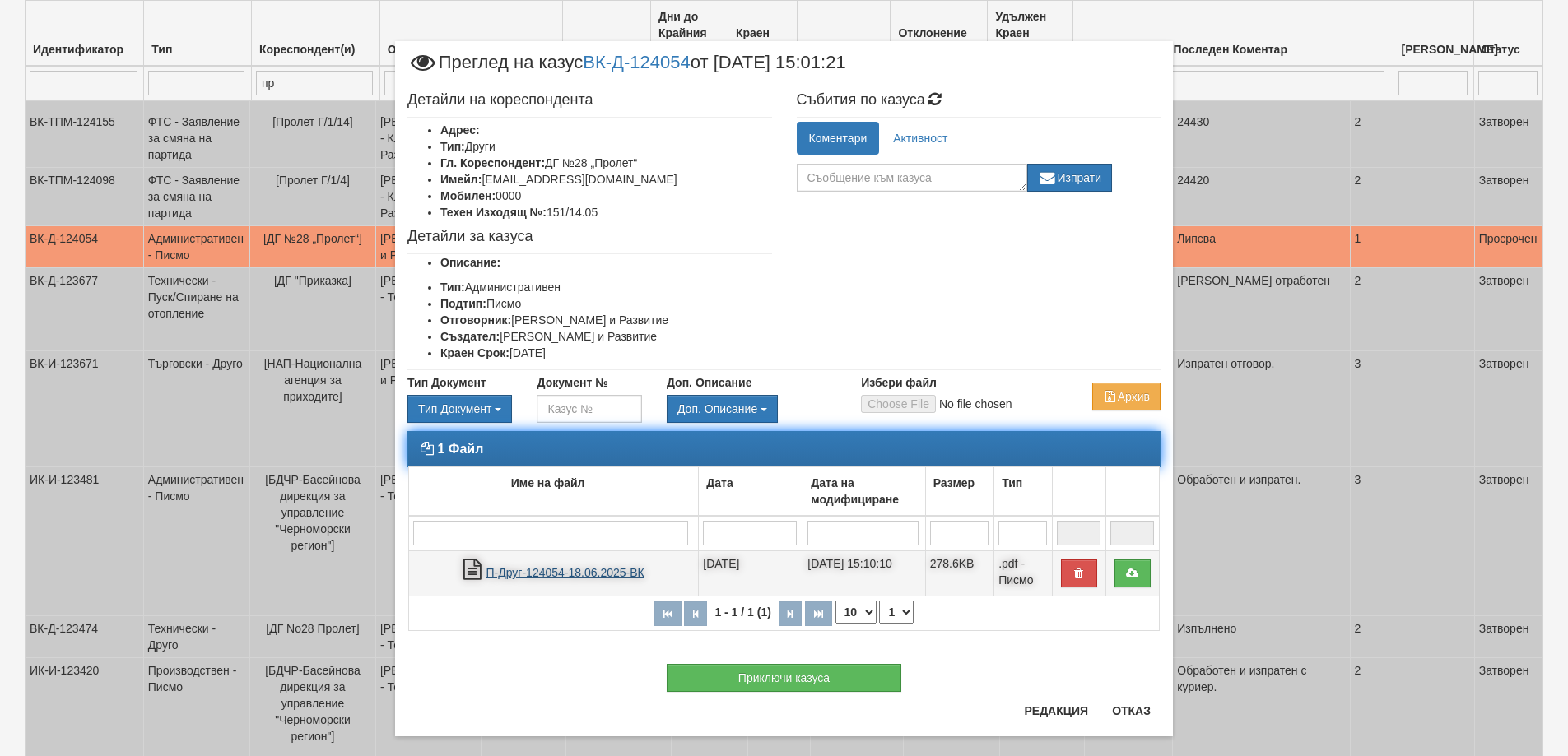
click at [554, 572] on link "П-Друг-124054-18.06.2025-ВК" at bounding box center [566, 572] width 158 height 13
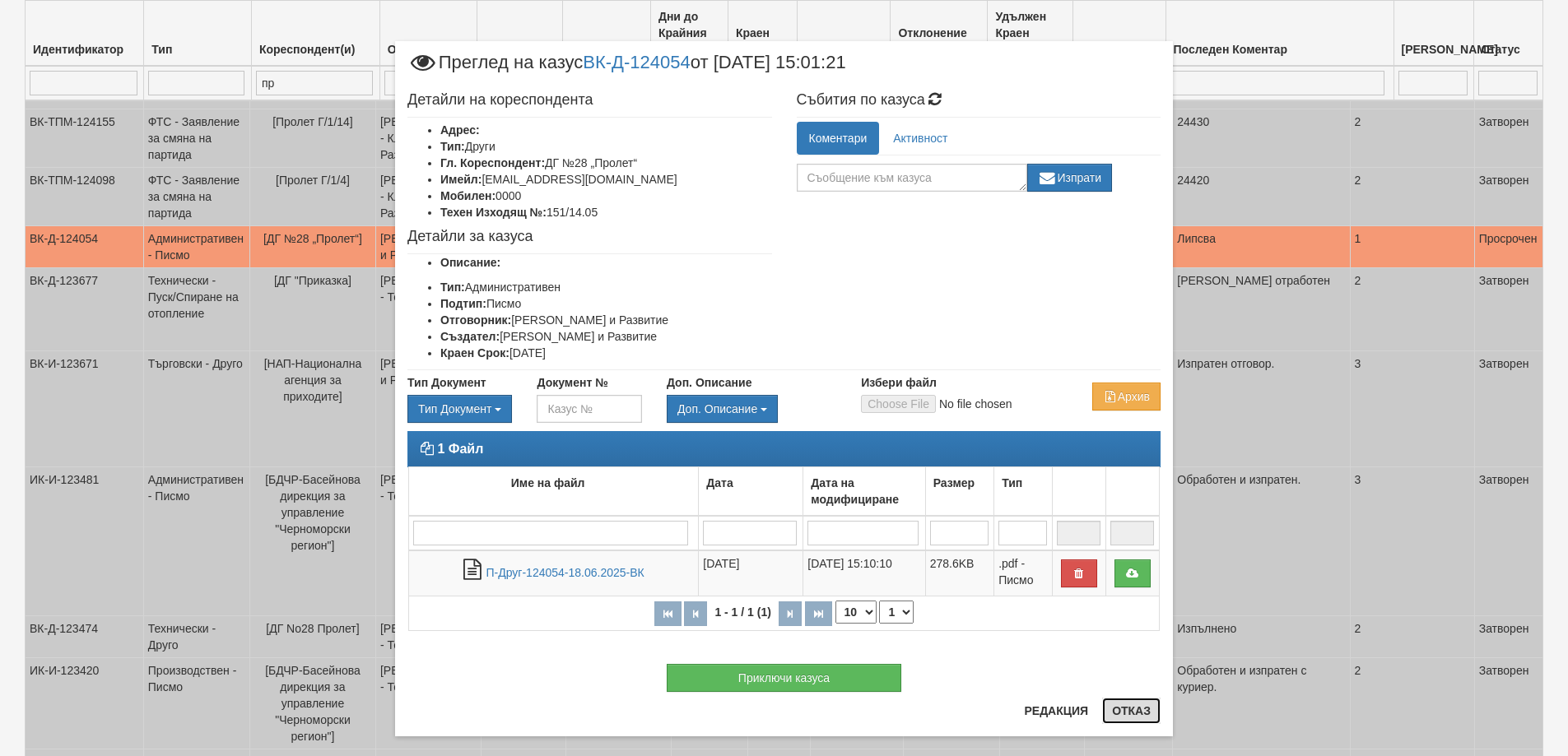
click at [1120, 716] on button "Отказ" at bounding box center [1131, 711] width 59 height 26
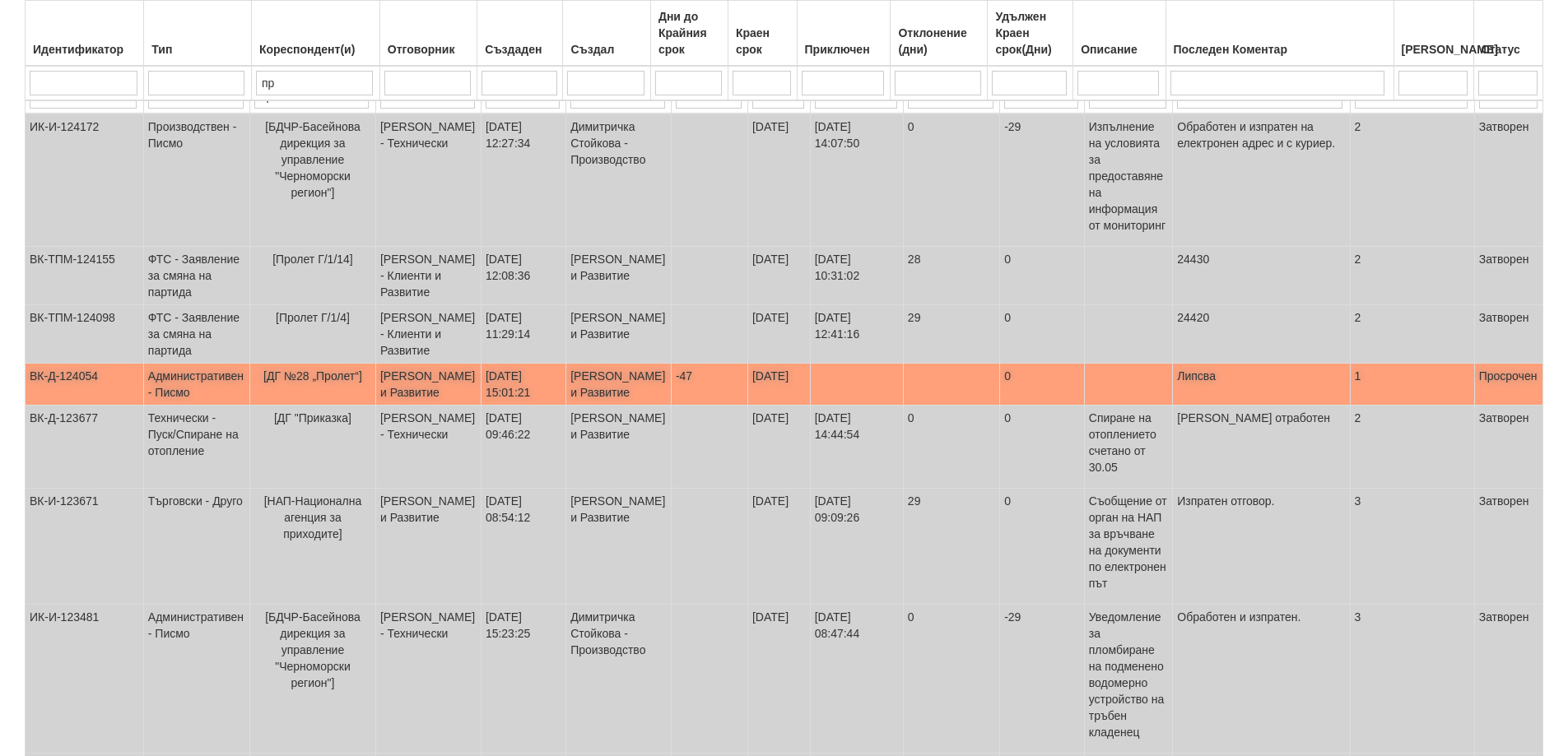
scroll to position [0, 0]
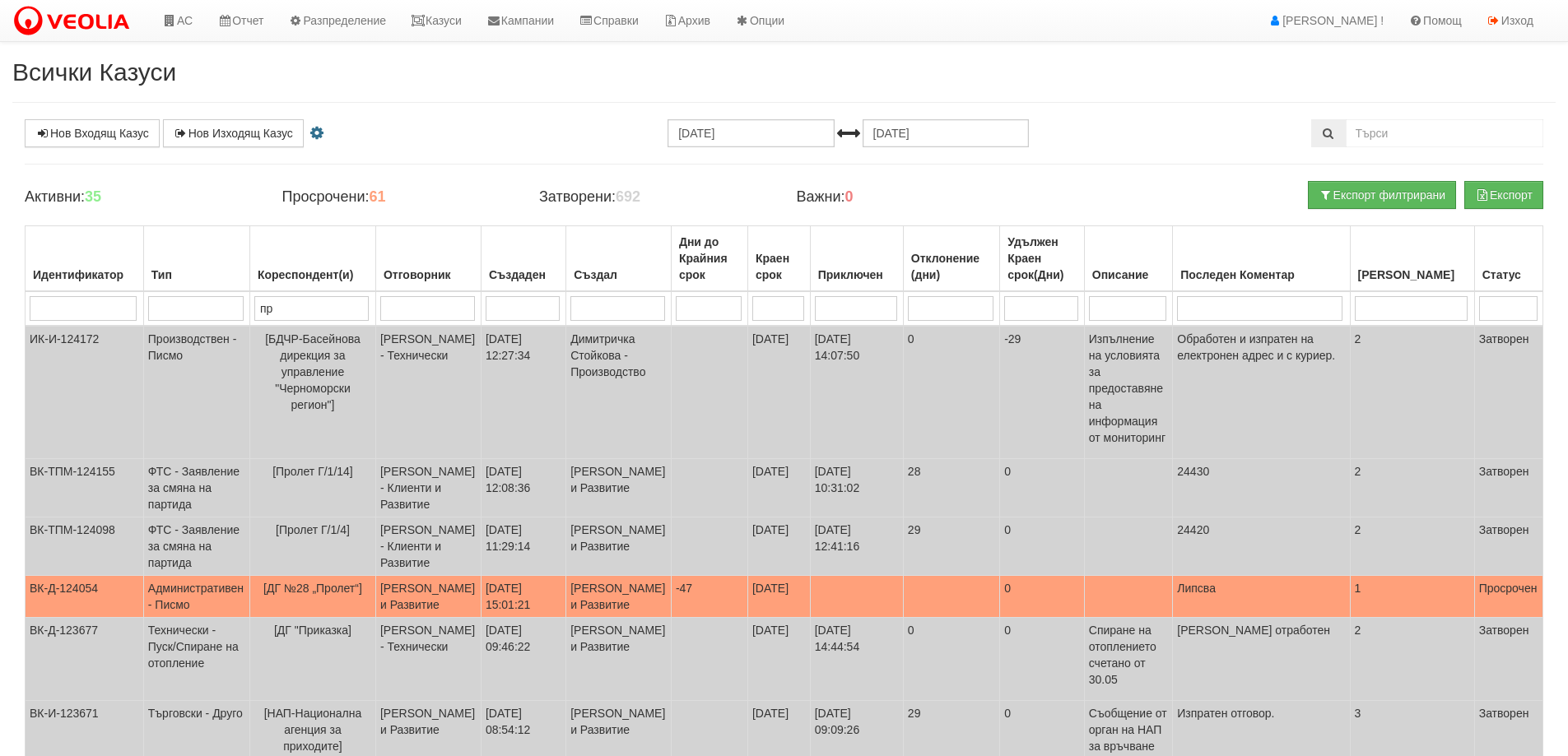
click at [319, 317] on input "пр" at bounding box center [311, 308] width 115 height 25
type input "п"
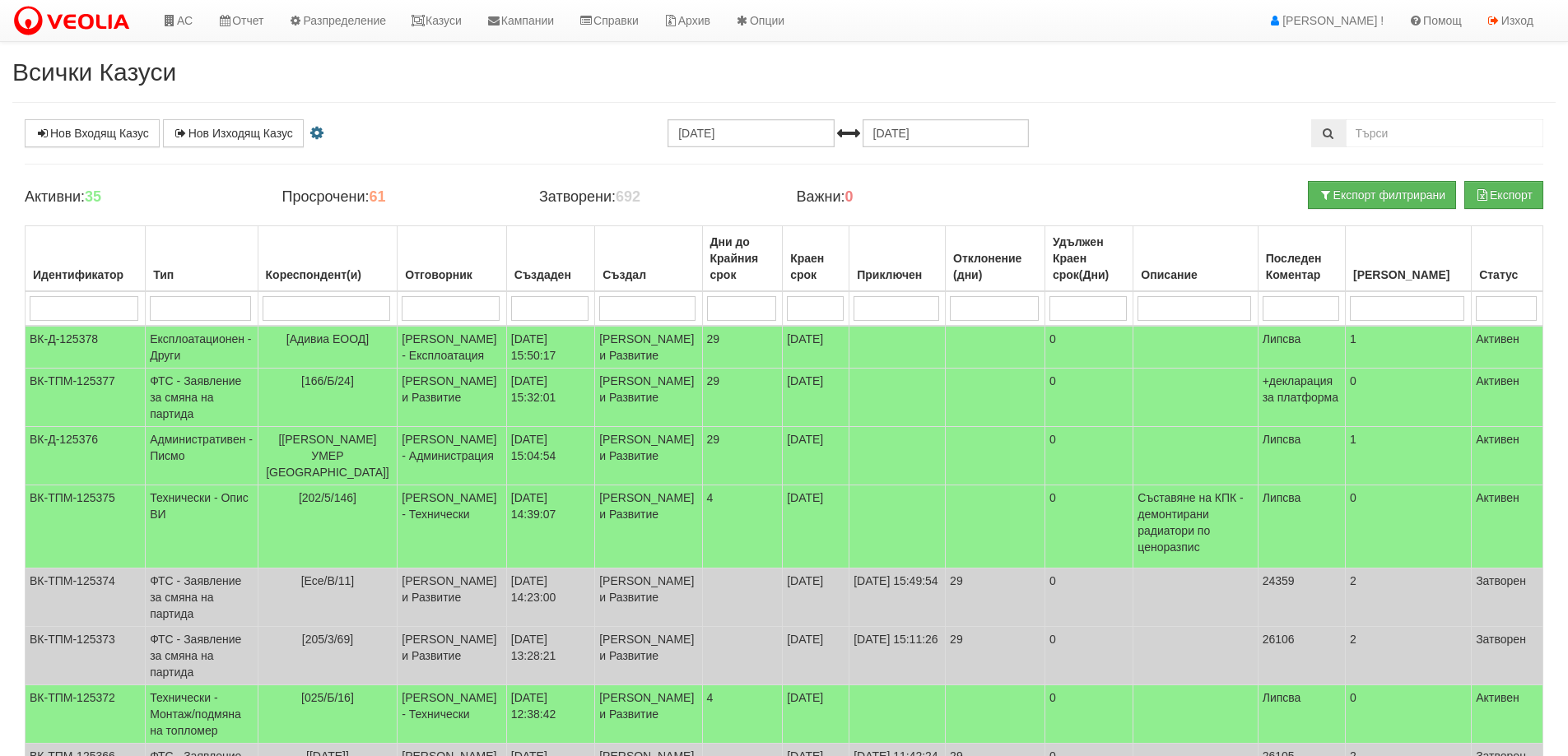
select select "1"
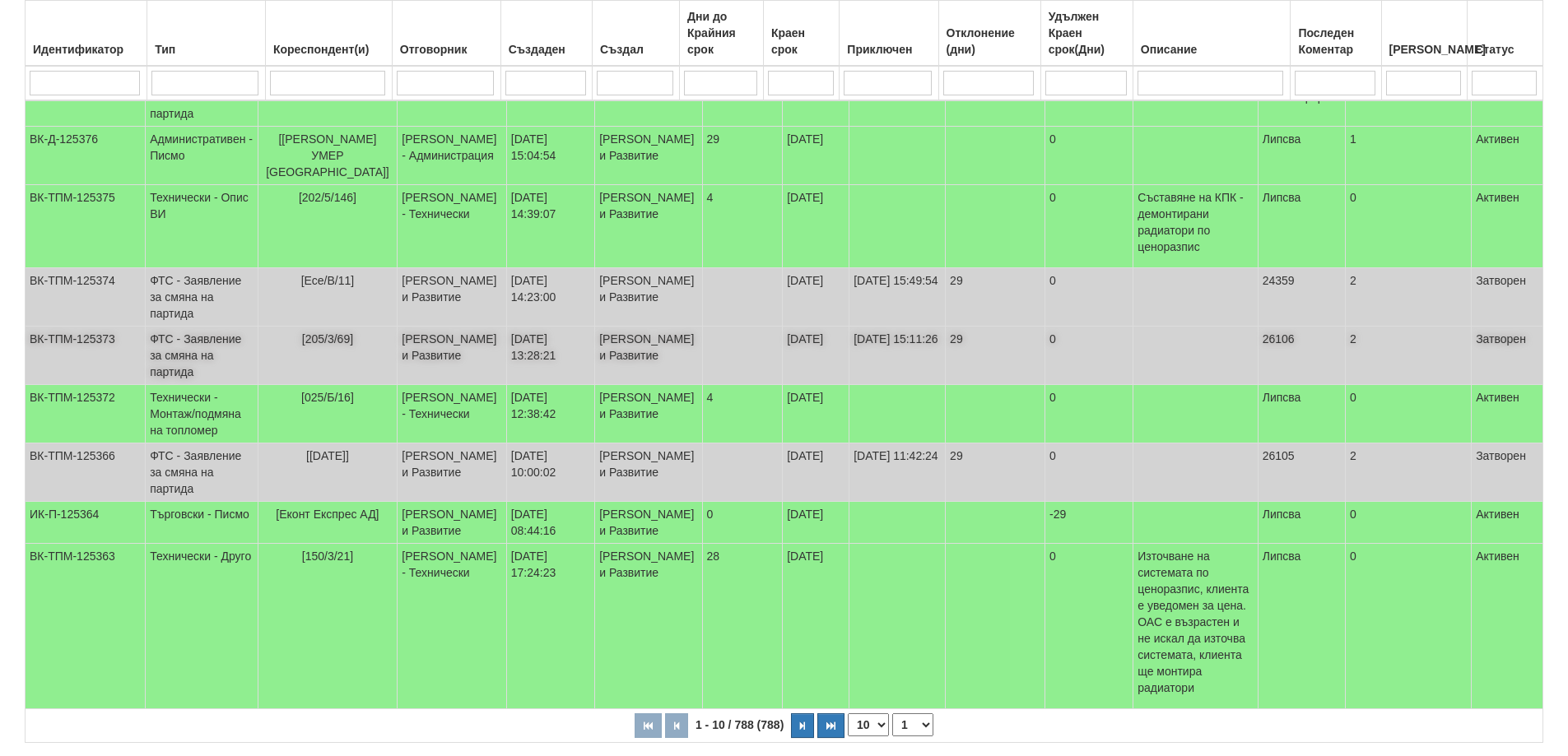
scroll to position [329, 0]
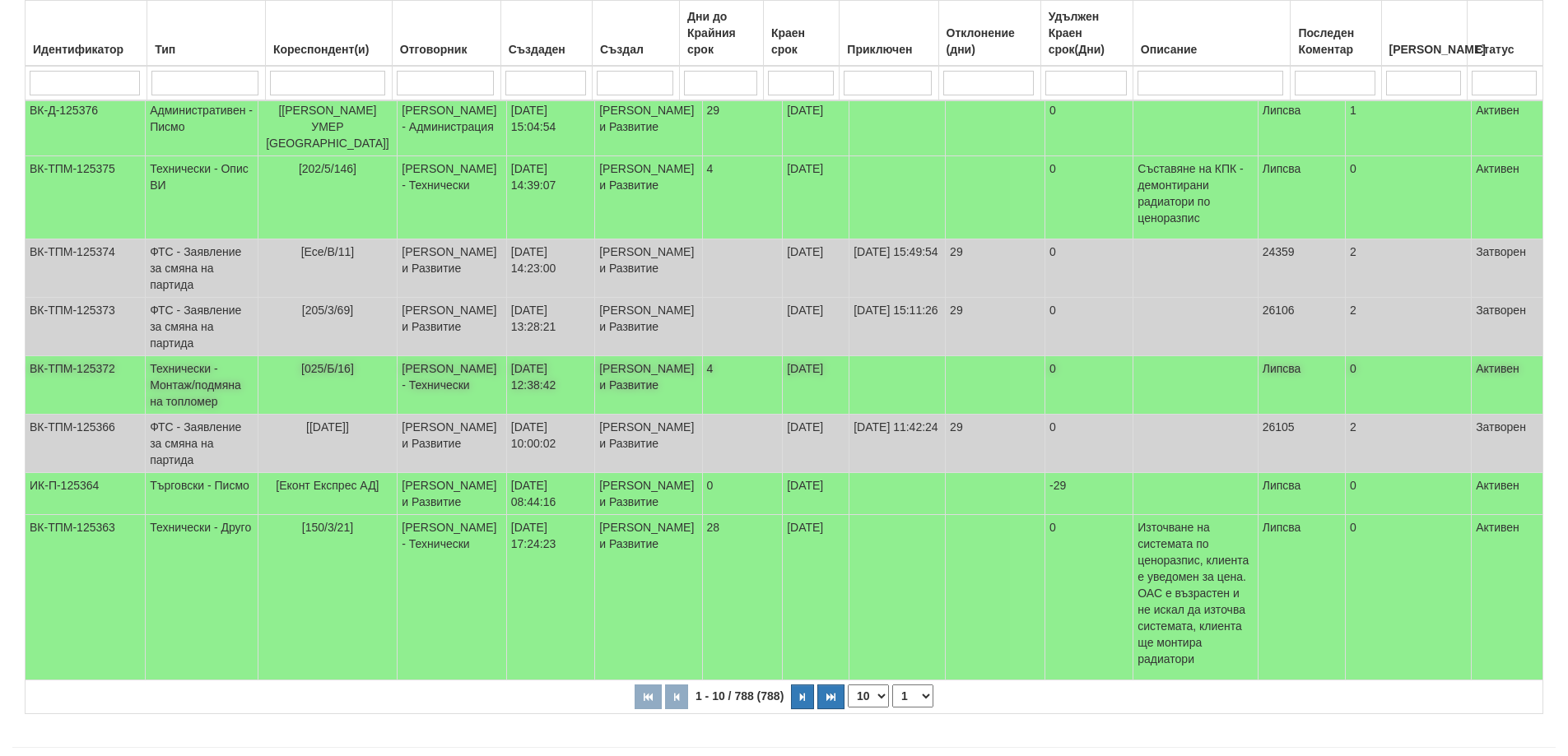
click at [328, 375] on span "[025/Б/16]" at bounding box center [327, 368] width 53 height 13
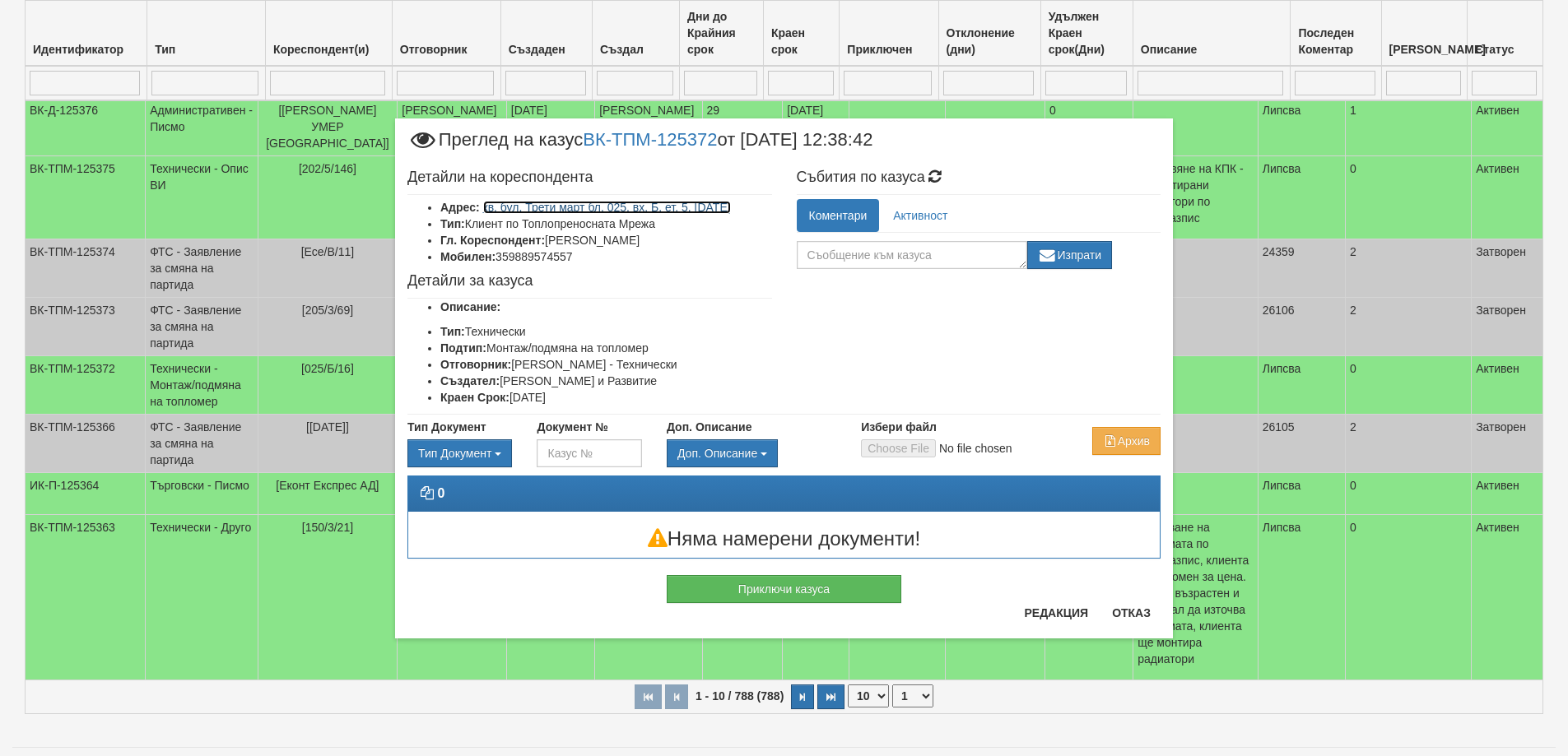
click at [578, 209] on link "кв. бул. Трети март бл. 025, вх. Б, ет. 5, ап. 16" at bounding box center [606, 206] width 247 height 13
click at [564, 381] on li "Създател: Миглена Михова - Клиенти и Развитие" at bounding box center [605, 381] width 331 height 16
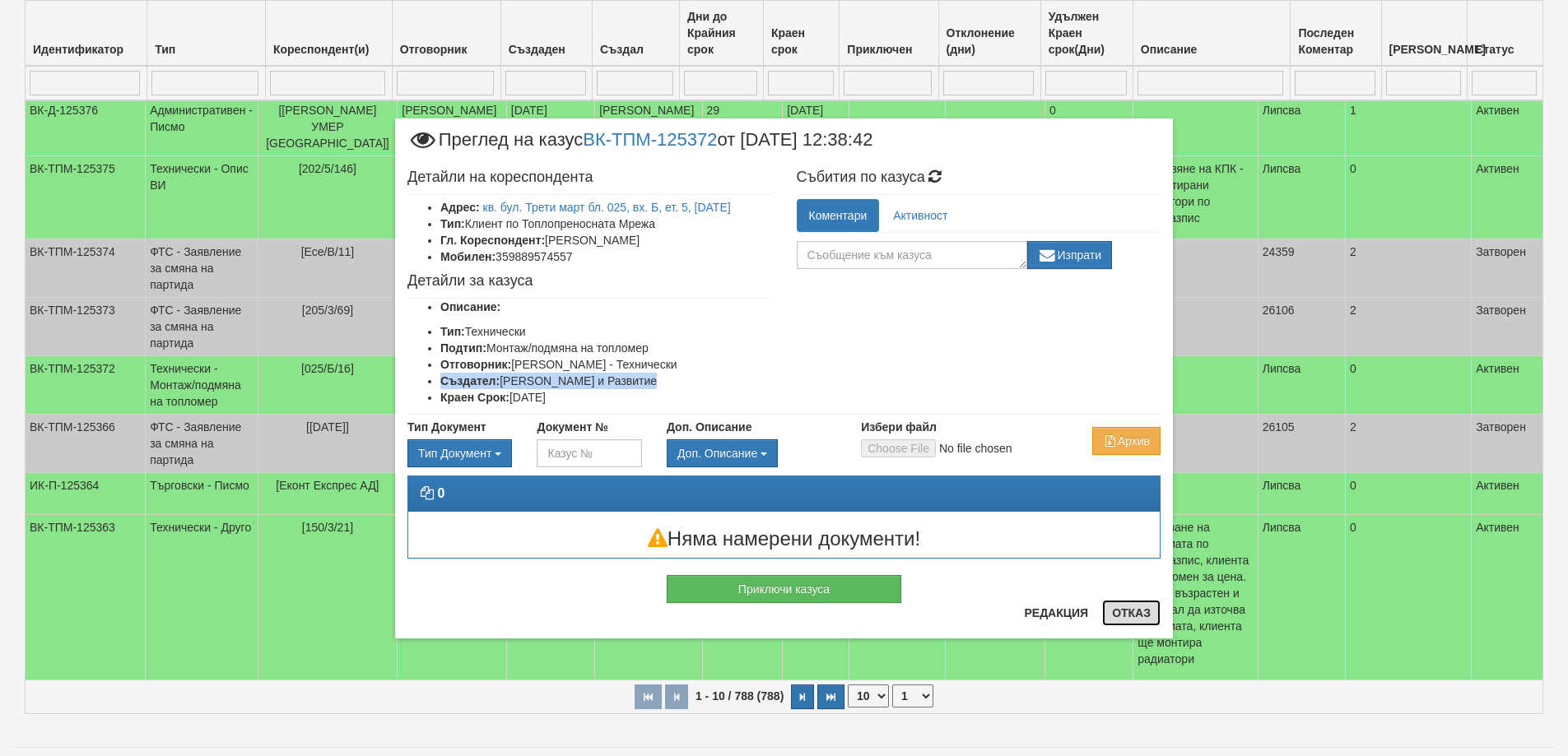
click at [1137, 619] on button "Отказ" at bounding box center [1131, 612] width 59 height 26
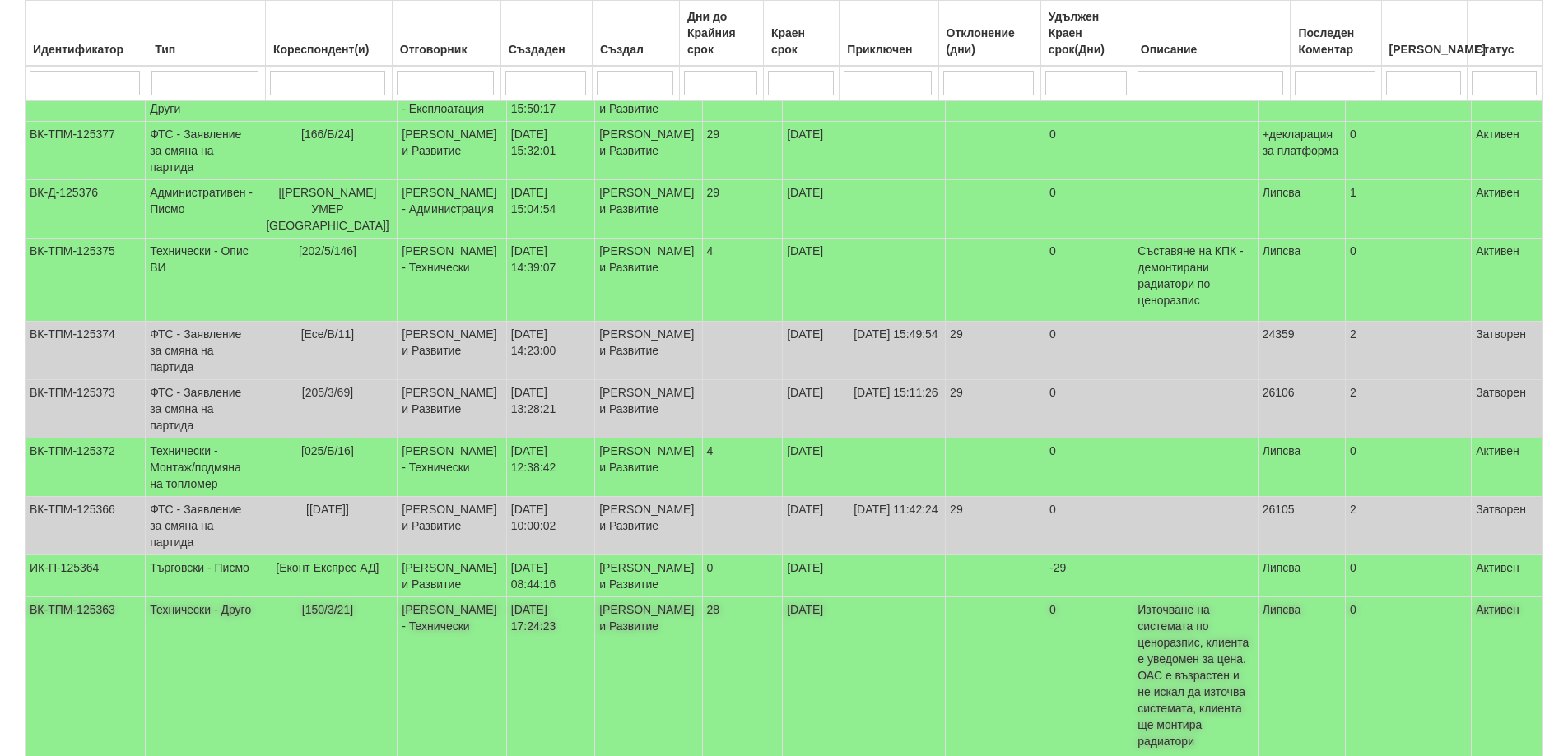
scroll to position [490, 0]
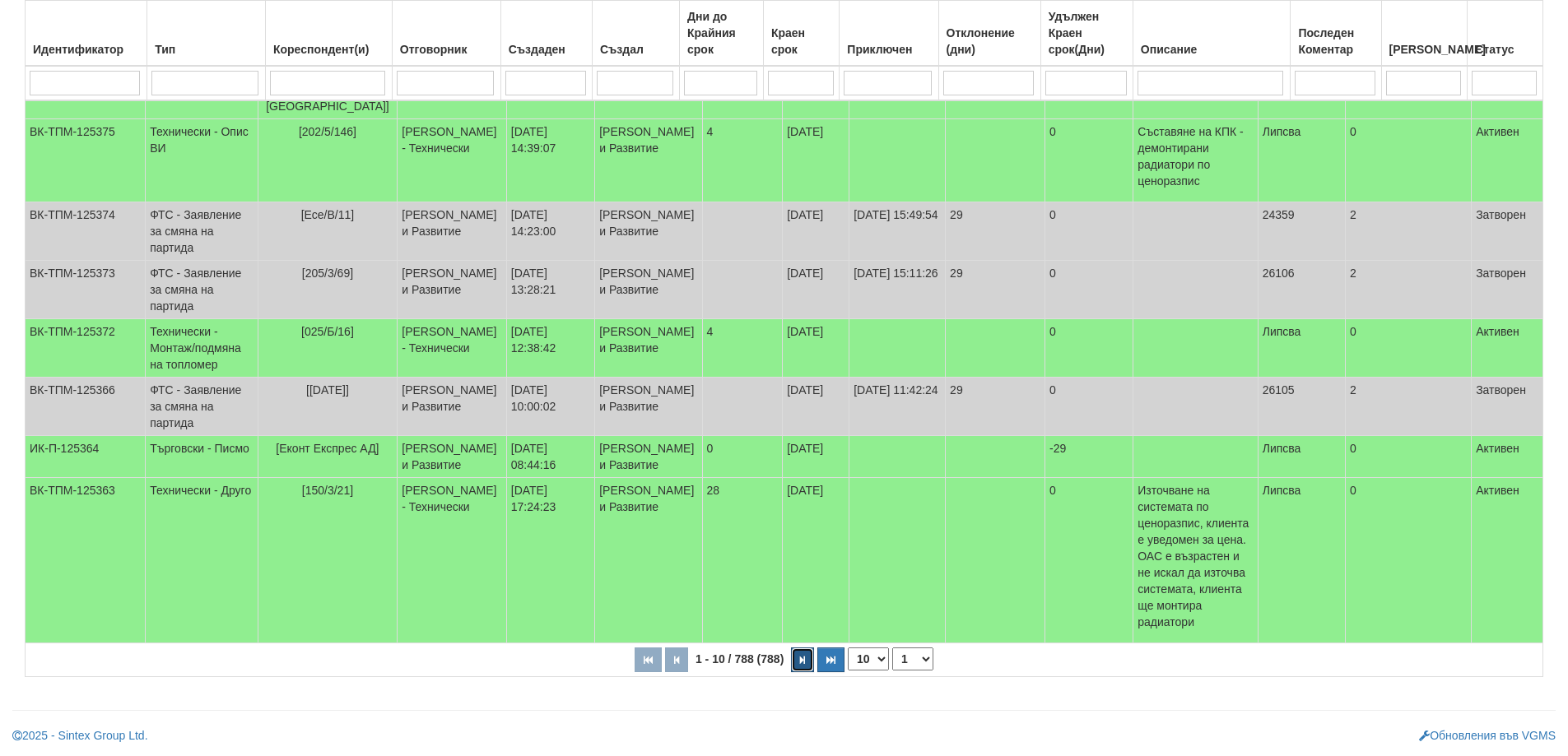
click at [806, 658] on button "button" at bounding box center [802, 659] width 23 height 25
select select "2"
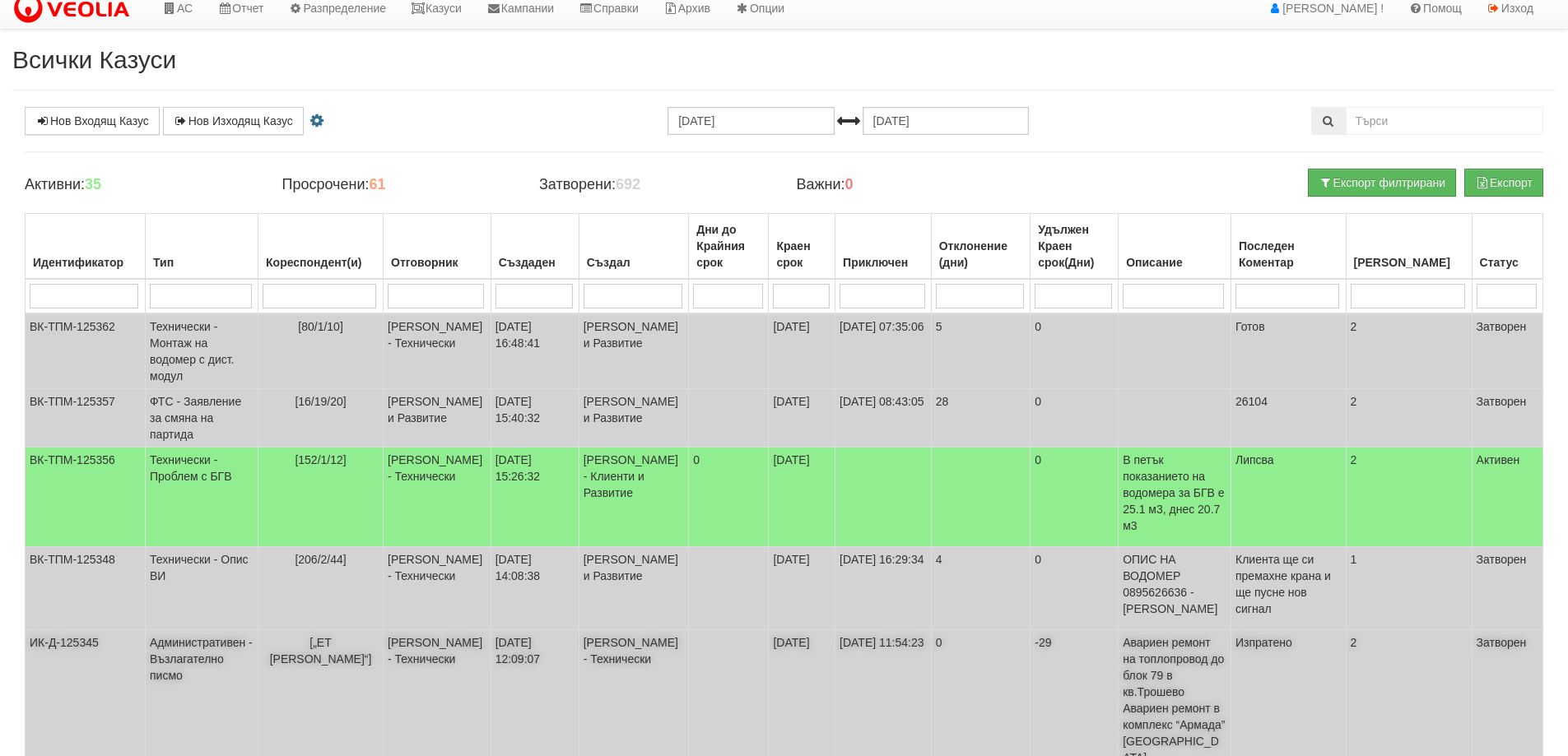
scroll to position [0, 0]
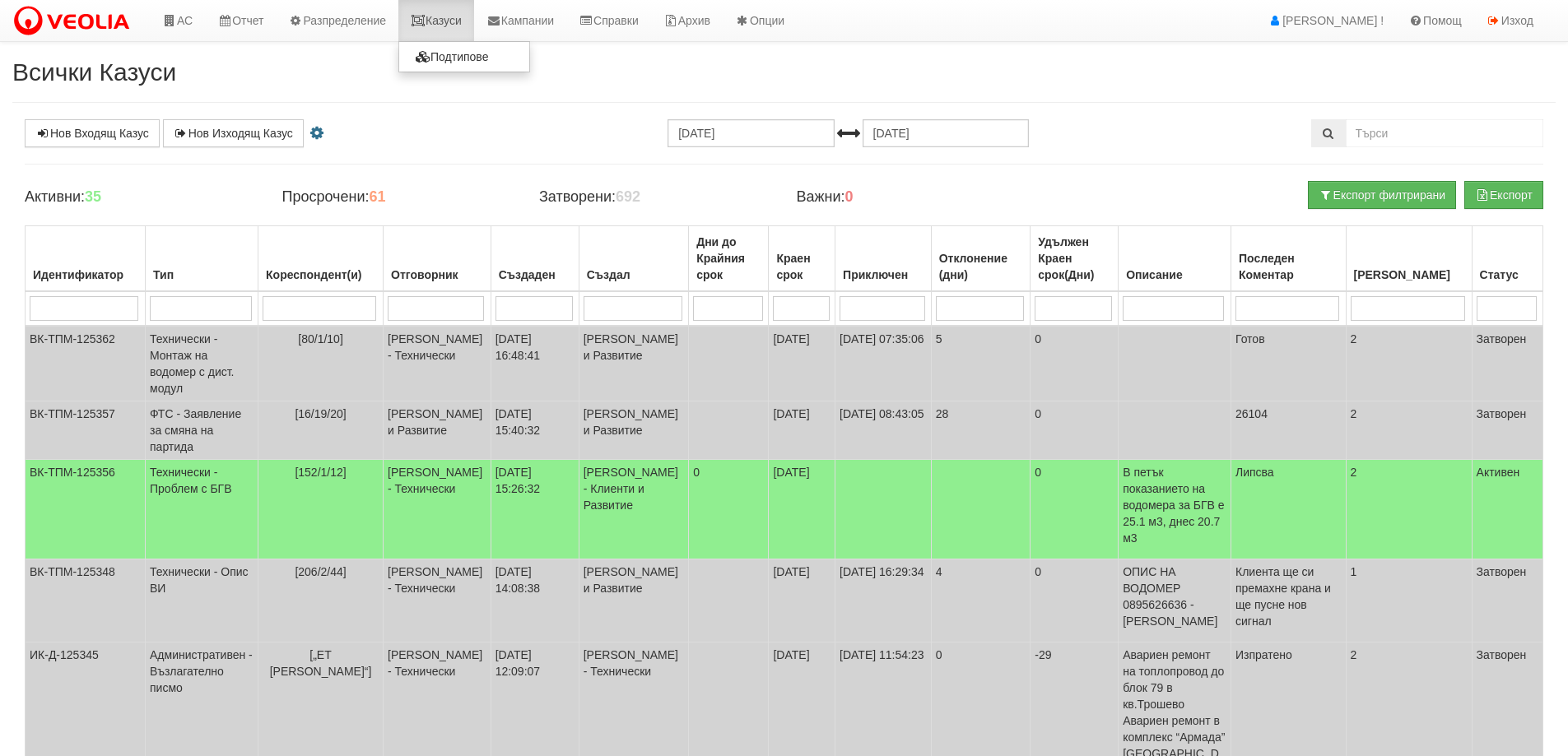
click at [459, 13] on link "Казуси" at bounding box center [436, 20] width 76 height 41
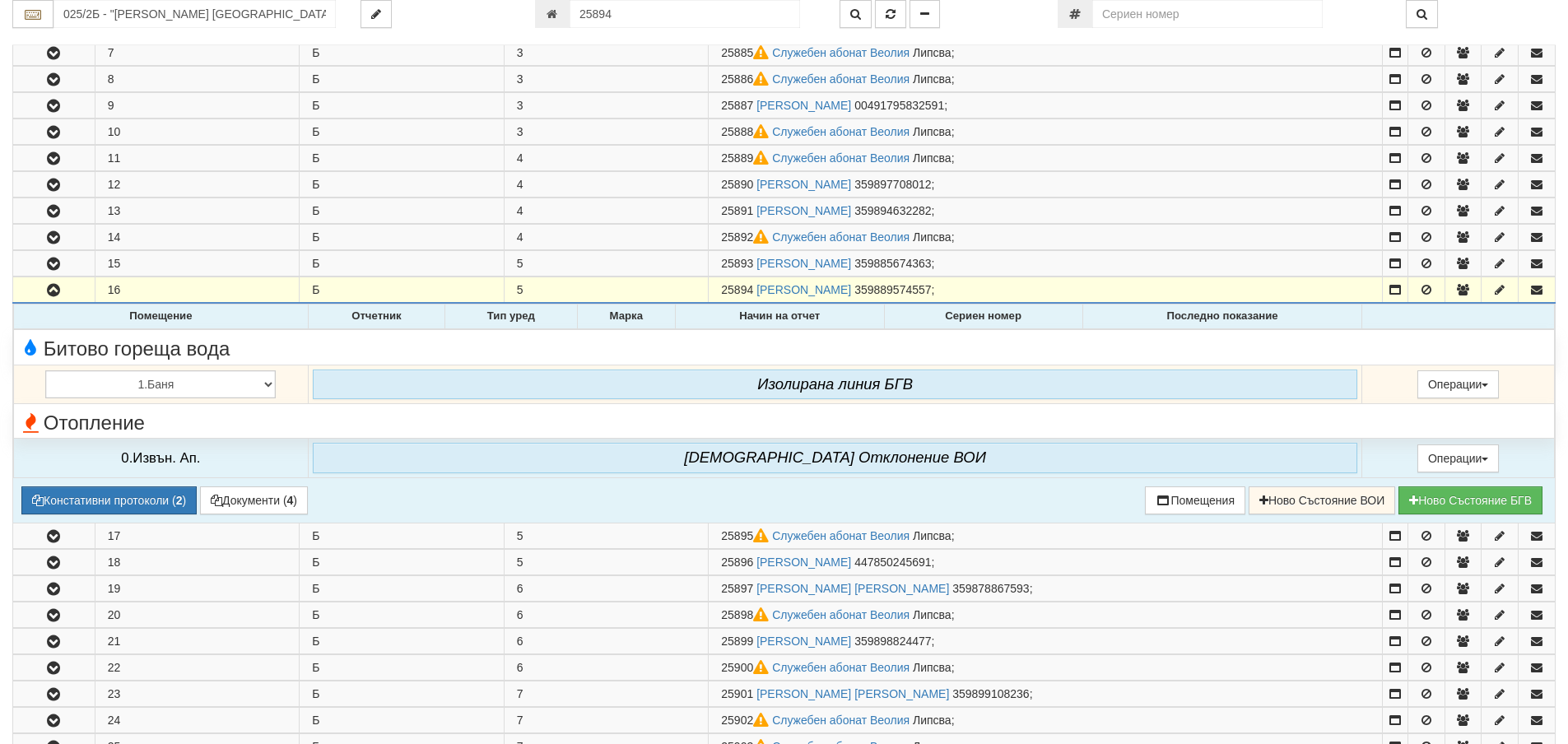
scroll to position [473, 0]
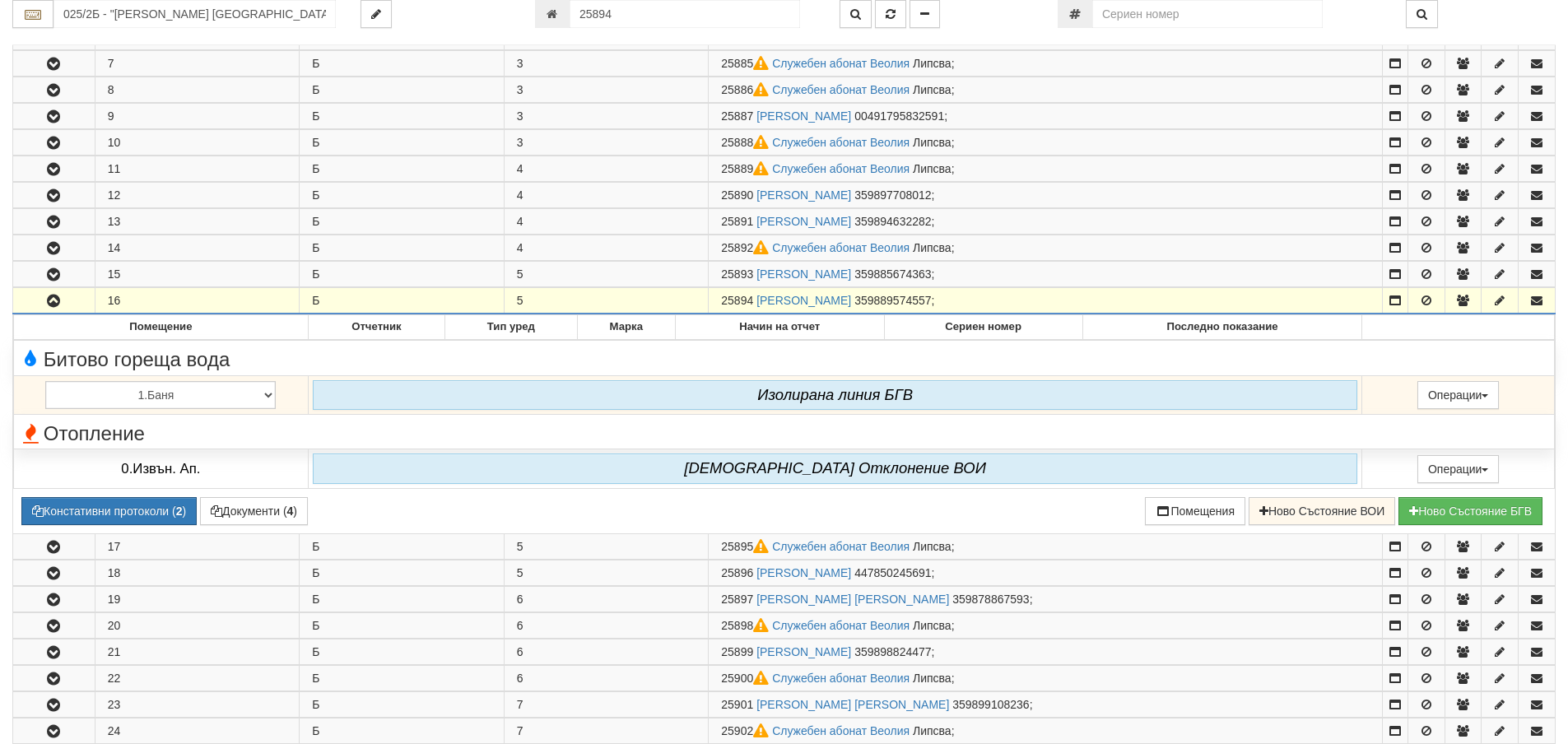
click at [49, 305] on icon "button" at bounding box center [54, 301] width 20 height 12
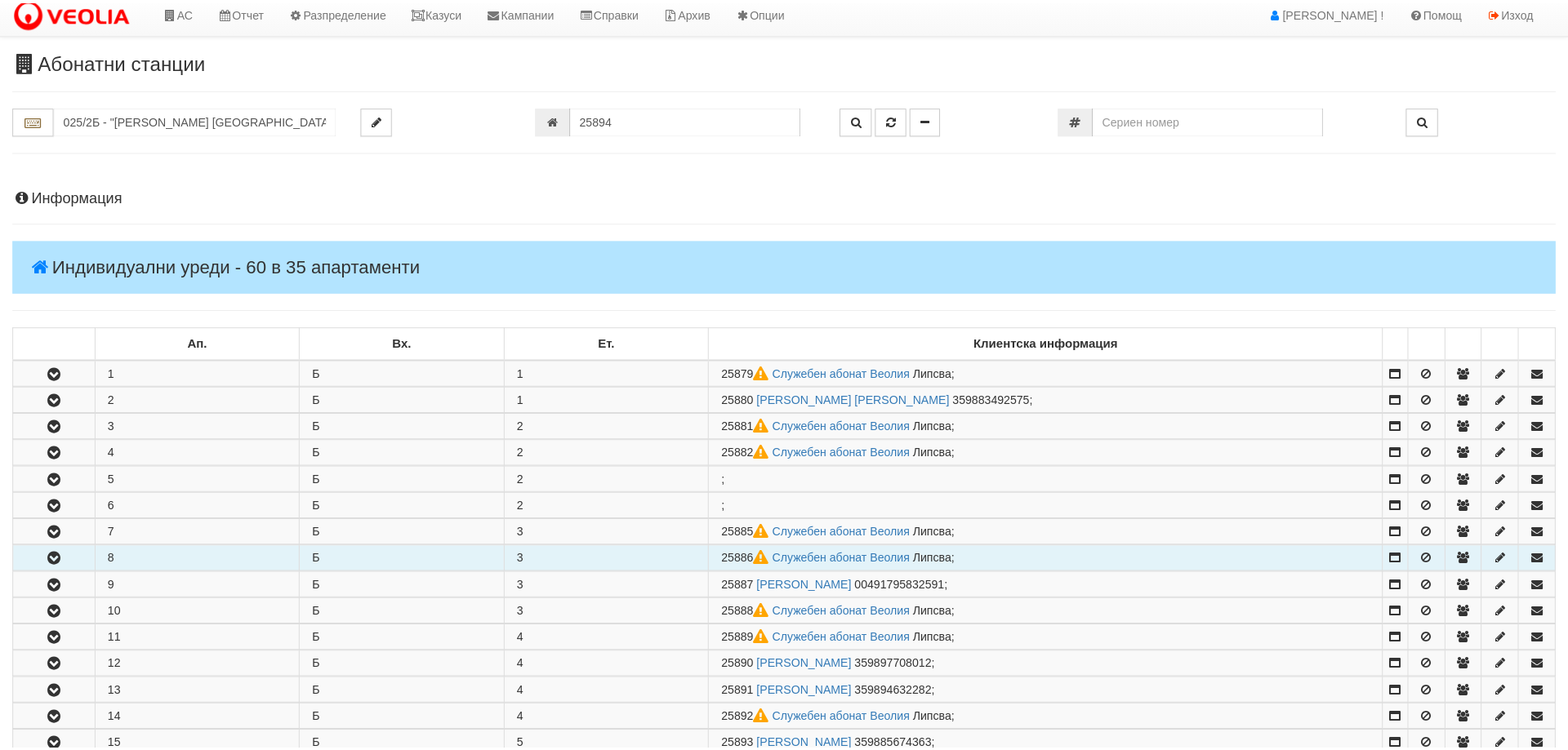
scroll to position [0, 0]
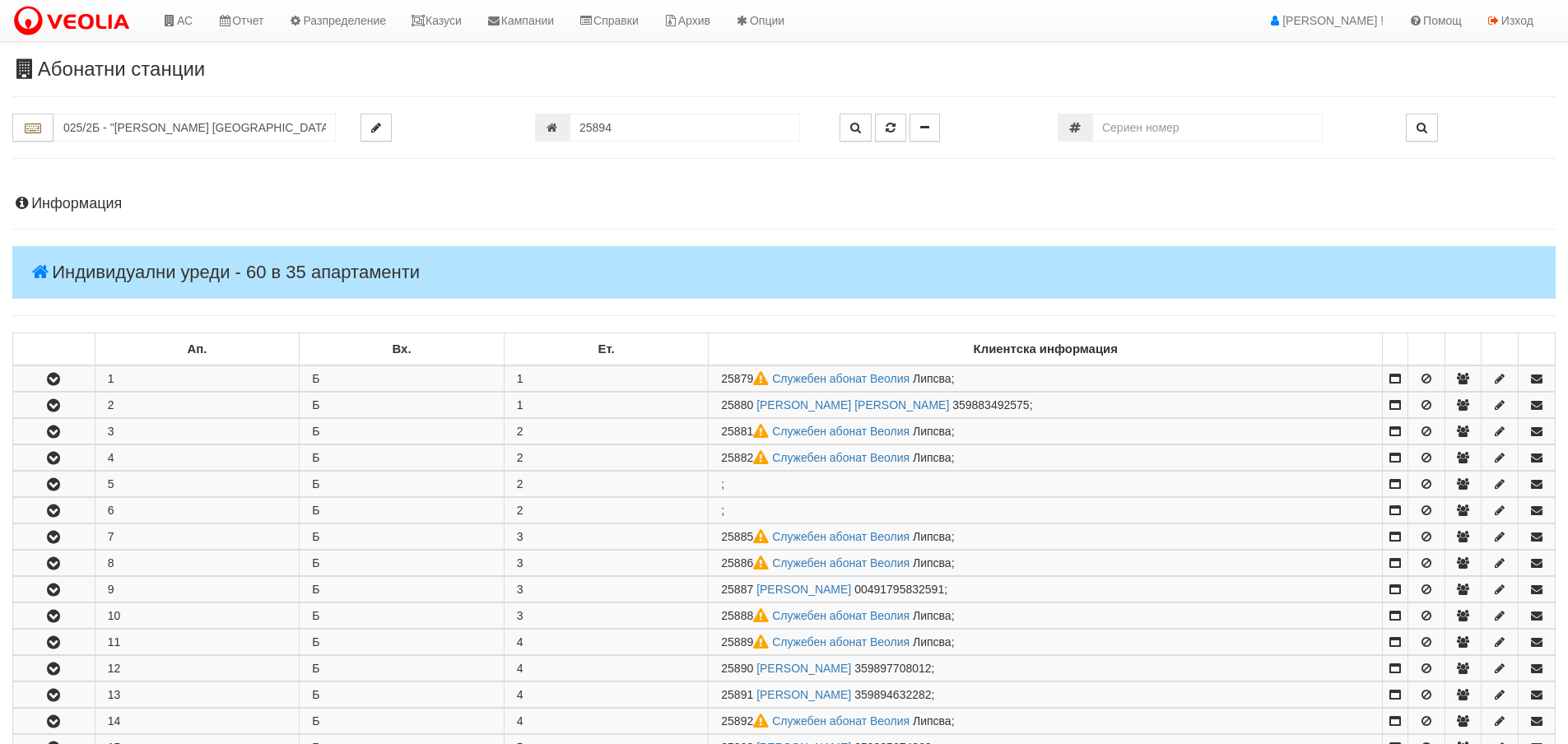
click at [115, 279] on h4 "Индивидуални уреди - 60 в 35 апартаменти" at bounding box center [783, 272] width 1543 height 53
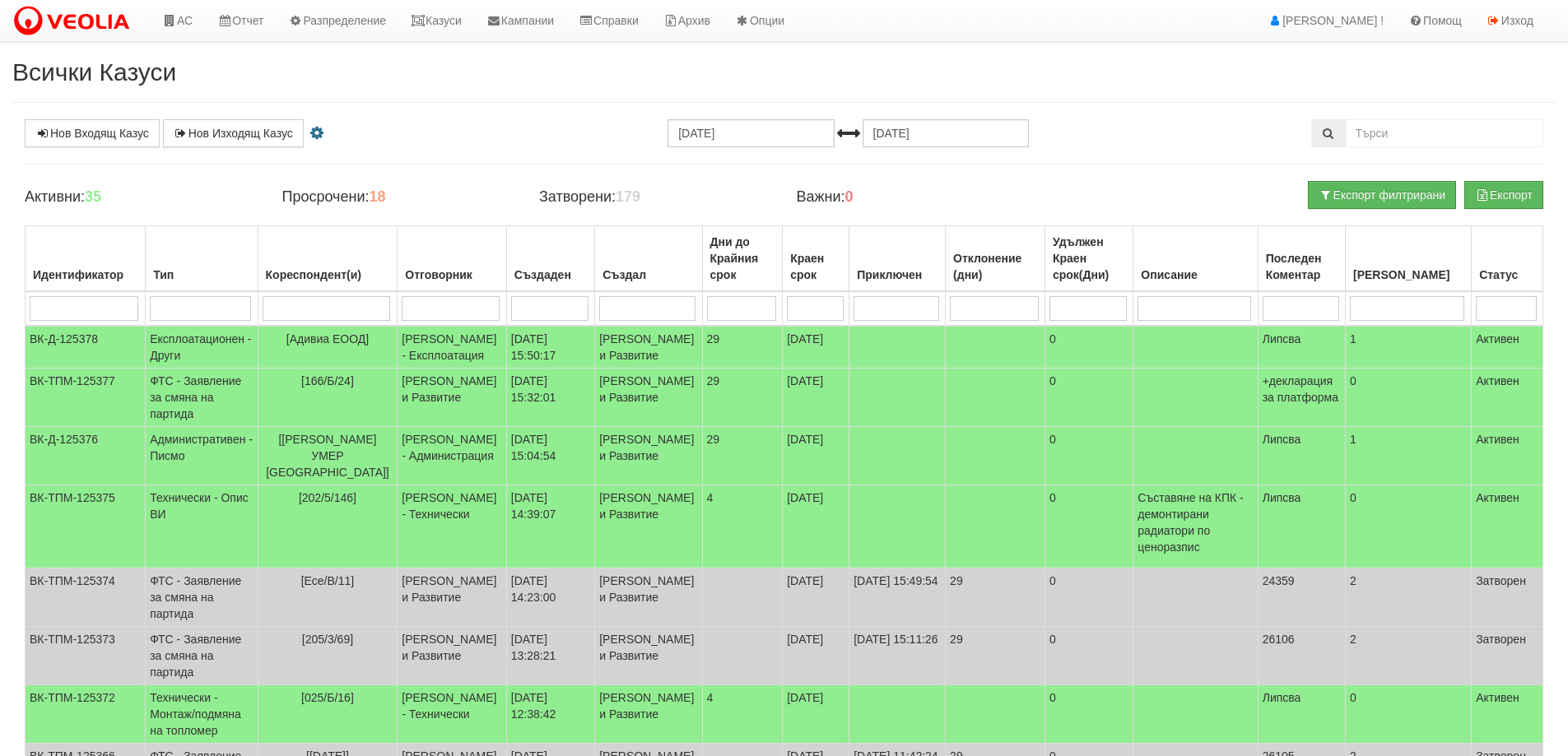
click at [205, 192] on h4 "Активни: 35" at bounding box center [141, 197] width 232 height 16
click at [426, 16] on icon at bounding box center [418, 21] width 15 height 12
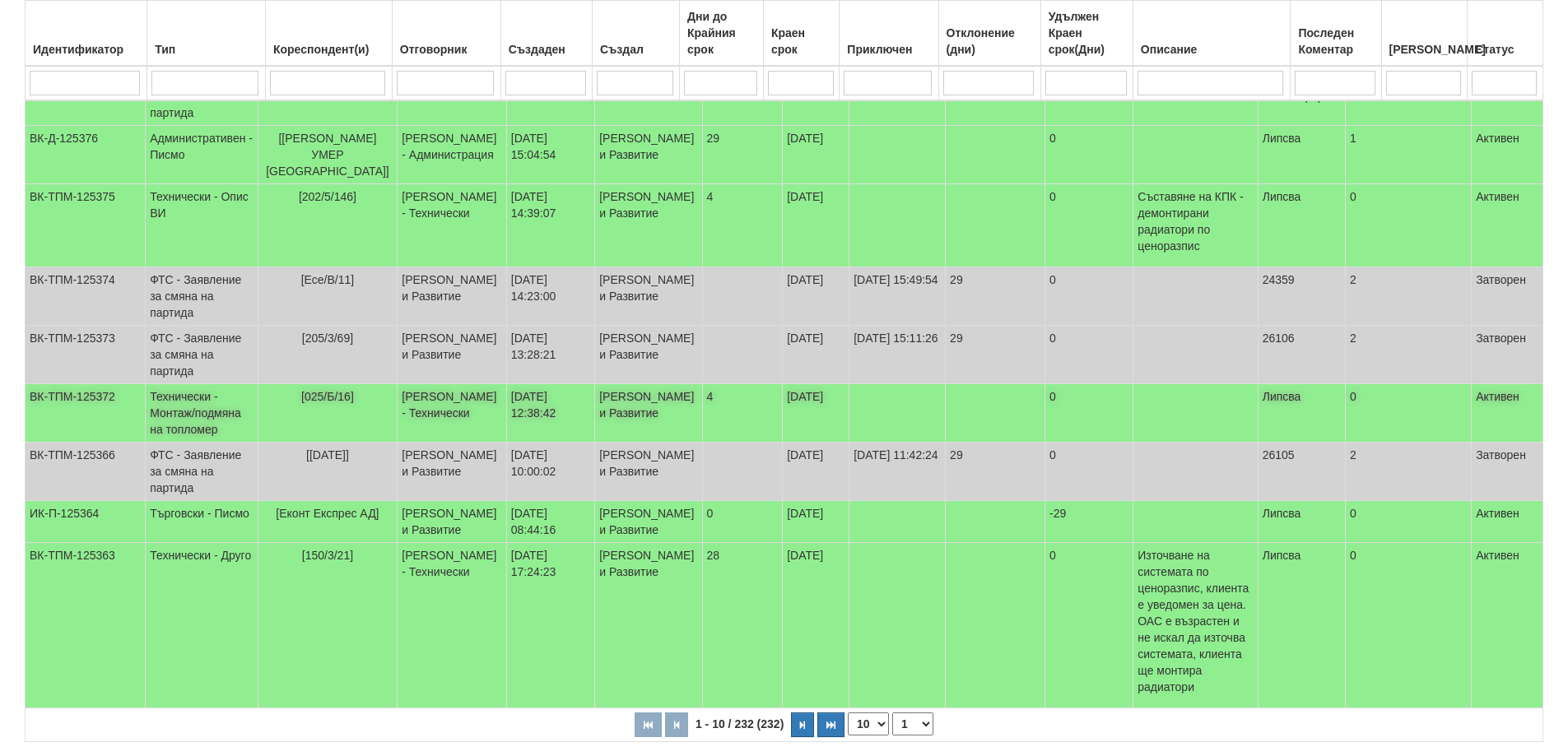
scroll to position [490, 0]
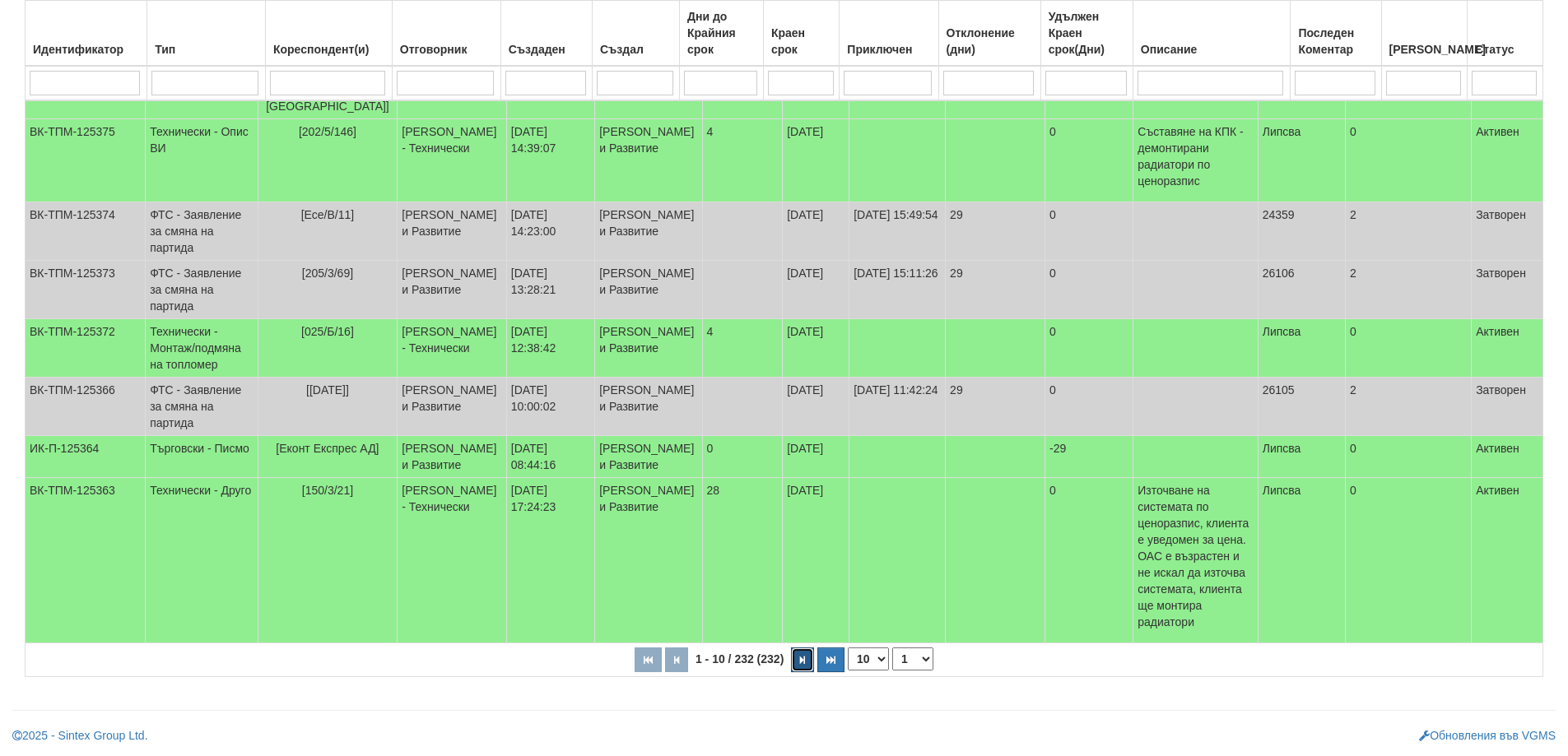
click at [800, 660] on icon "button" at bounding box center [802, 659] width 5 height 9
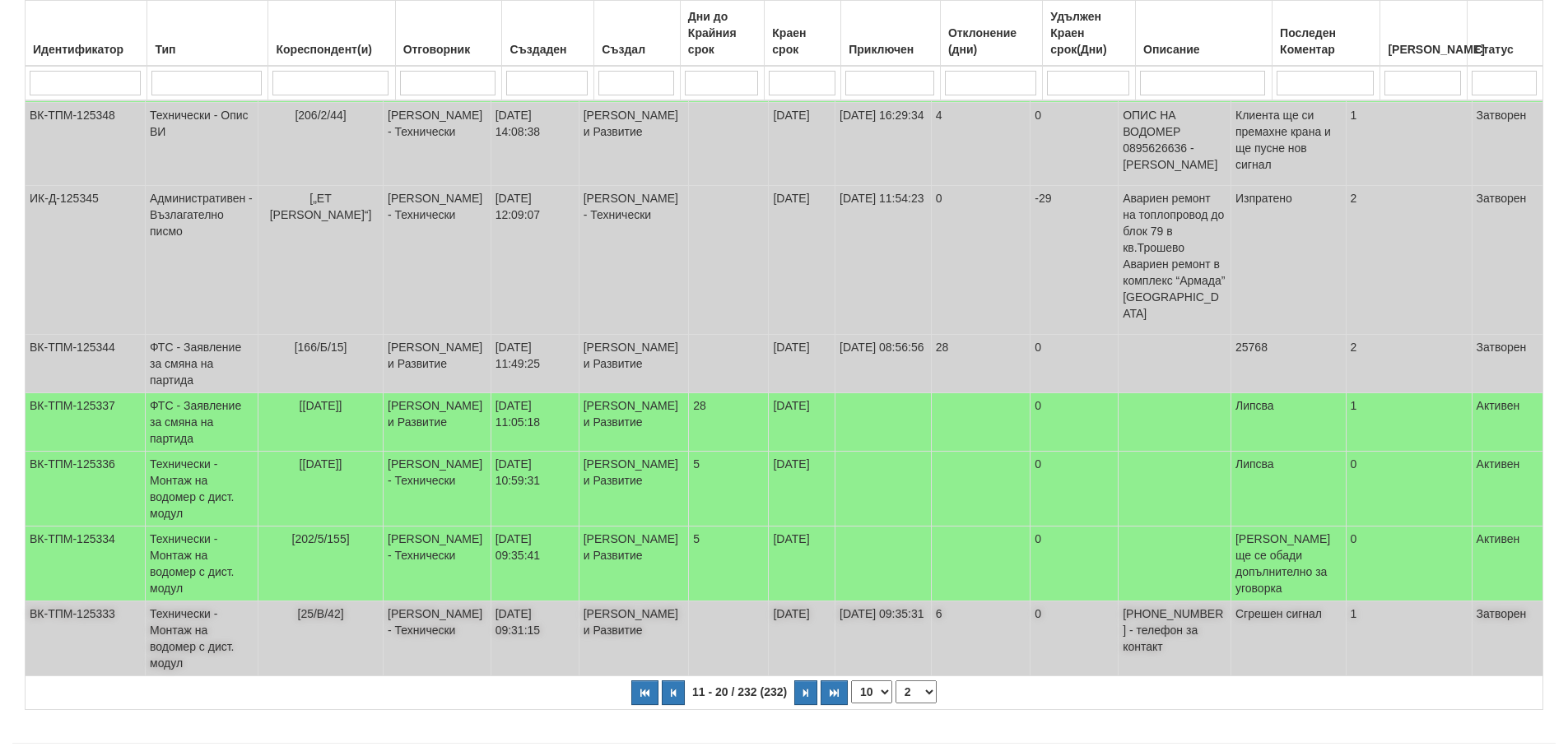
click at [416, 609] on td "[PERSON_NAME] - Технически" at bounding box center [437, 638] width 108 height 75
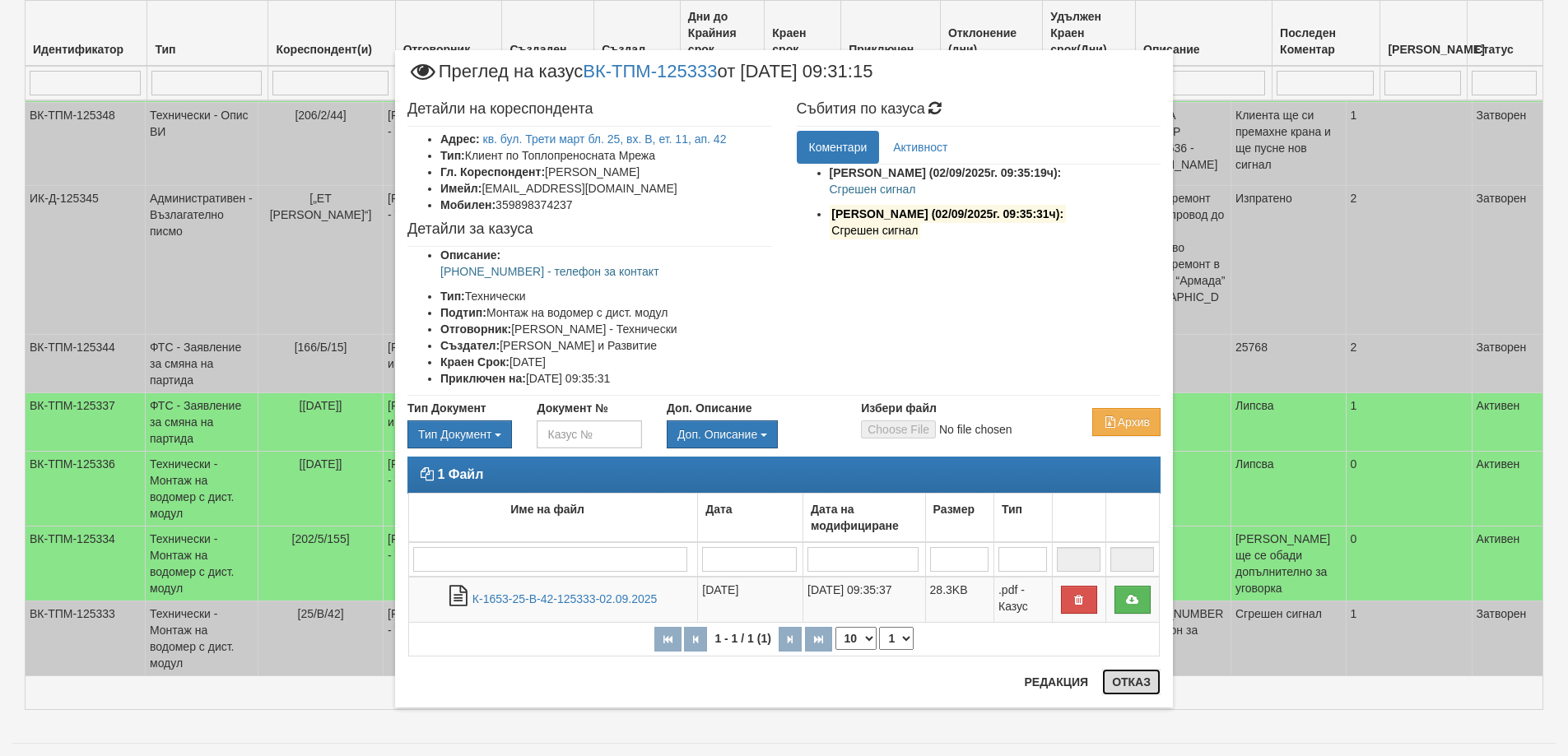
click at [1134, 677] on button "Отказ" at bounding box center [1131, 682] width 59 height 26
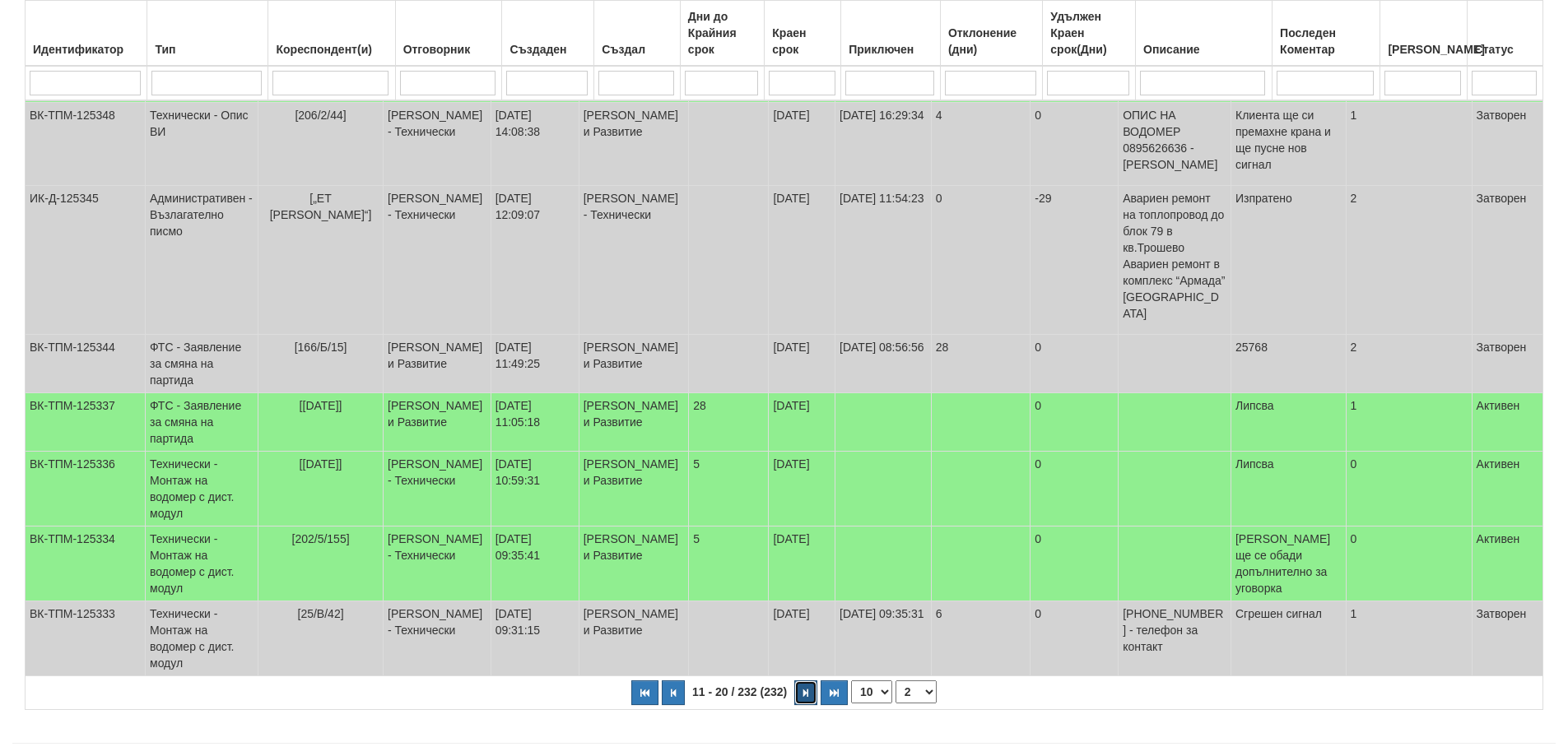
click at [812, 680] on button "button" at bounding box center [805, 692] width 23 height 25
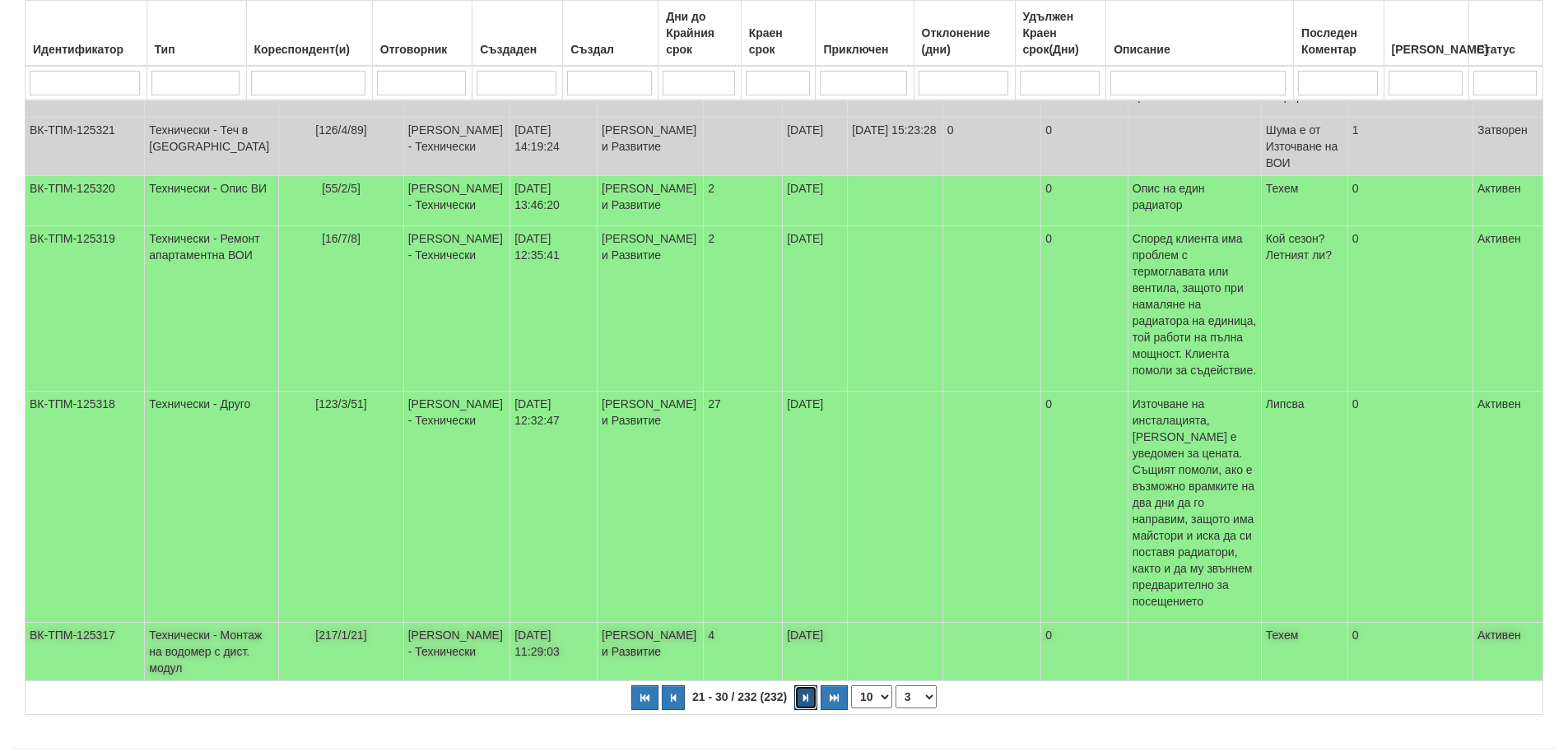
scroll to position [523, 0]
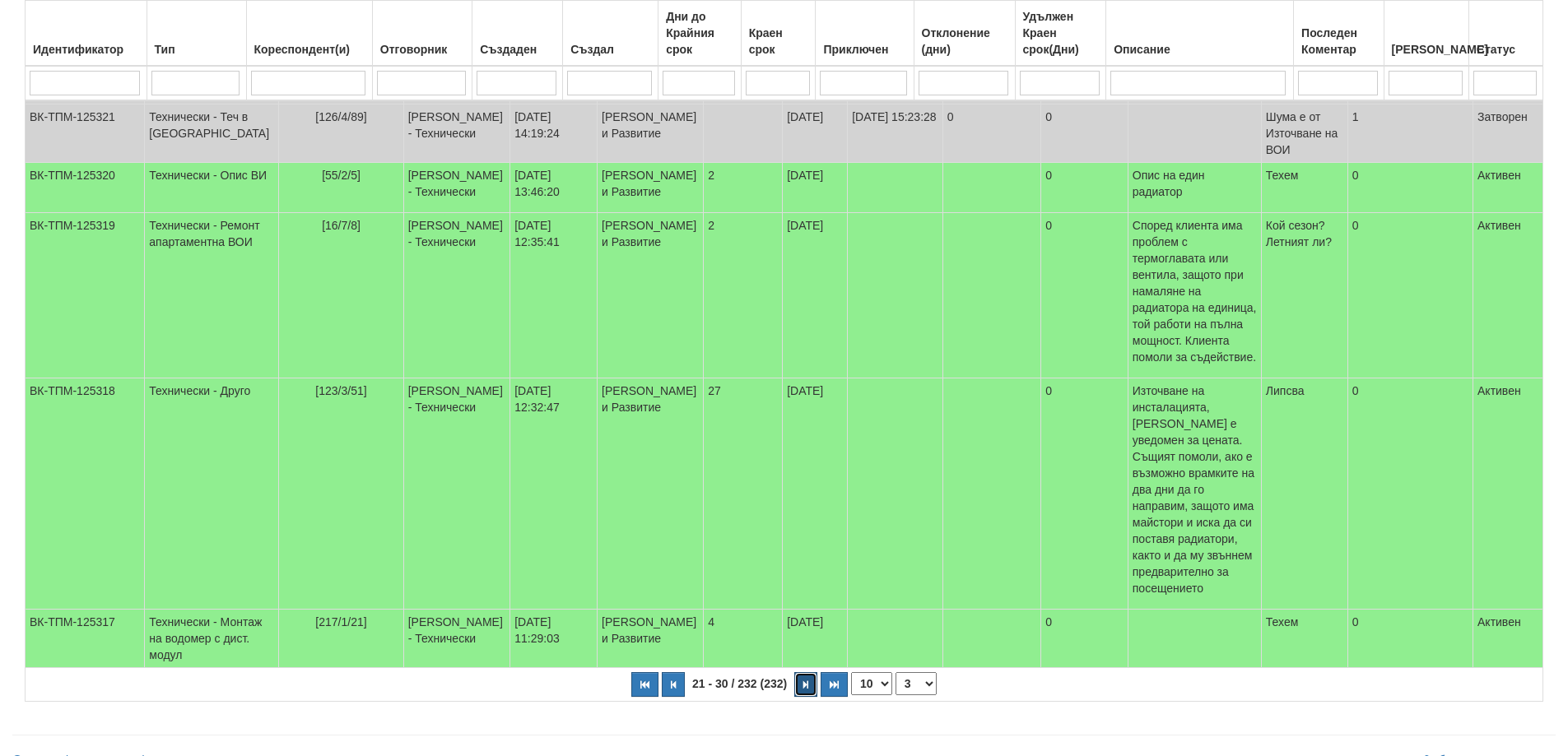
click at [803, 680] on icon "button" at bounding box center [805, 684] width 5 height 9
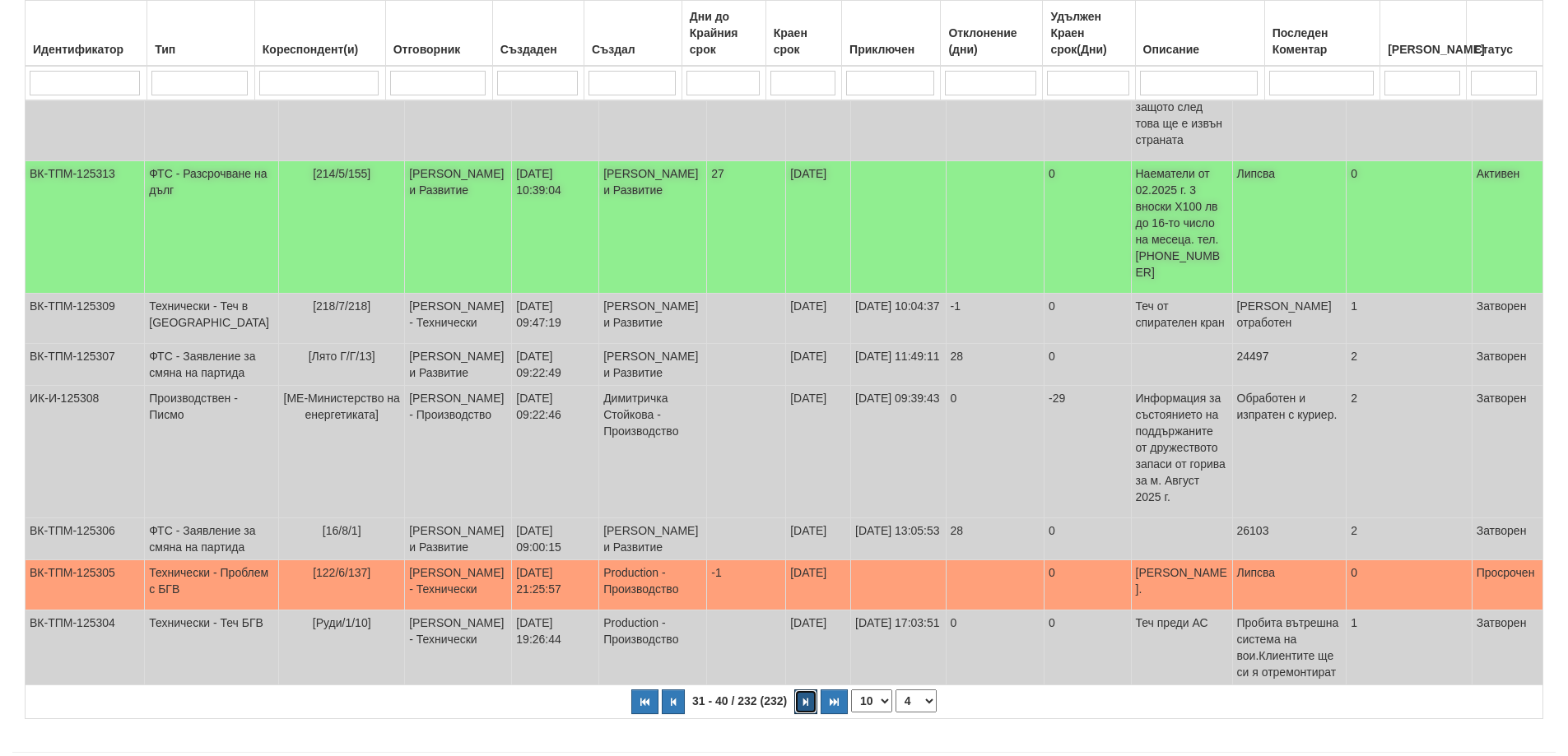
scroll to position [407, 0]
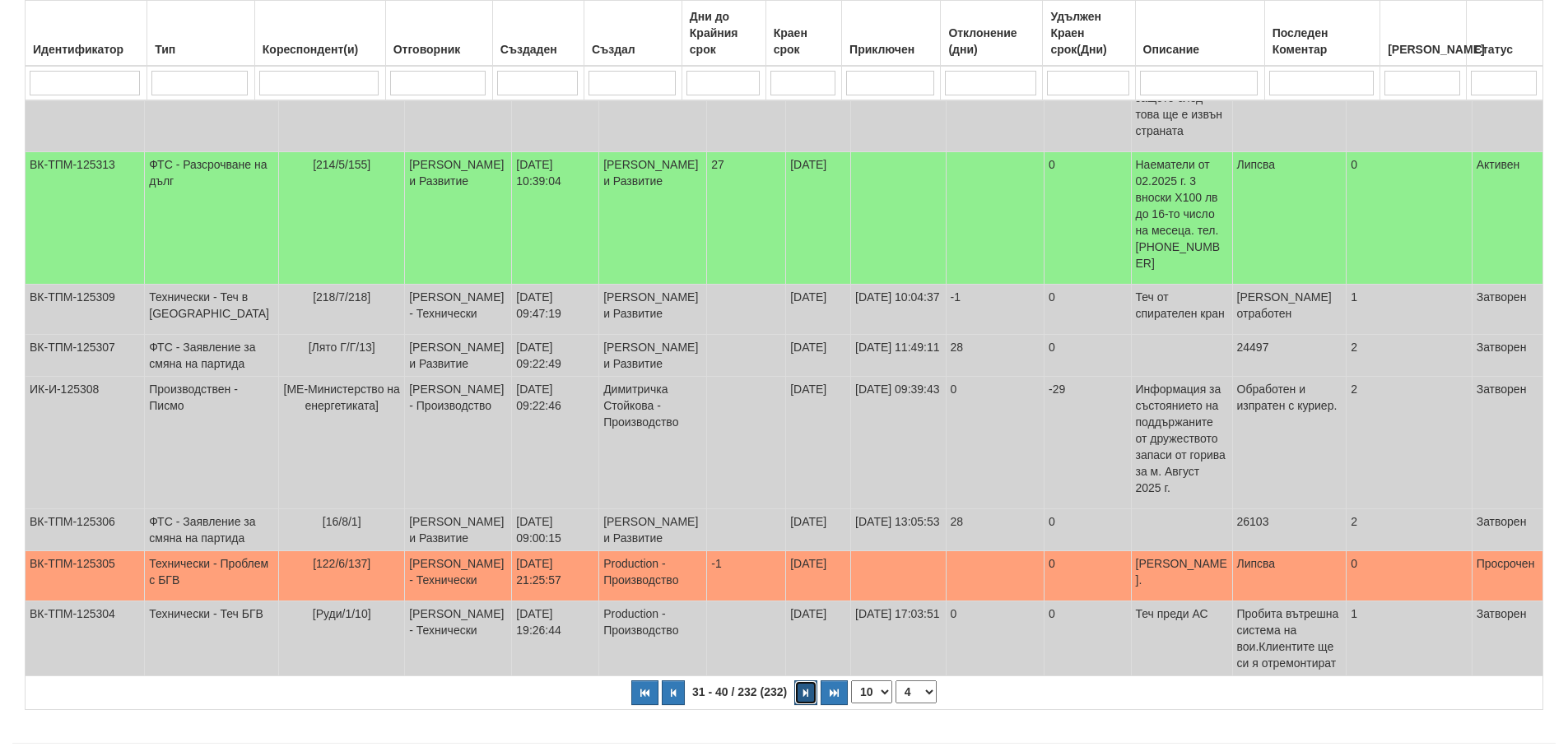
click at [807, 698] on icon "button" at bounding box center [805, 692] width 5 height 9
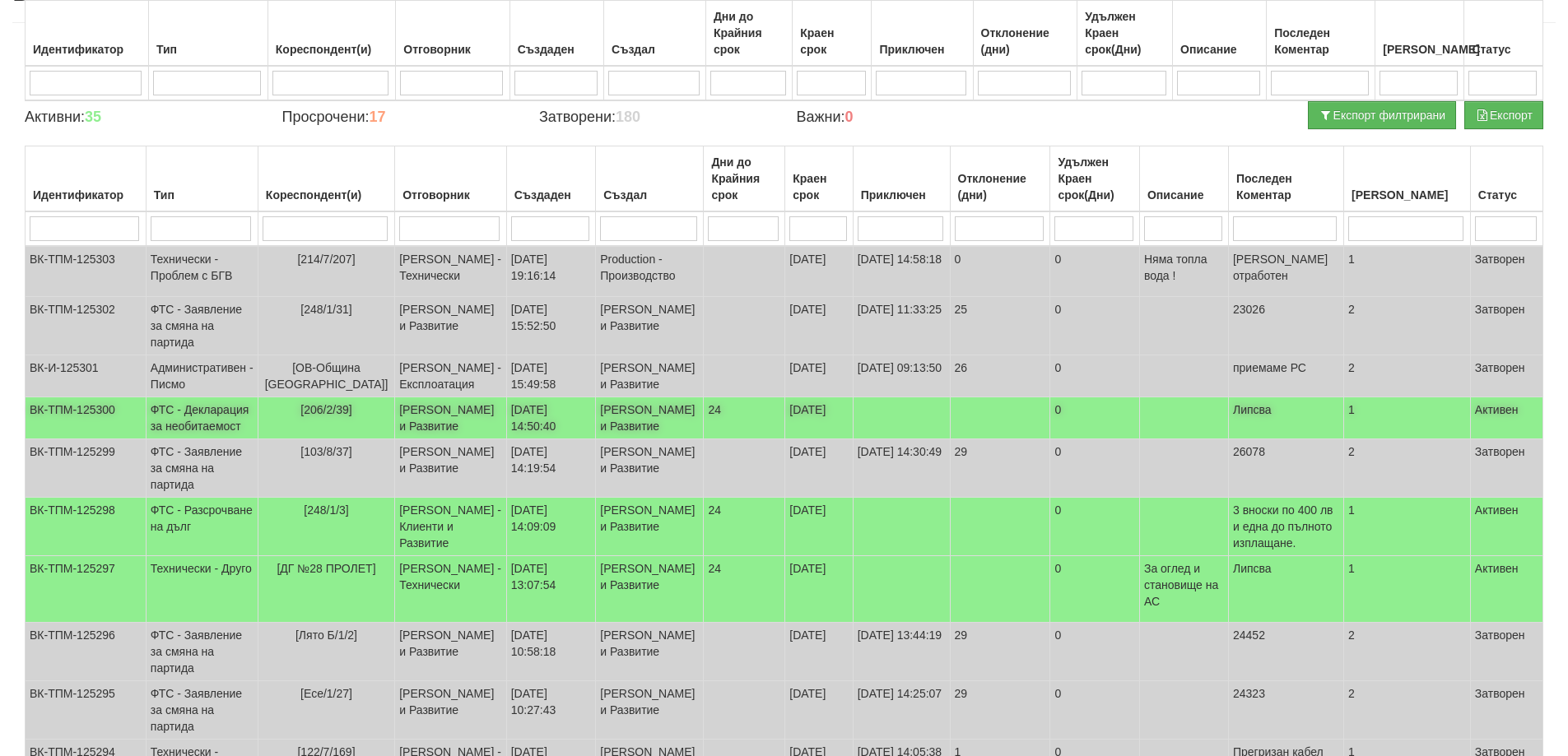
scroll to position [284, 0]
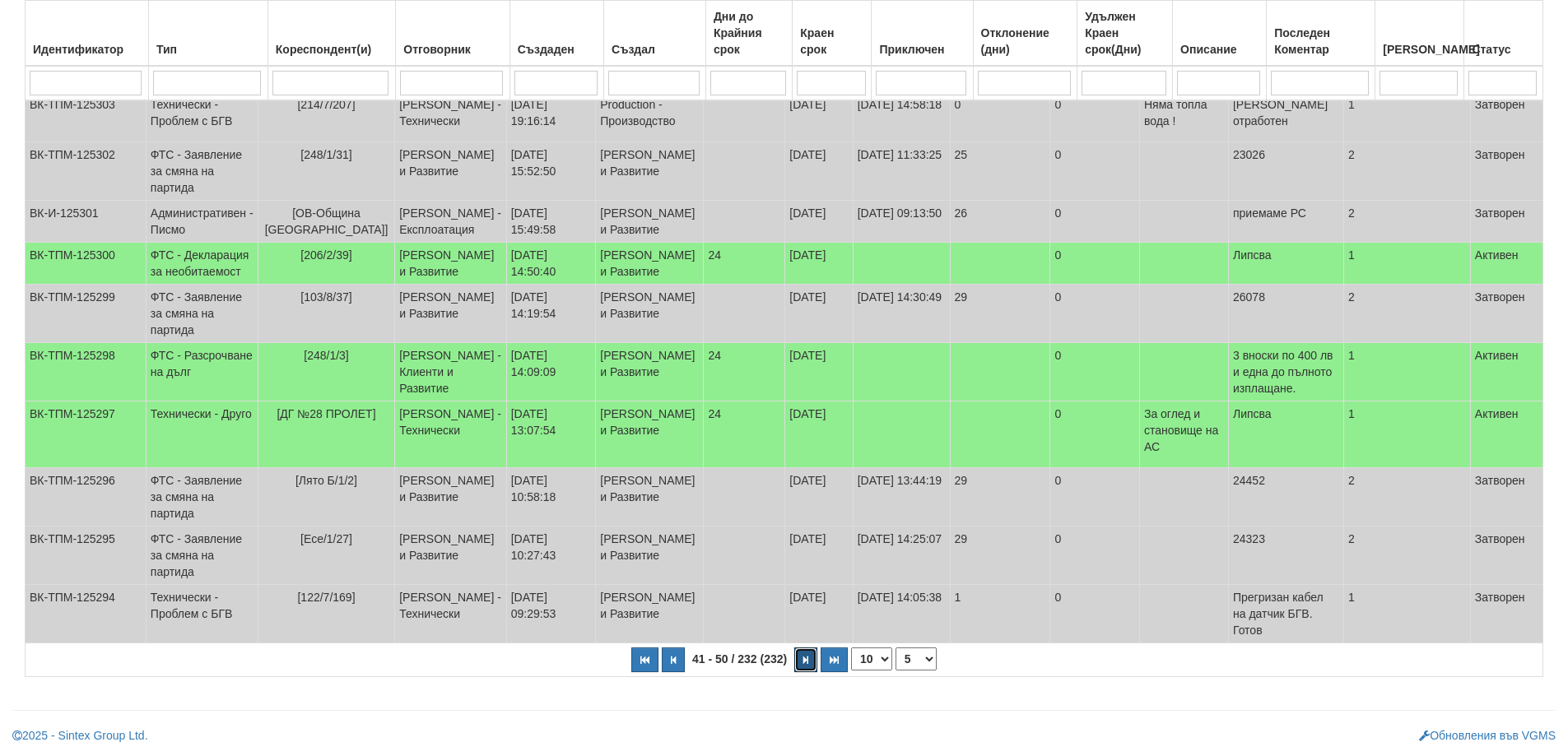
click at [803, 660] on icon "button" at bounding box center [805, 659] width 5 height 9
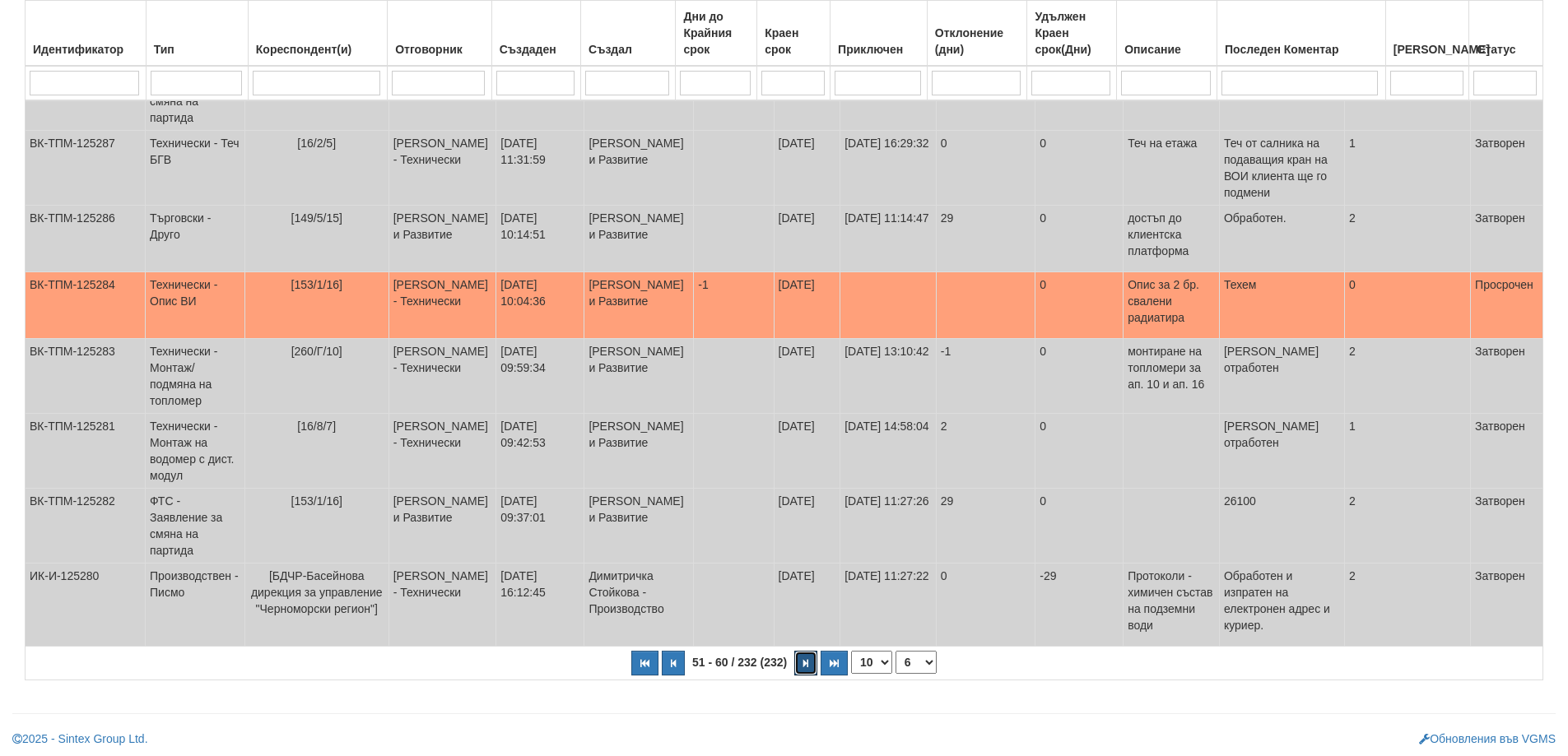
scroll to position [457, 0]
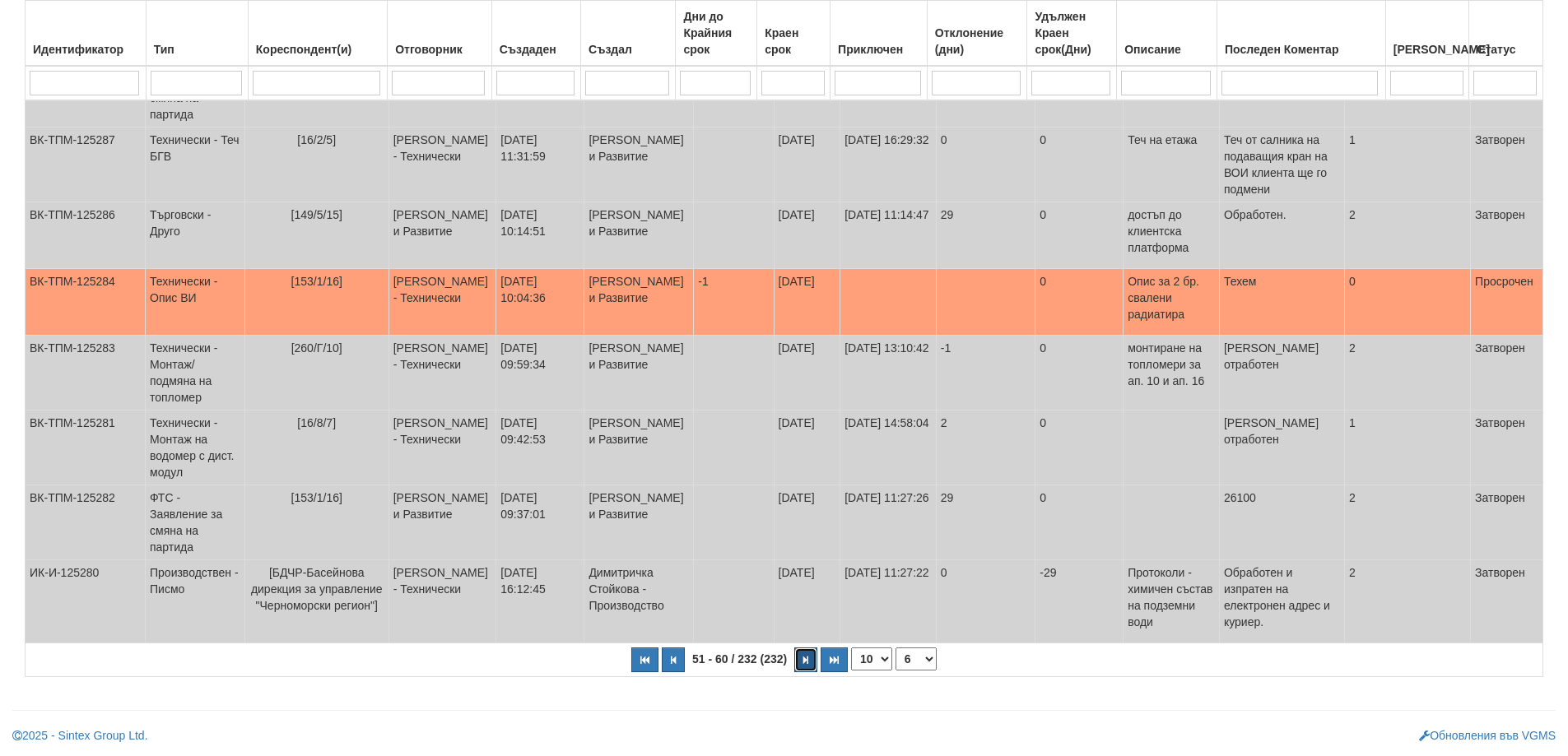
click at [802, 660] on button "button" at bounding box center [805, 659] width 23 height 25
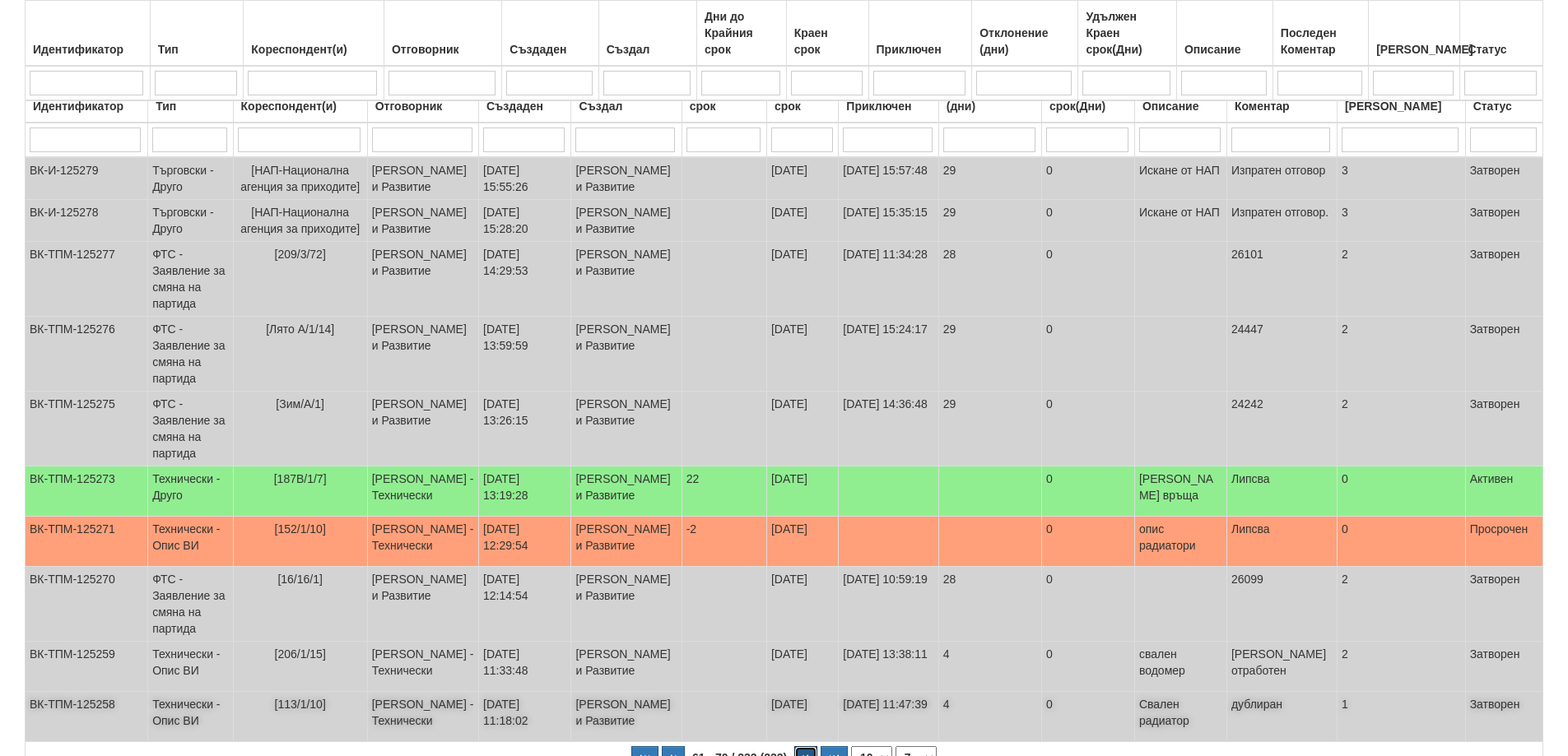
scroll to position [416, 0]
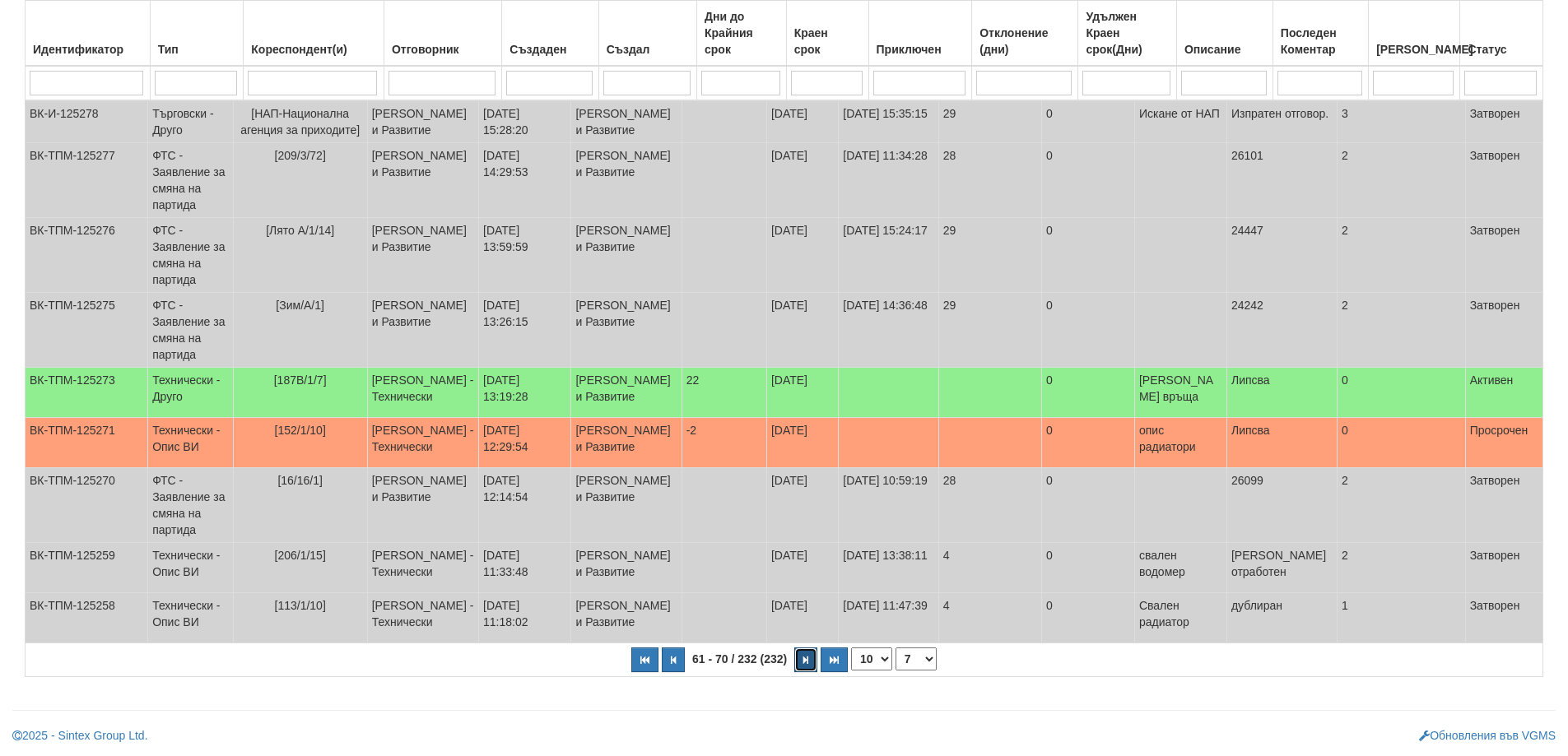
click at [802, 658] on button "button" at bounding box center [805, 659] width 23 height 25
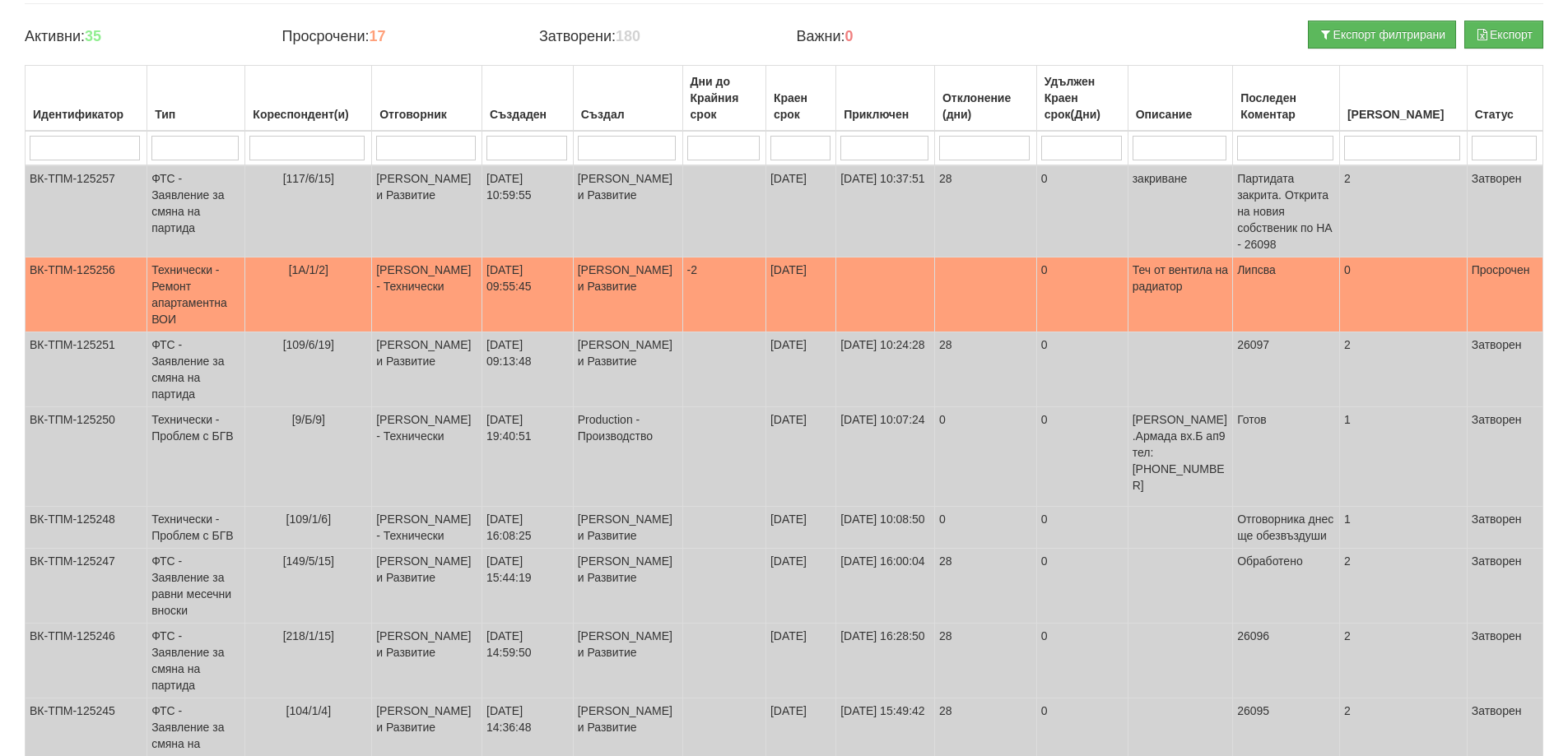
scroll to position [325, 0]
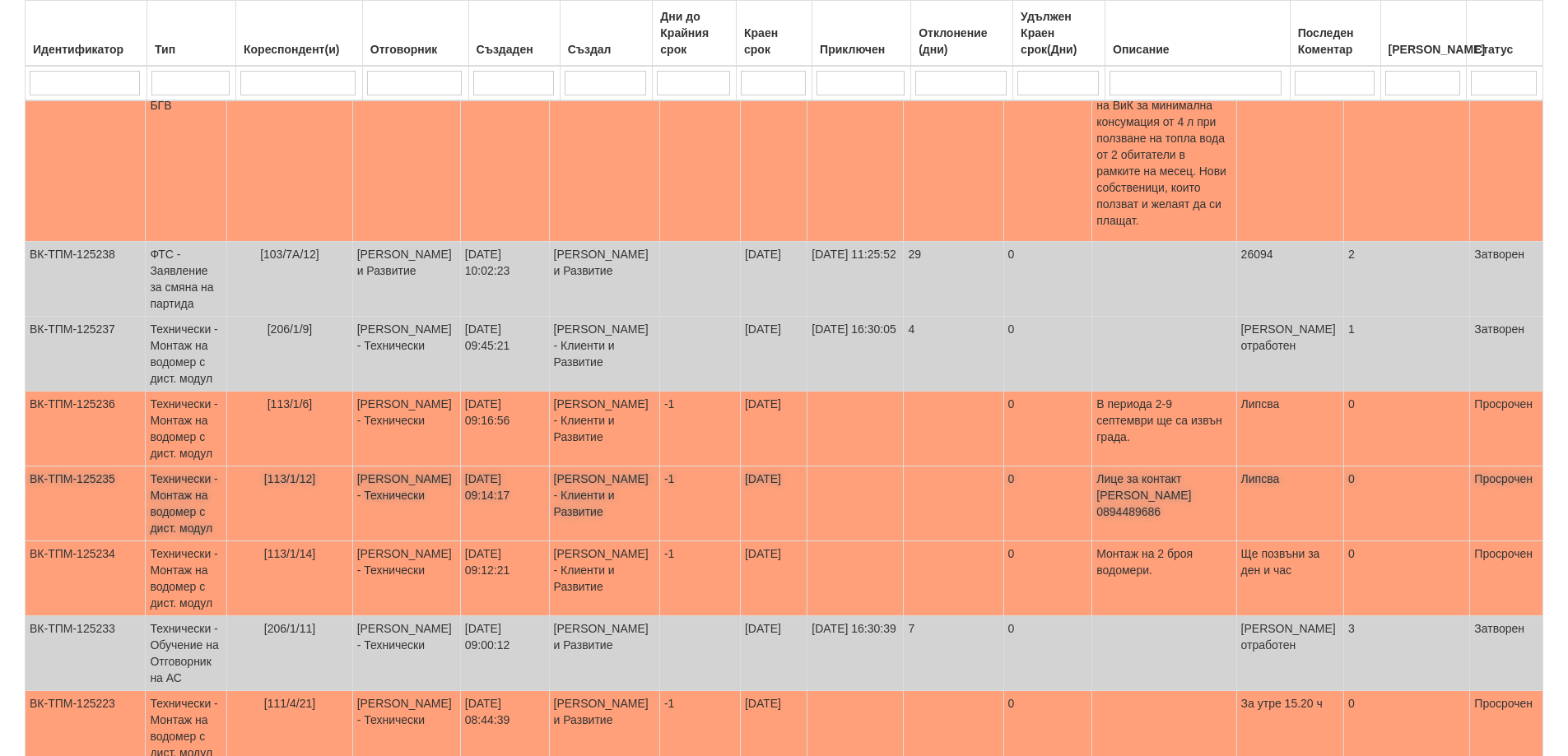
click at [294, 473] on span "[113/1/12]" at bounding box center [289, 479] width 51 height 13
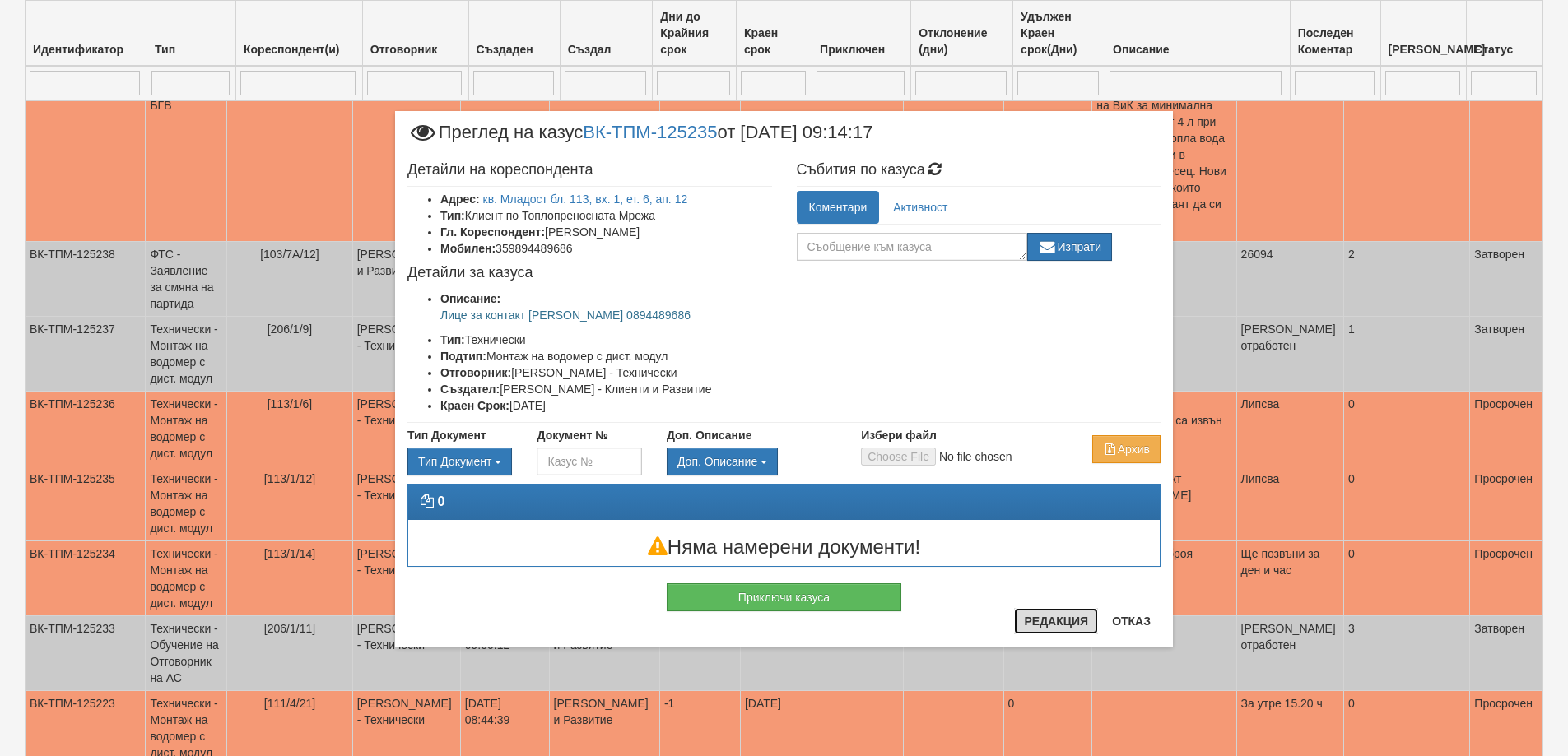
click at [1038, 619] on button "Редакция" at bounding box center [1055, 621] width 84 height 26
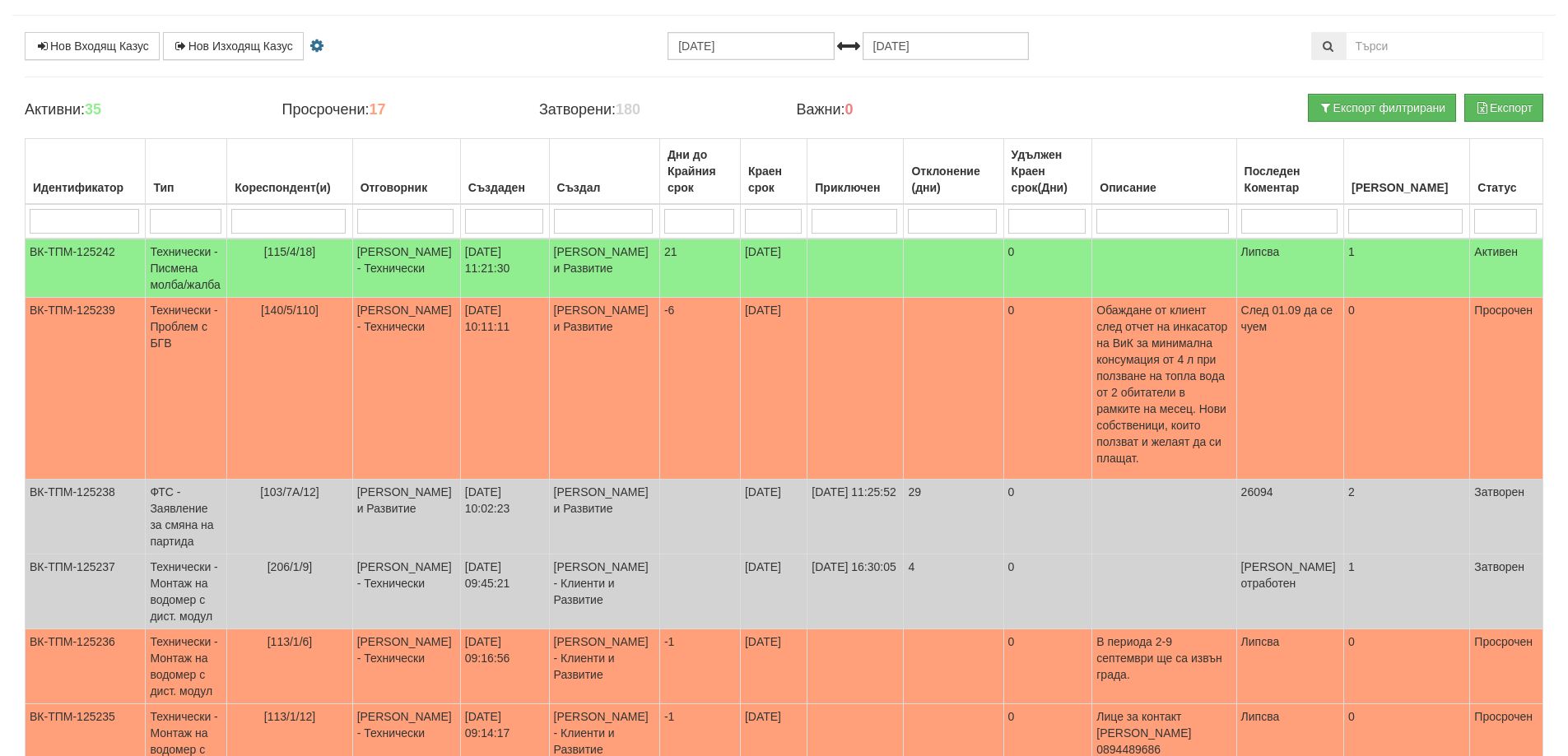
scroll to position [0, 0]
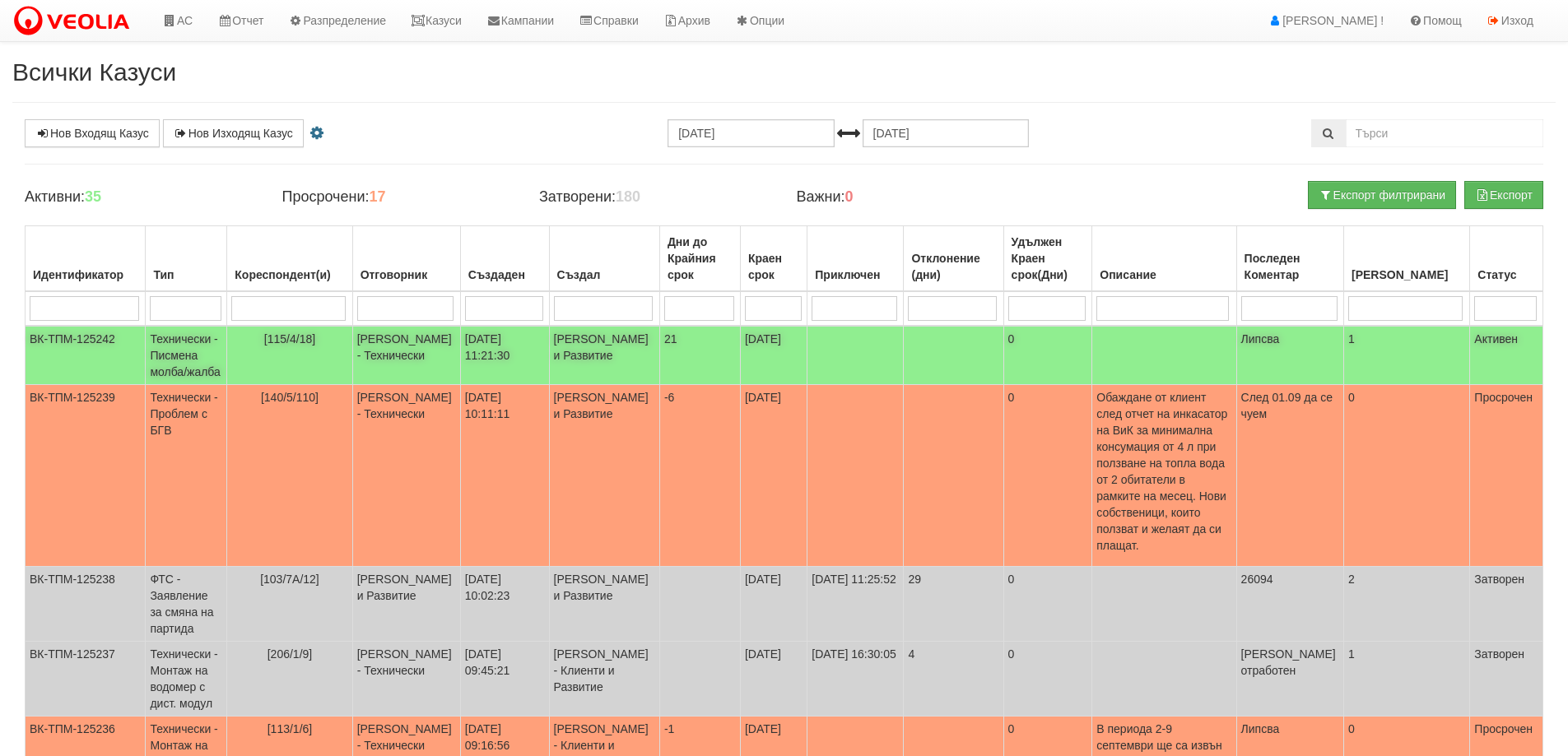
click at [303, 341] on span "[115/4/18]" at bounding box center [289, 338] width 51 height 13
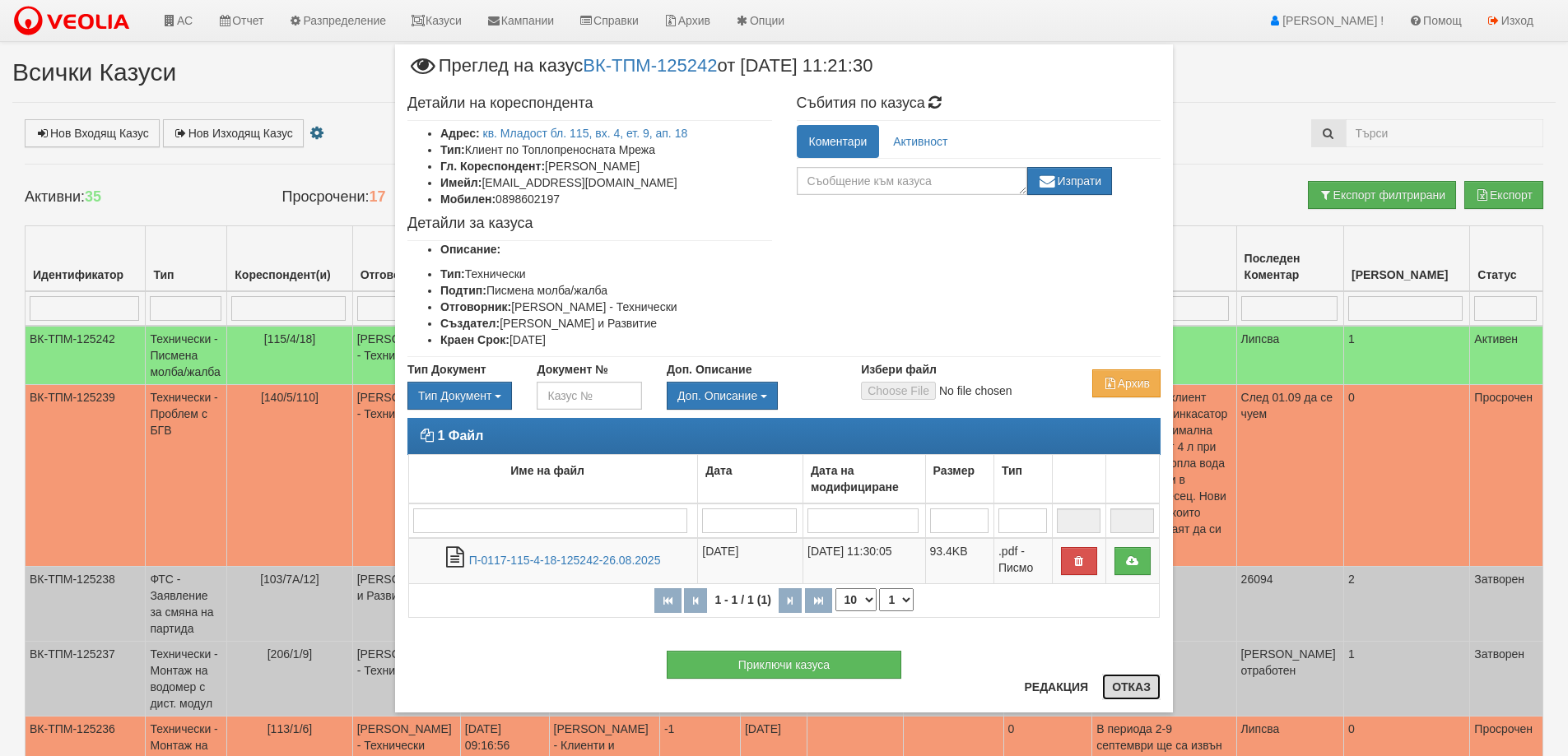
click at [1115, 688] on button "Отказ" at bounding box center [1131, 687] width 59 height 26
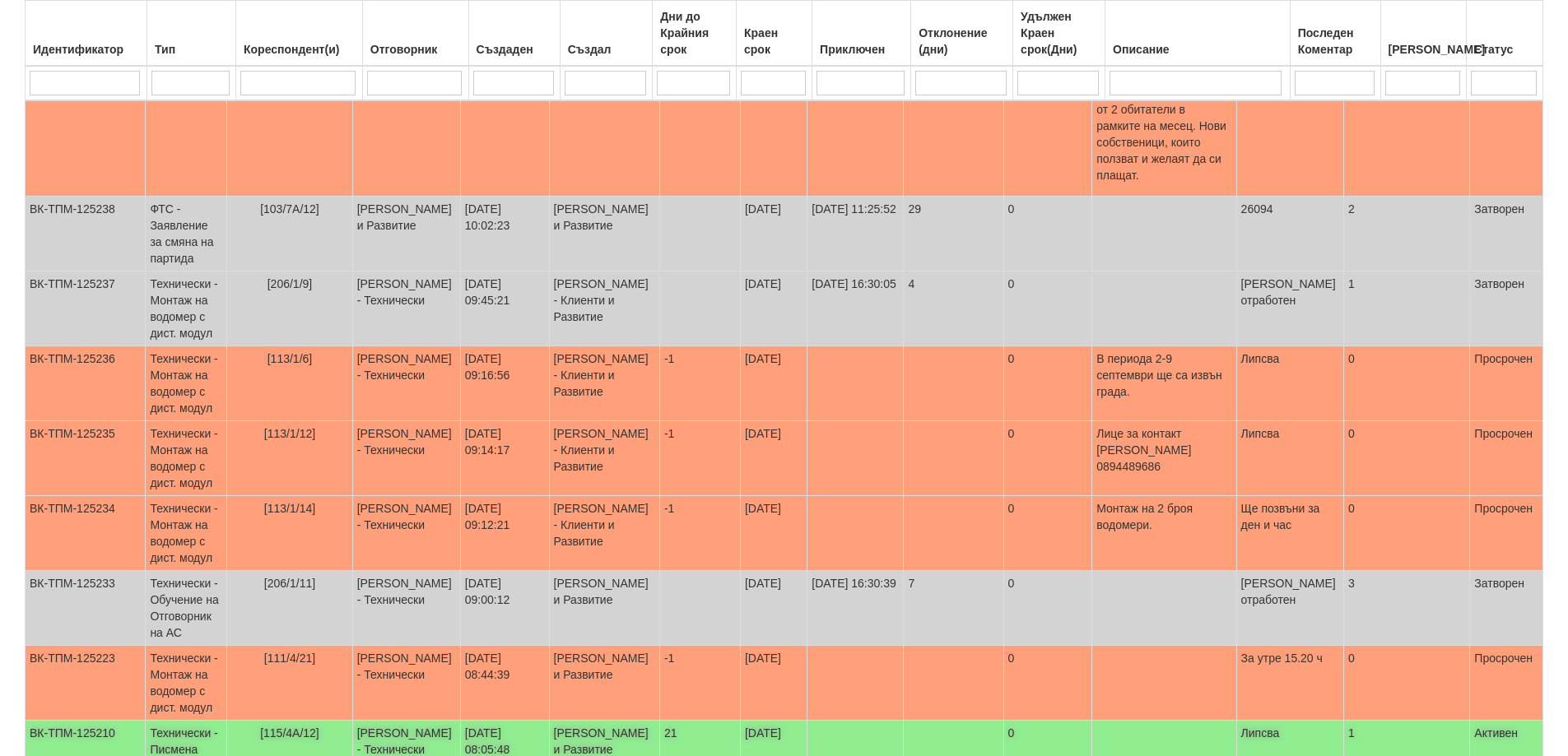
scroll to position [490, 0]
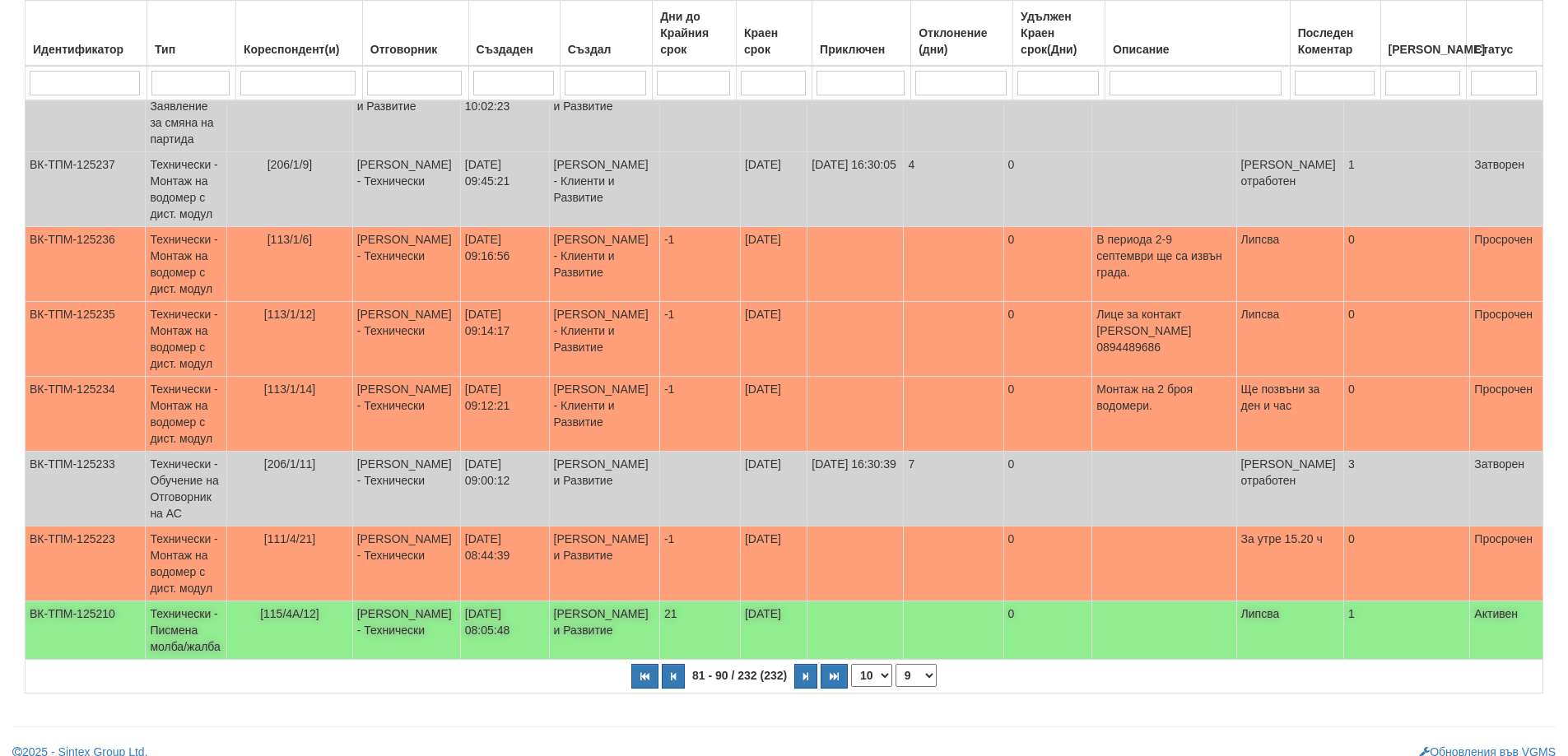
click at [397, 601] on td "[PERSON_NAME] - Технически" at bounding box center [406, 630] width 108 height 59
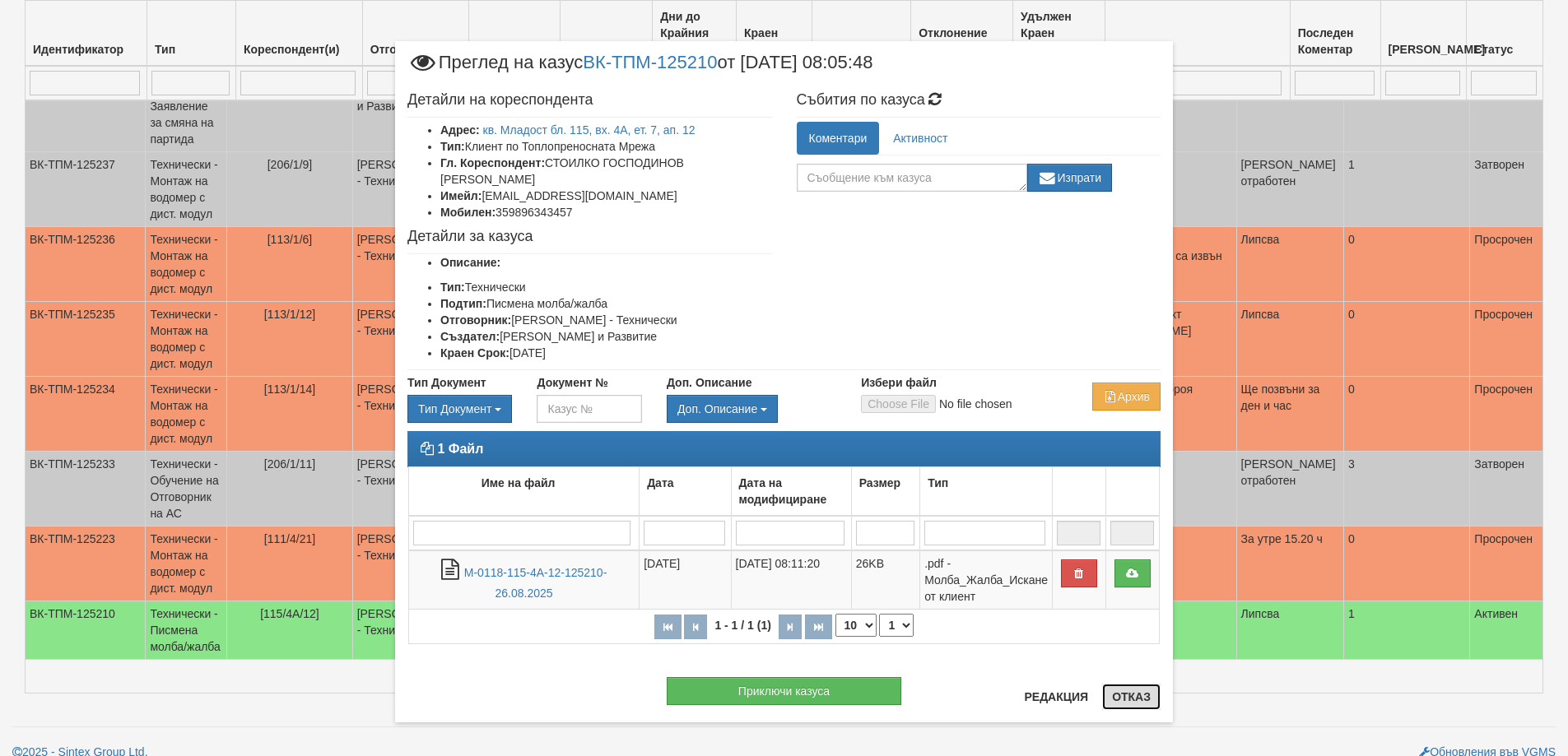
click at [1136, 702] on button "Отказ" at bounding box center [1131, 697] width 59 height 26
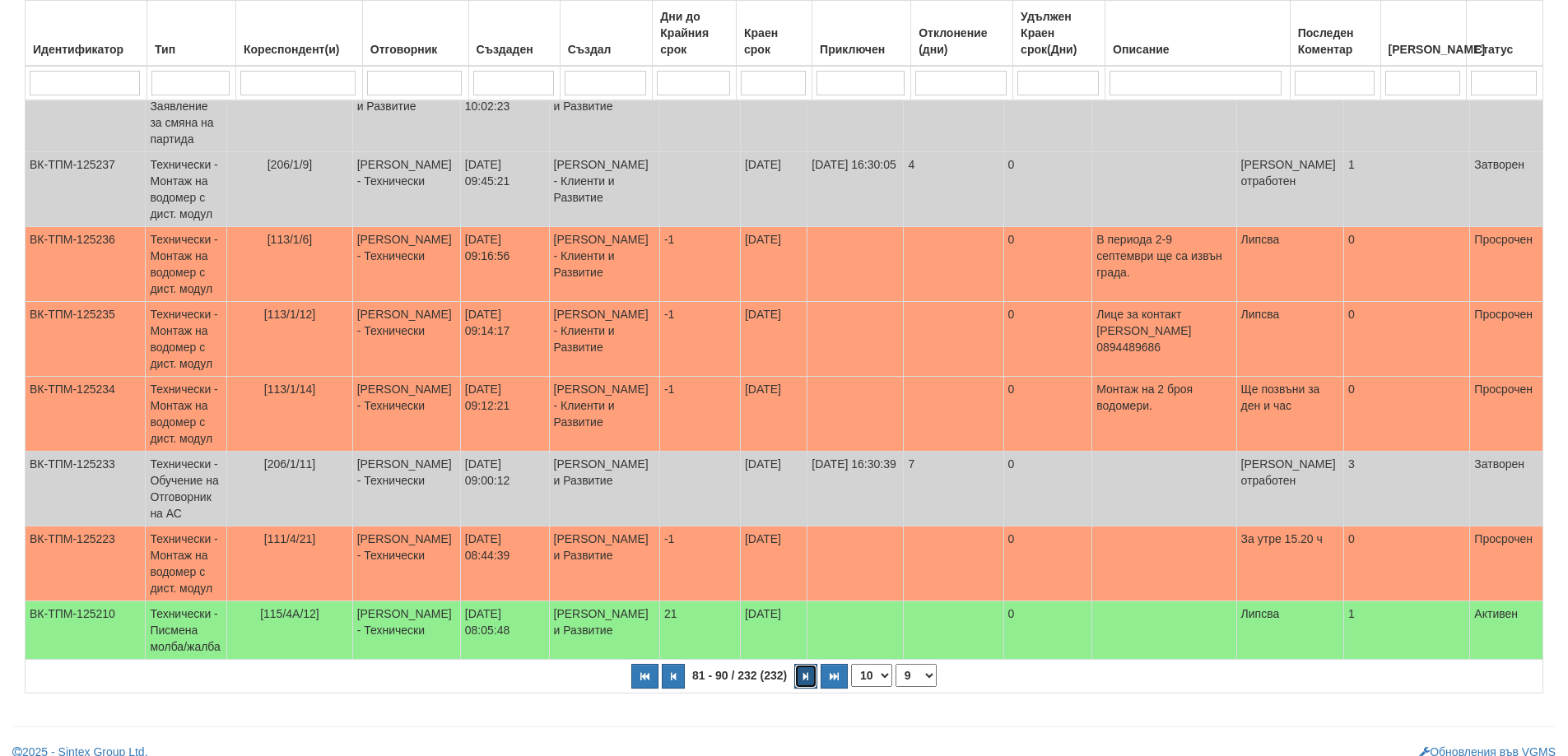
click at [811, 664] on button "button" at bounding box center [805, 676] width 23 height 25
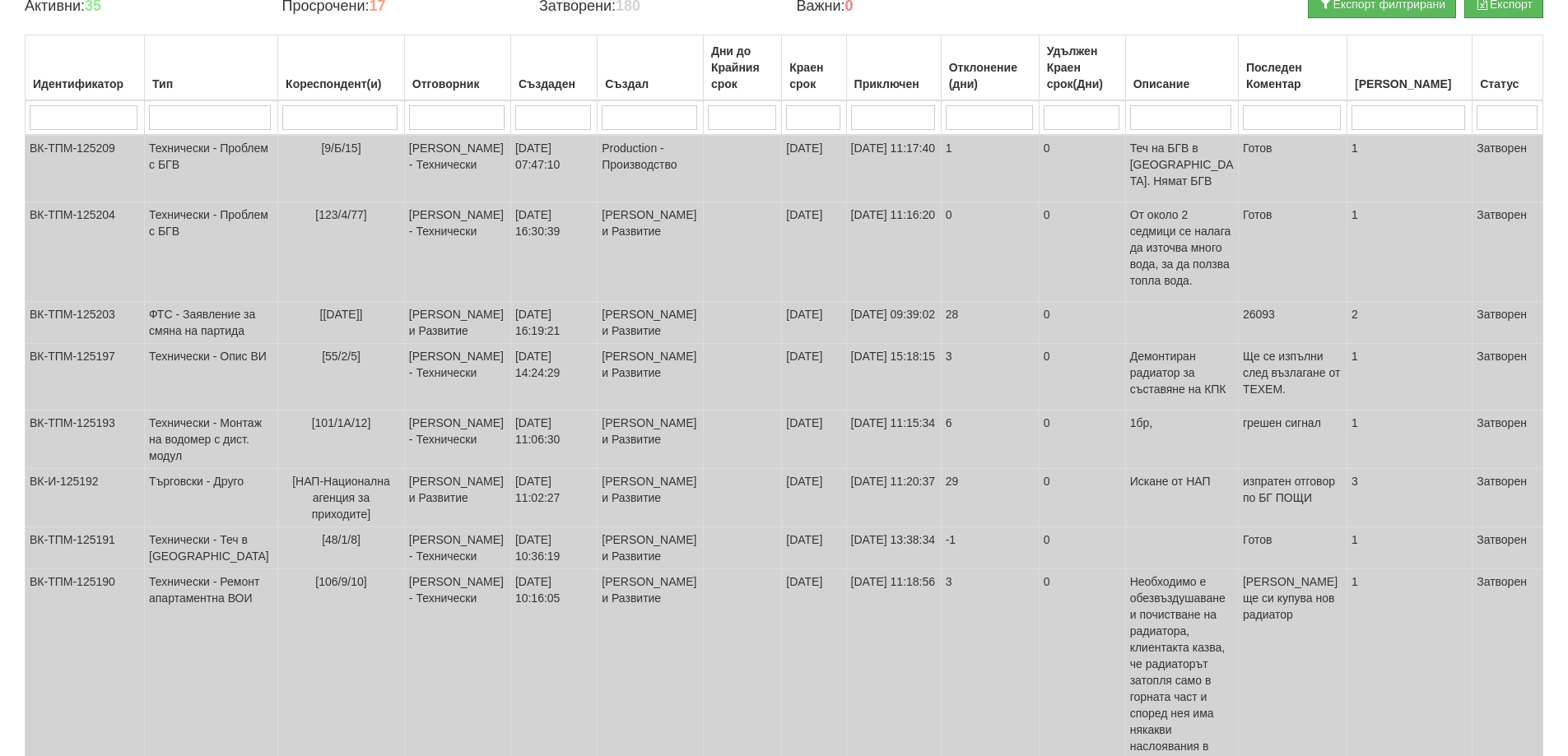
scroll to position [0, 0]
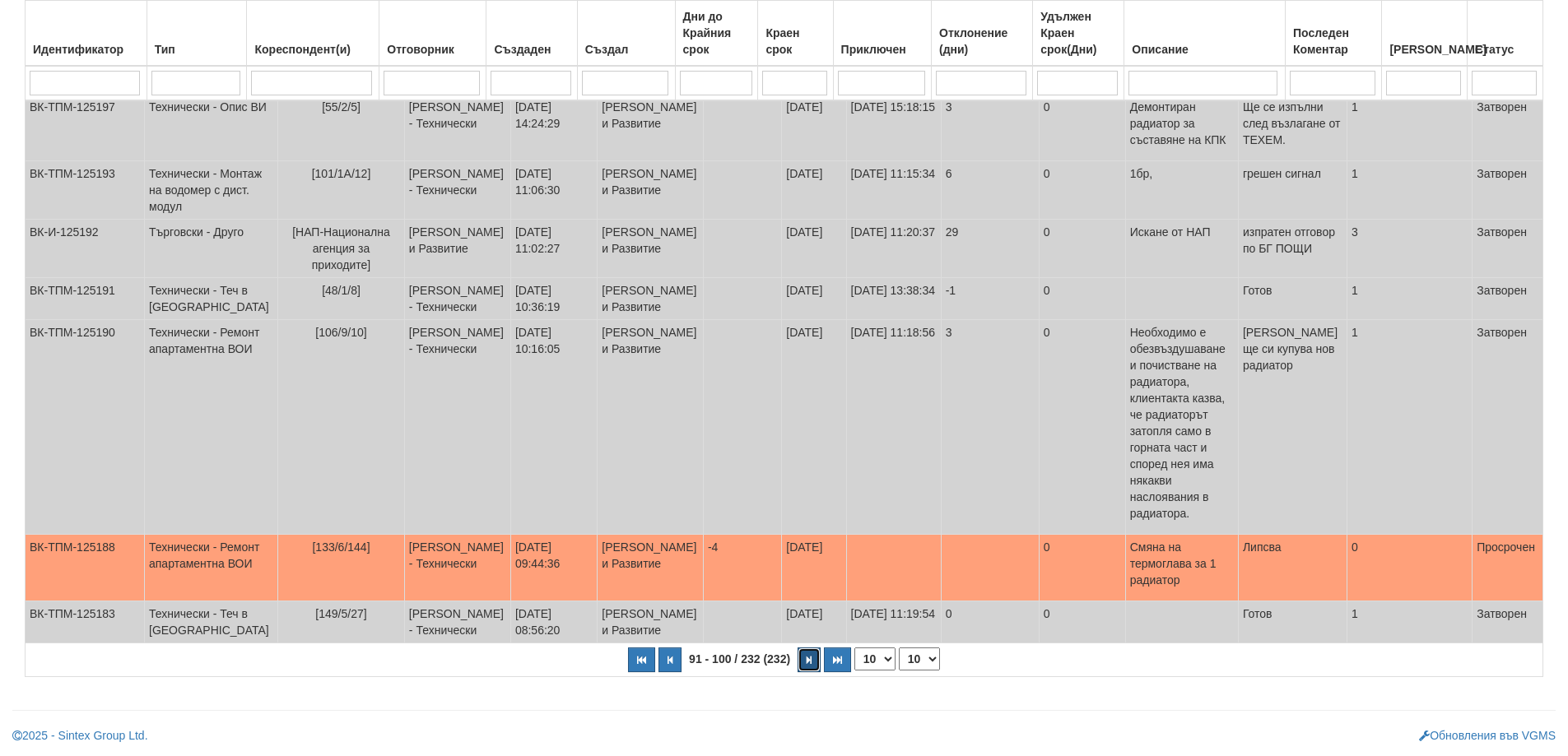
click at [806, 660] on icon "button" at bounding box center [808, 659] width 5 height 9
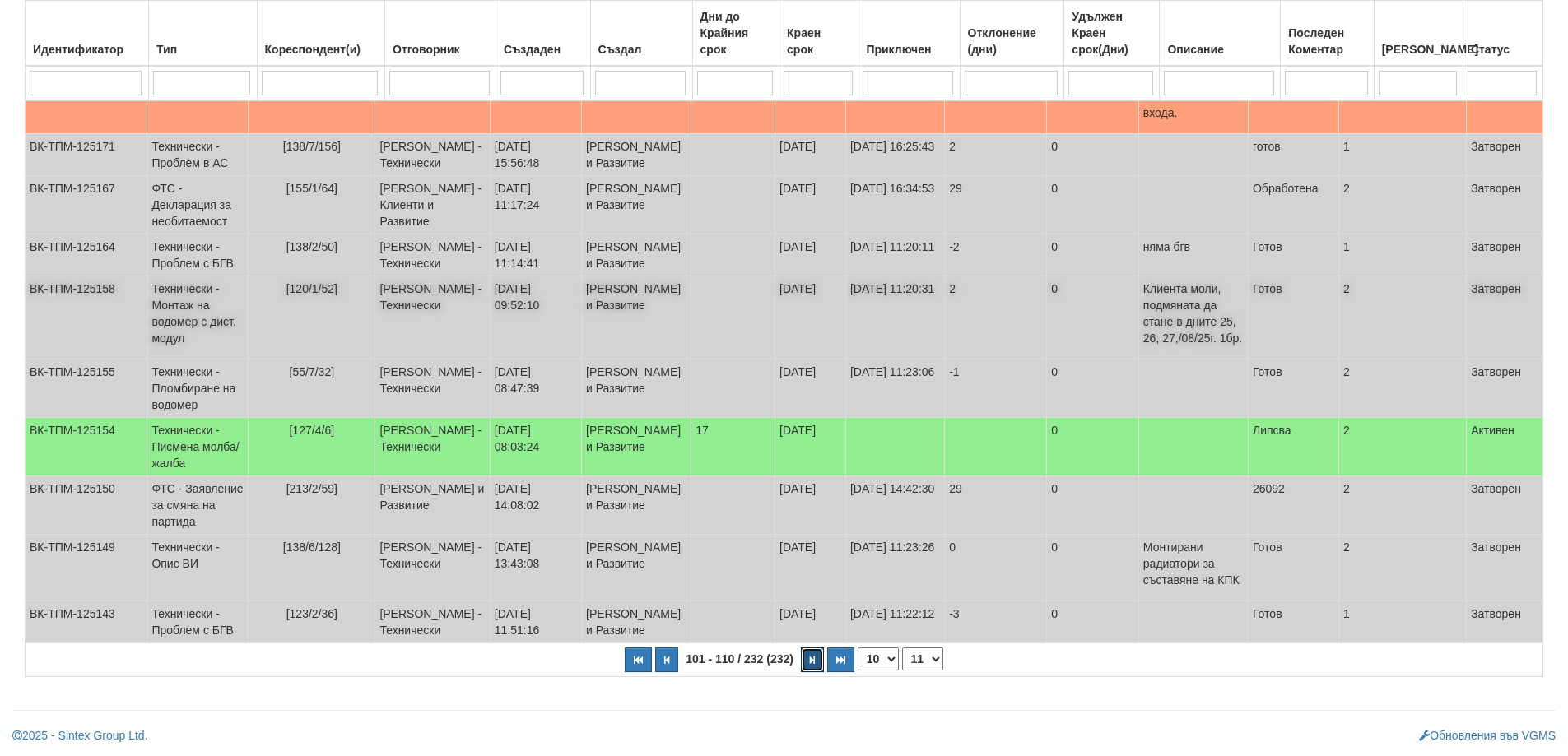
scroll to position [308, 0]
click at [803, 660] on button "button" at bounding box center [812, 659] width 23 height 25
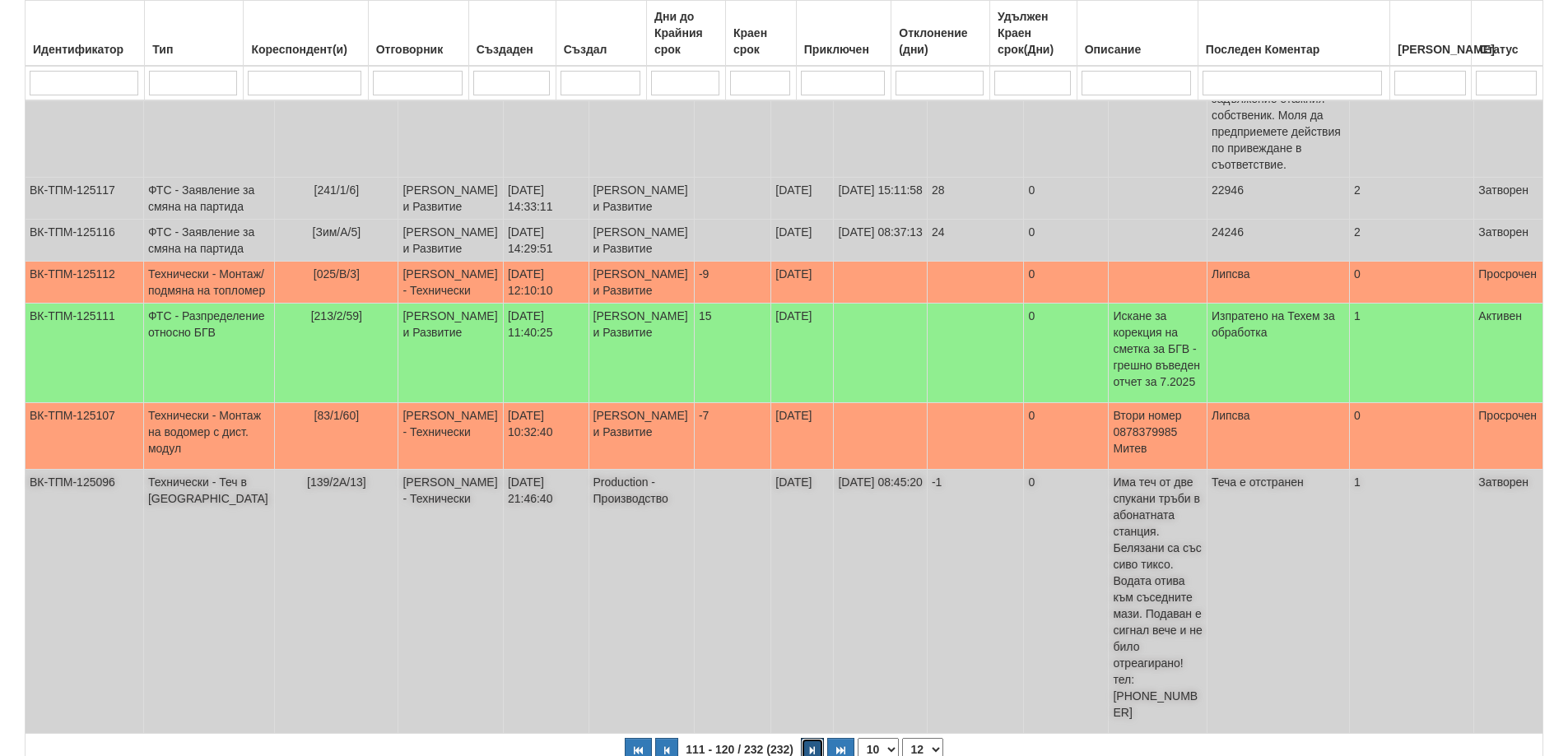
scroll to position [778, 0]
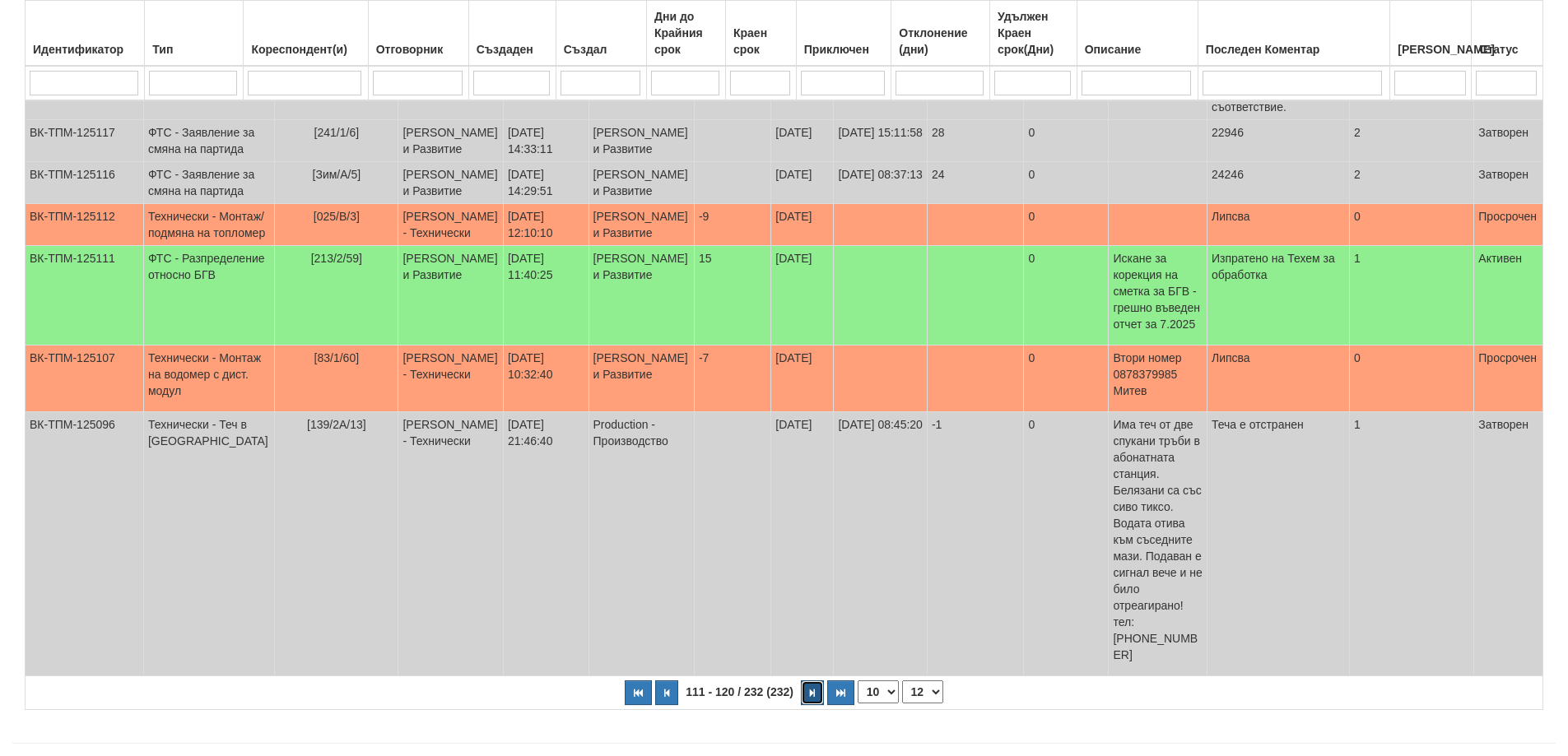
click at [810, 688] on icon "button" at bounding box center [812, 692] width 5 height 9
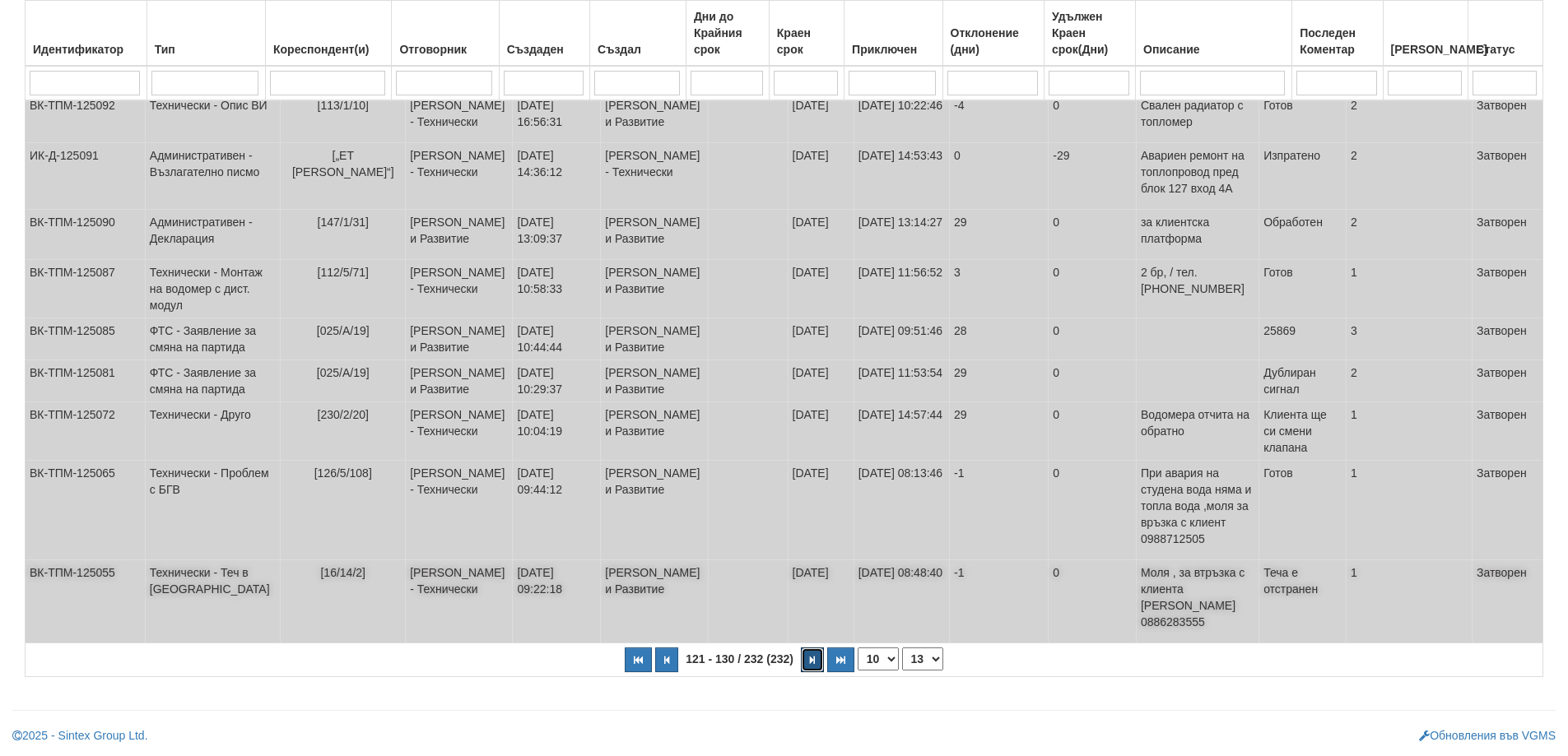
scroll to position [490, 0]
click at [813, 660] on icon "button" at bounding box center [812, 659] width 5 height 9
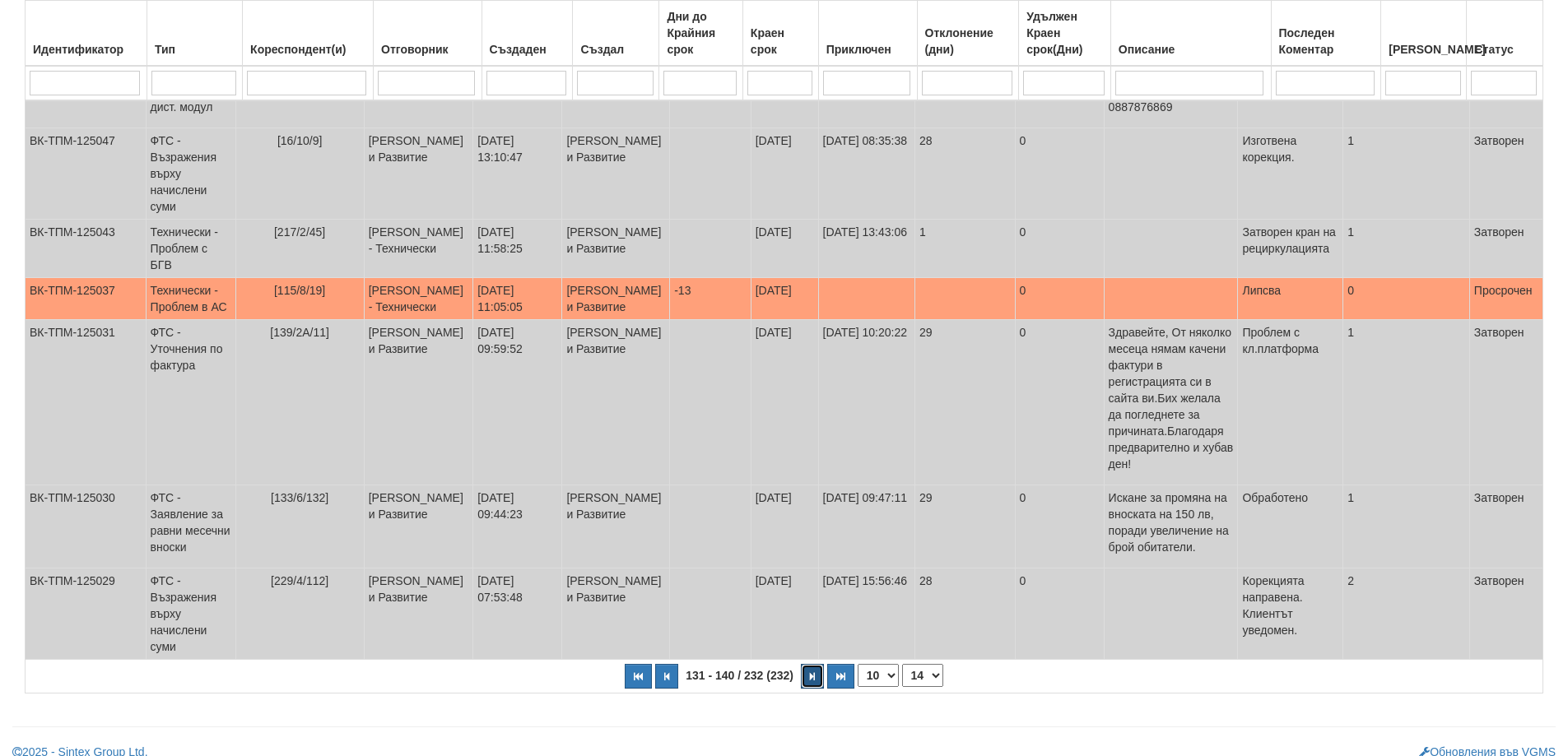
click at [811, 664] on button "button" at bounding box center [812, 676] width 23 height 25
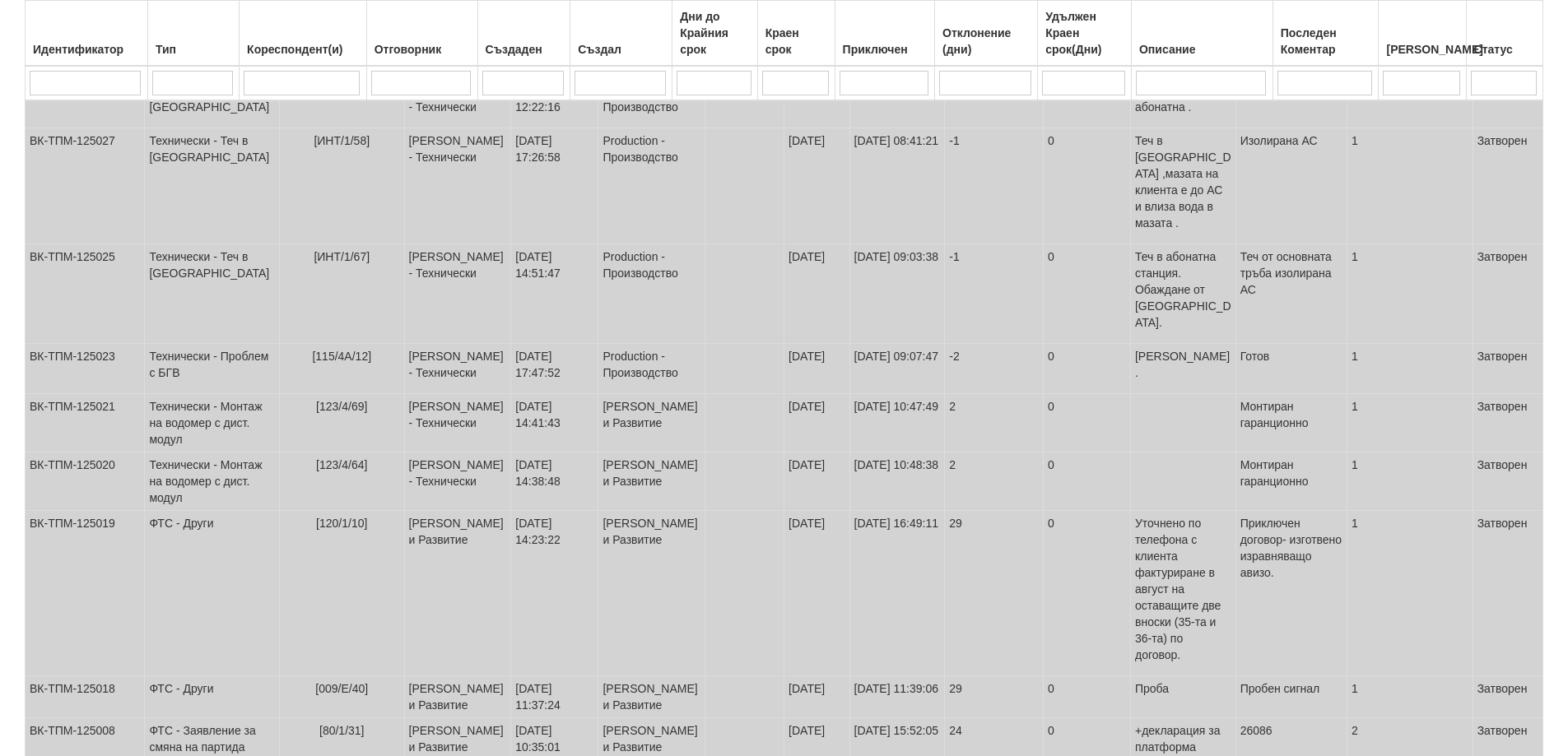
scroll to position [366, 0]
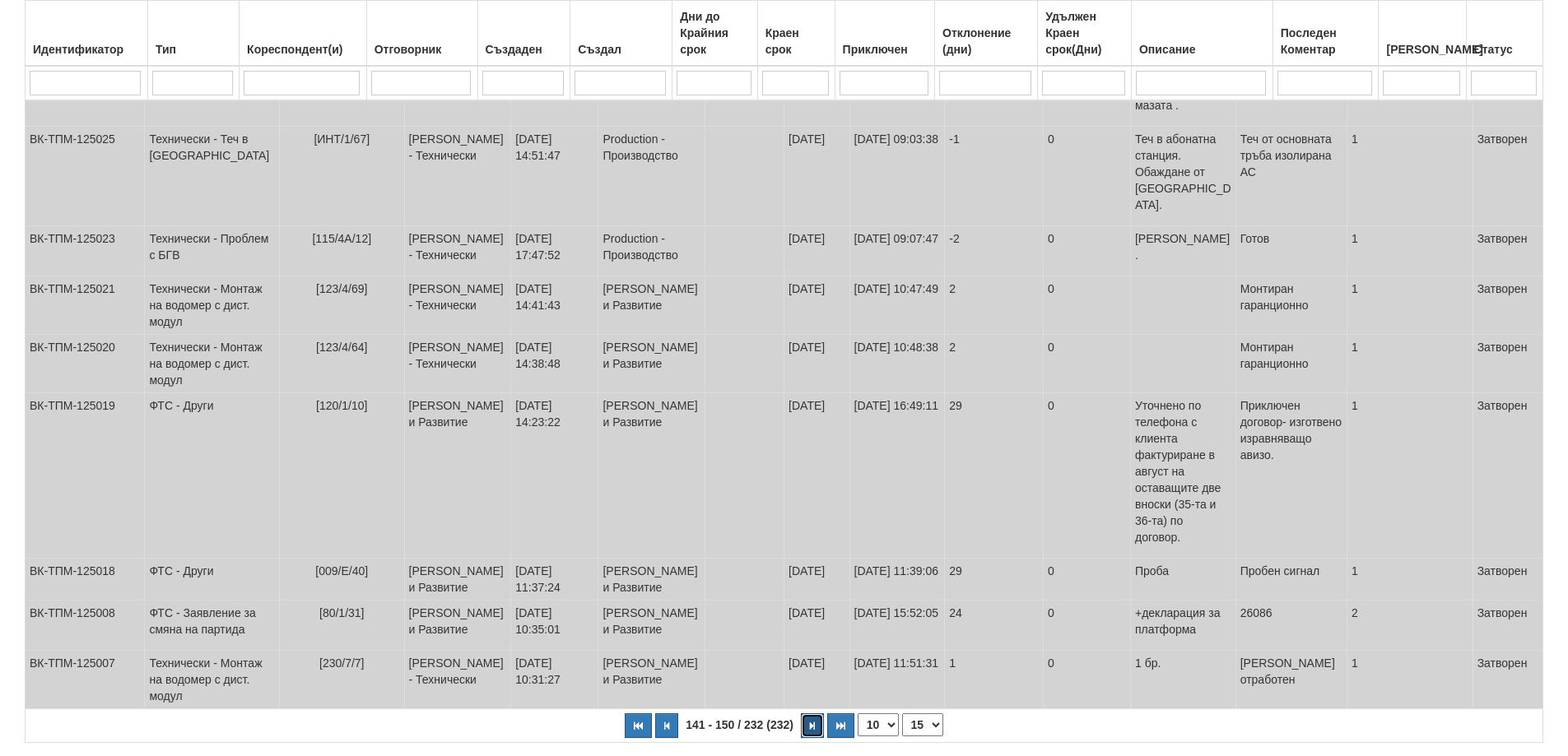
click at [810, 713] on button "button" at bounding box center [812, 725] width 23 height 25
select select "16"
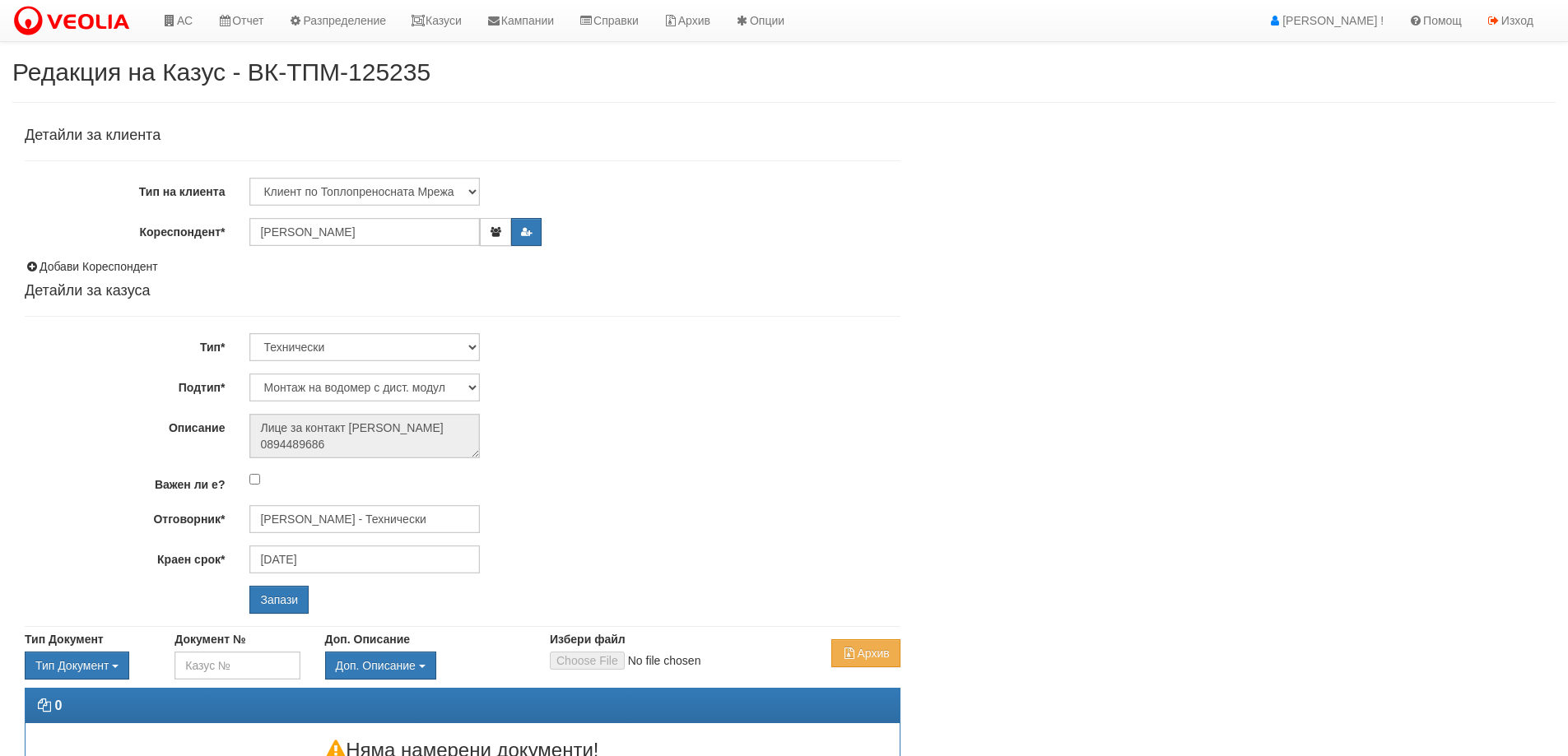
select select "Монтаж на водомер с дист. модул"
click at [309, 533] on input "[PERSON_NAME] - Технически" at bounding box center [364, 520] width 230 height 28
click at [317, 543] on div "[PERSON_NAME] - Технически" at bounding box center [720, 545] width 938 height 21
type input "[PERSON_NAME] - Технически"
click at [295, 595] on input "Запази" at bounding box center [278, 599] width 59 height 28
